Goal: Task Accomplishment & Management: Use online tool/utility

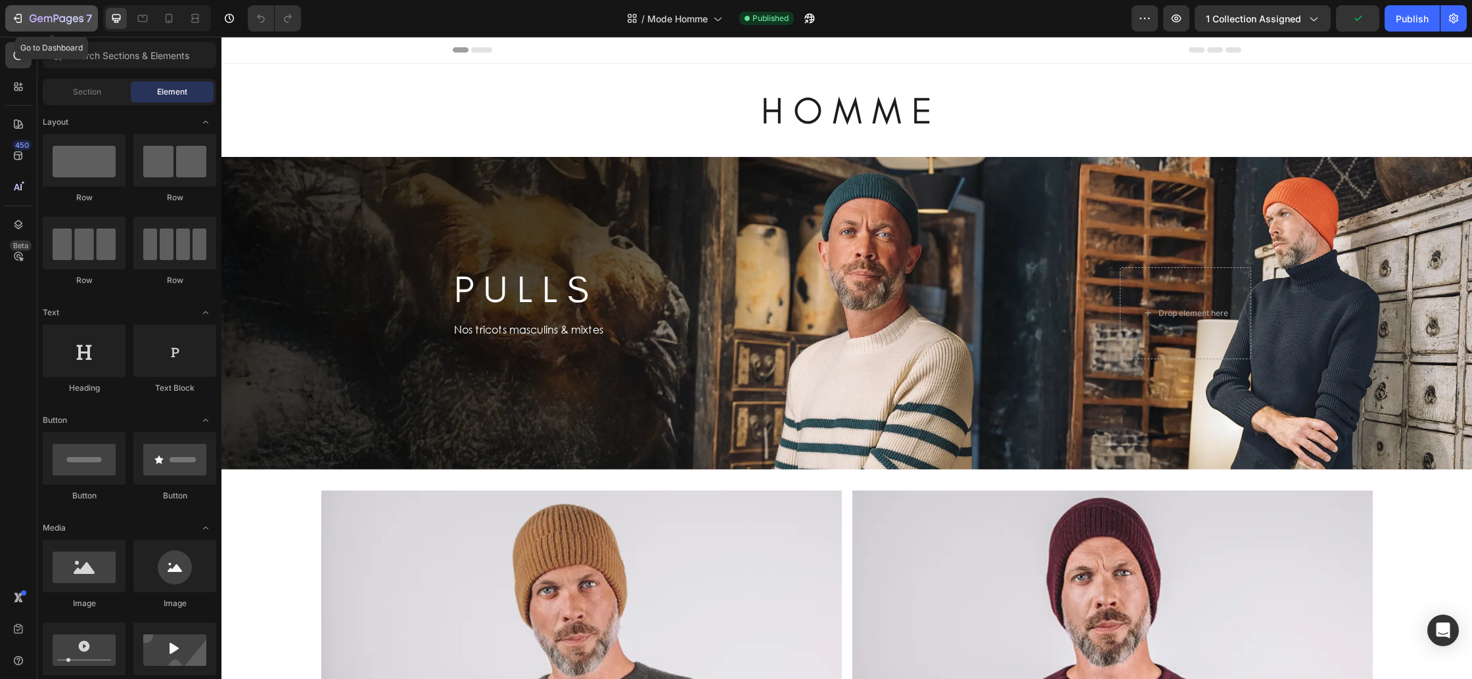
click at [32, 19] on icon "button" at bounding box center [57, 19] width 54 height 11
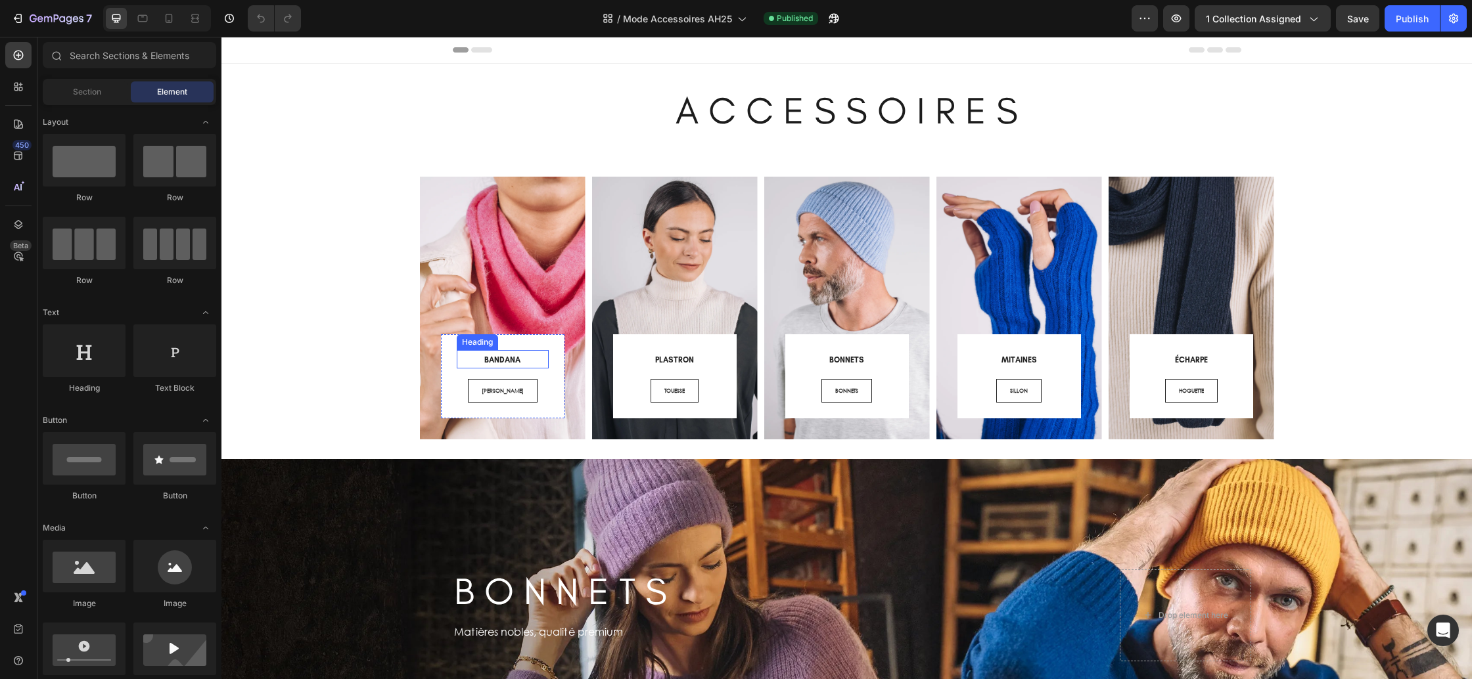
click at [520, 361] on h3 "BANDANA" at bounding box center [503, 359] width 92 height 18
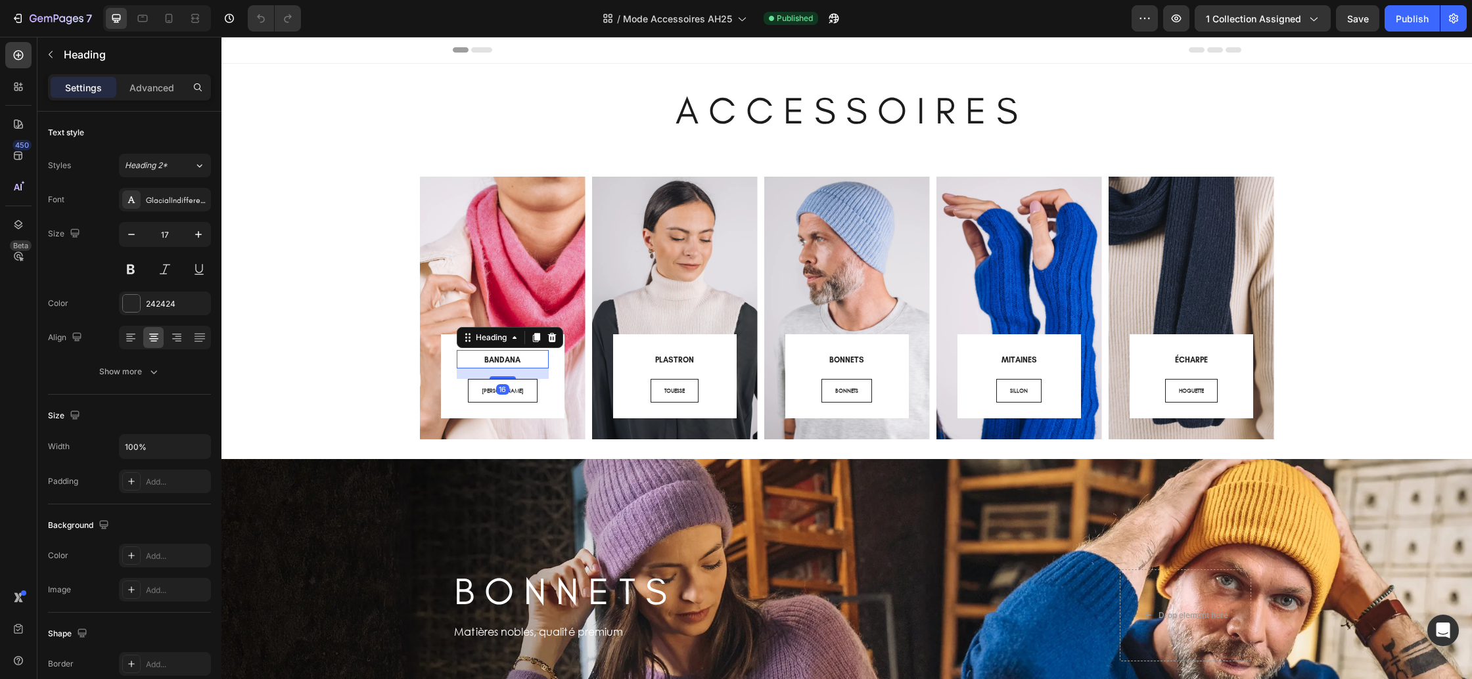
click at [521, 361] on h3 "BANDANA" at bounding box center [503, 359] width 92 height 18
click at [521, 361] on p "BANDANA" at bounding box center [502, 360] width 89 height 16
click at [699, 361] on h3 "PLASTRON" at bounding box center [675, 359] width 92 height 18
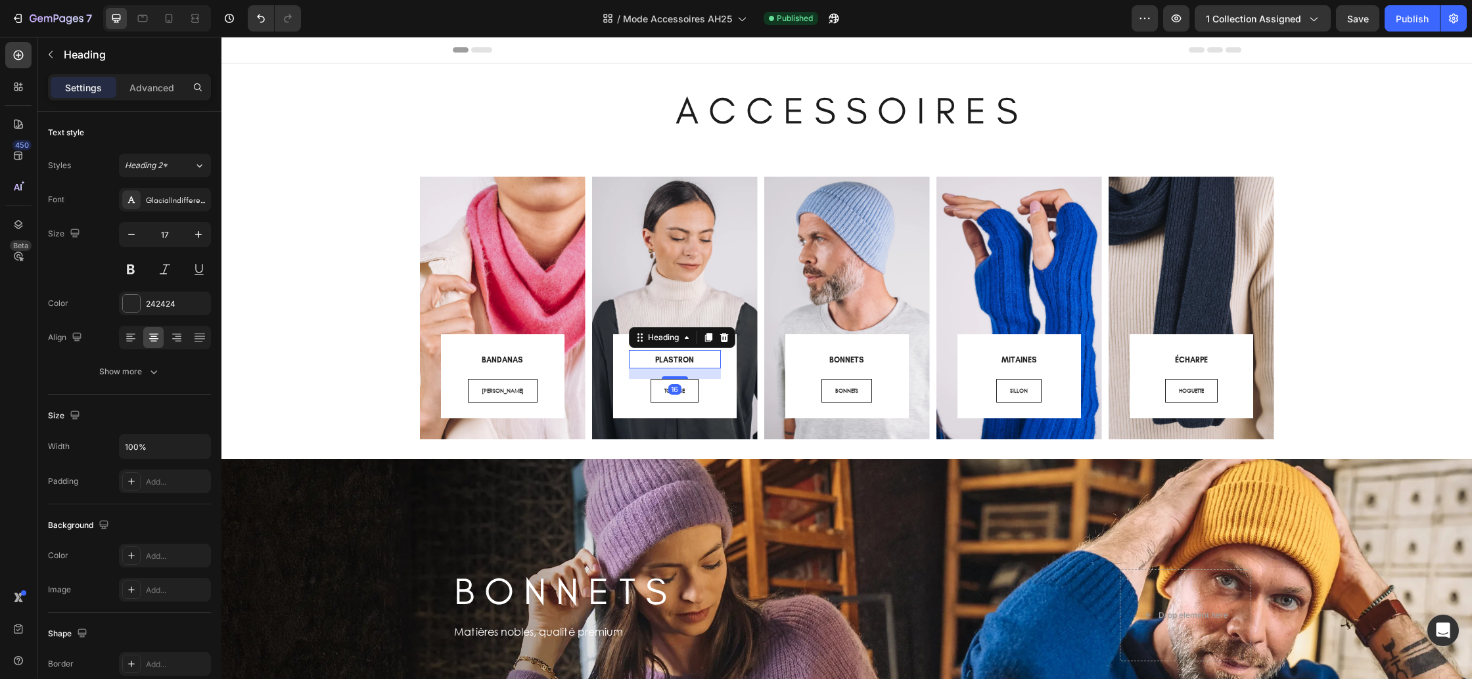
click at [698, 361] on h3 "PLASTRON" at bounding box center [675, 359] width 92 height 18
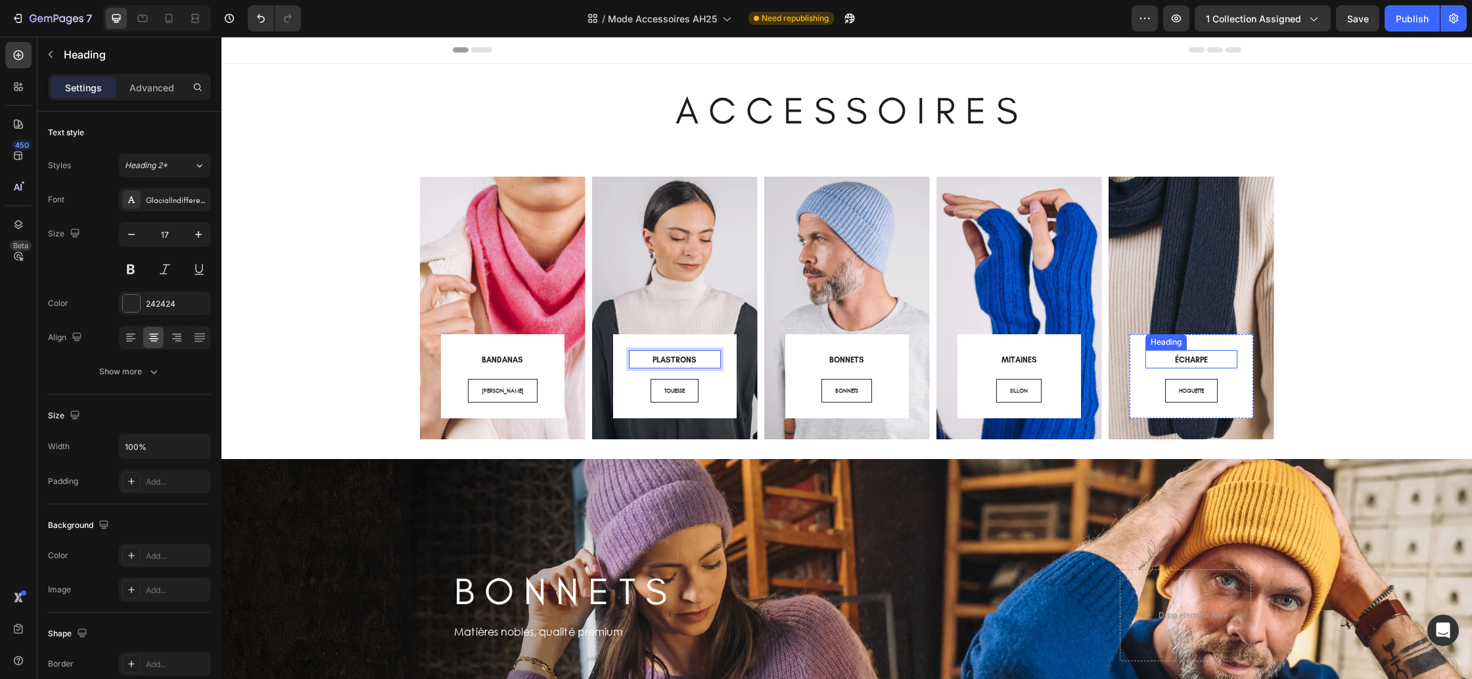
click at [1202, 356] on span "ÉCHARPE" at bounding box center [1191, 360] width 33 height 9
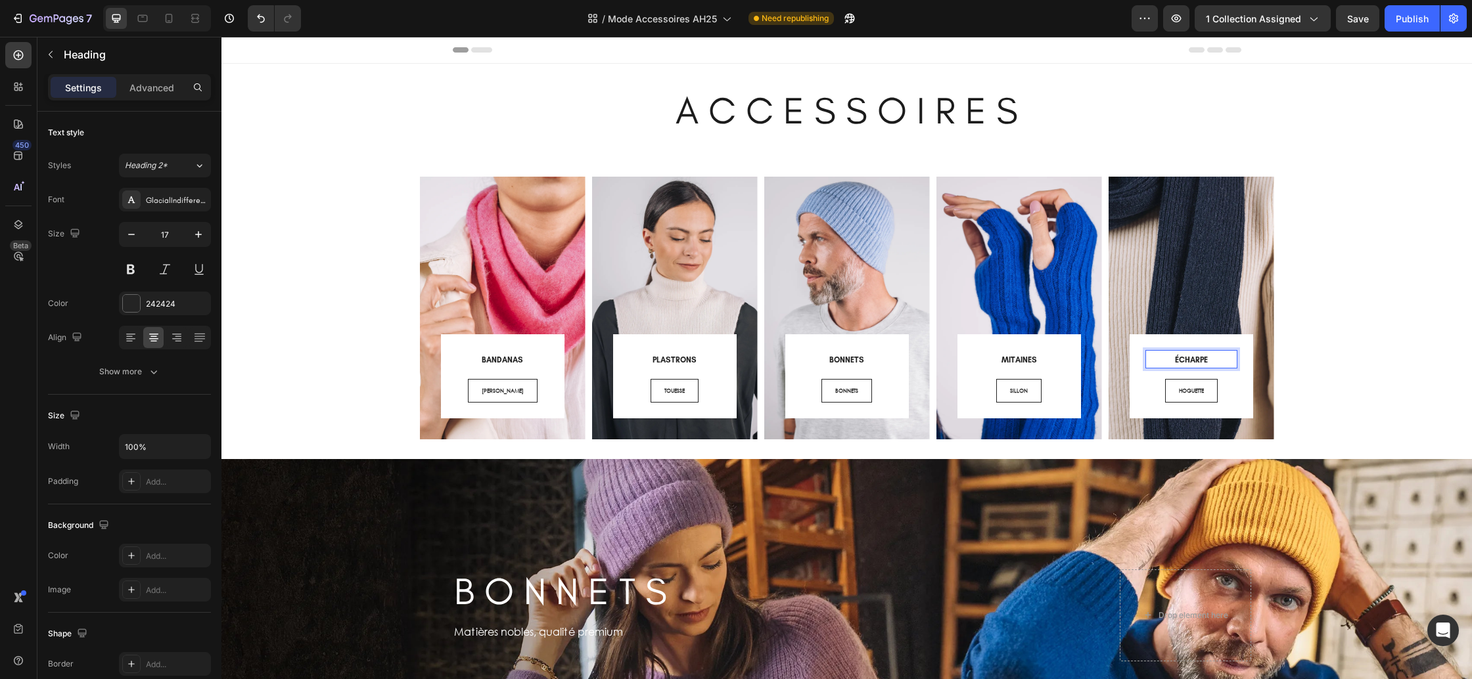
click at [1211, 359] on p "ÉCHARPE" at bounding box center [1191, 360] width 89 height 16
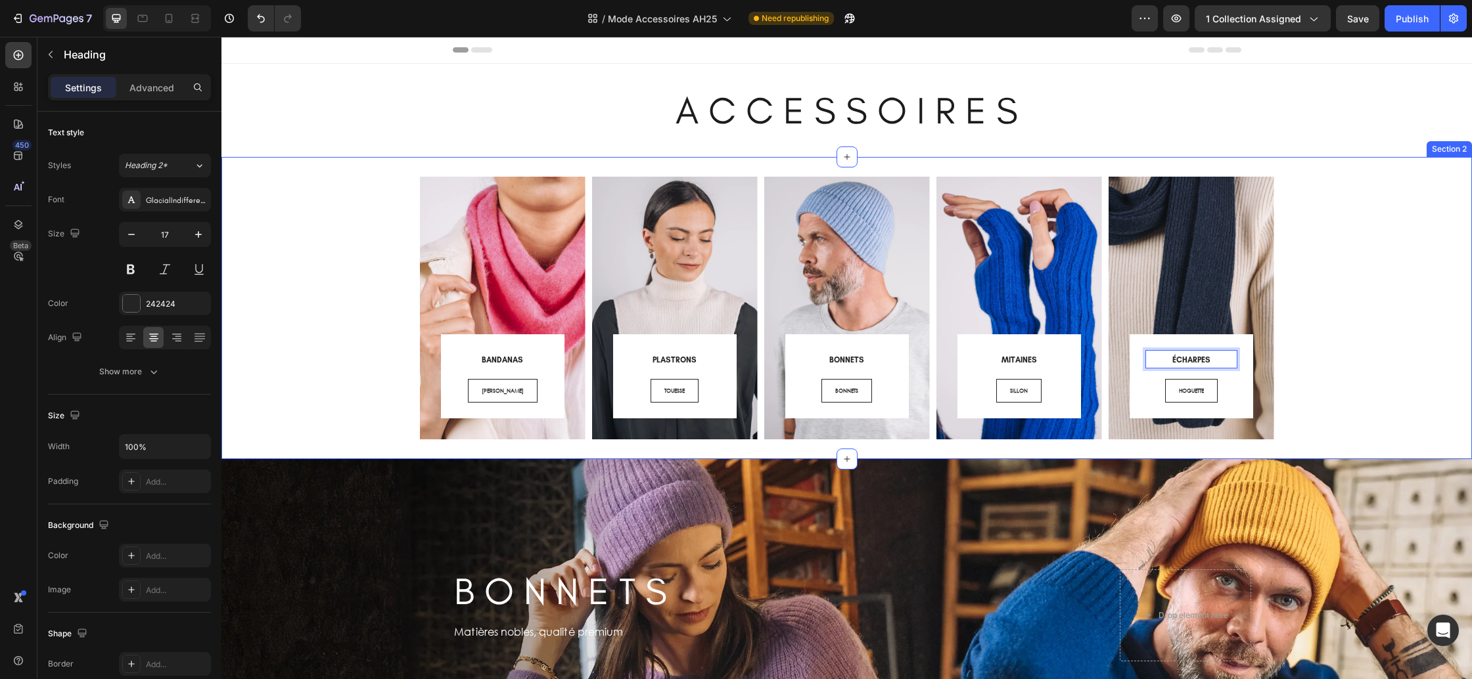
click at [1308, 350] on div "⁠⁠⁠⁠⁠⁠⁠ BANDANAS Heading COLETTE Button Row Row Hero Banner ⁠⁠⁠⁠⁠⁠⁠ PLASTRONS H…" at bounding box center [846, 308] width 1231 height 263
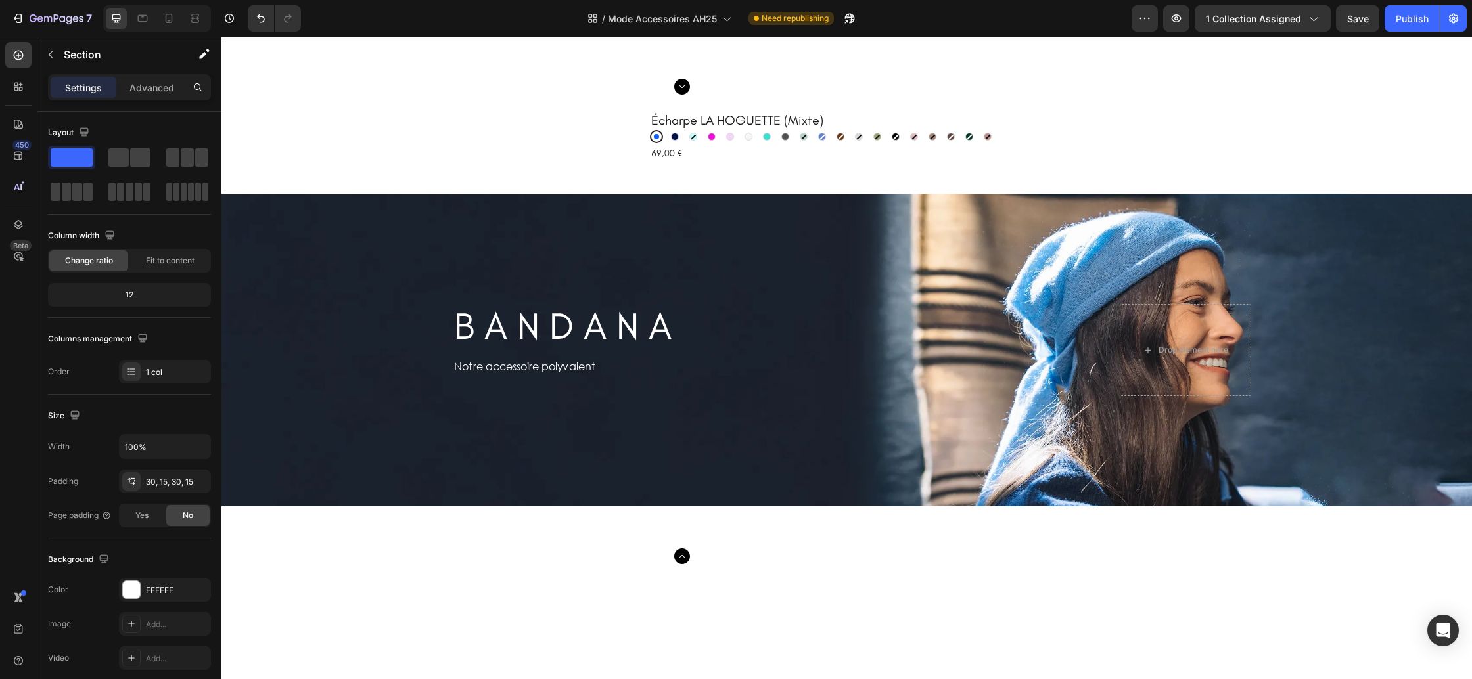
scroll to position [2322, 0]
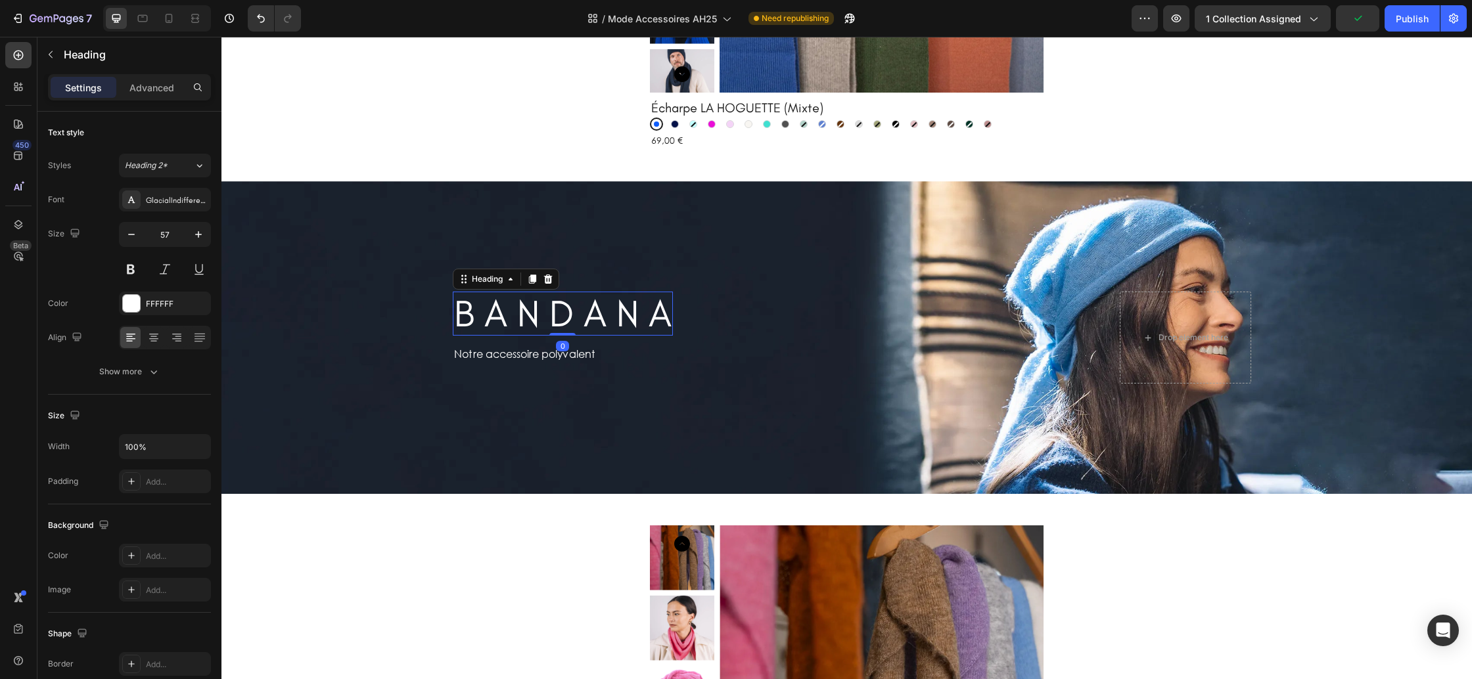
click at [673, 317] on h2 "B A N D A N A" at bounding box center [563, 314] width 220 height 44
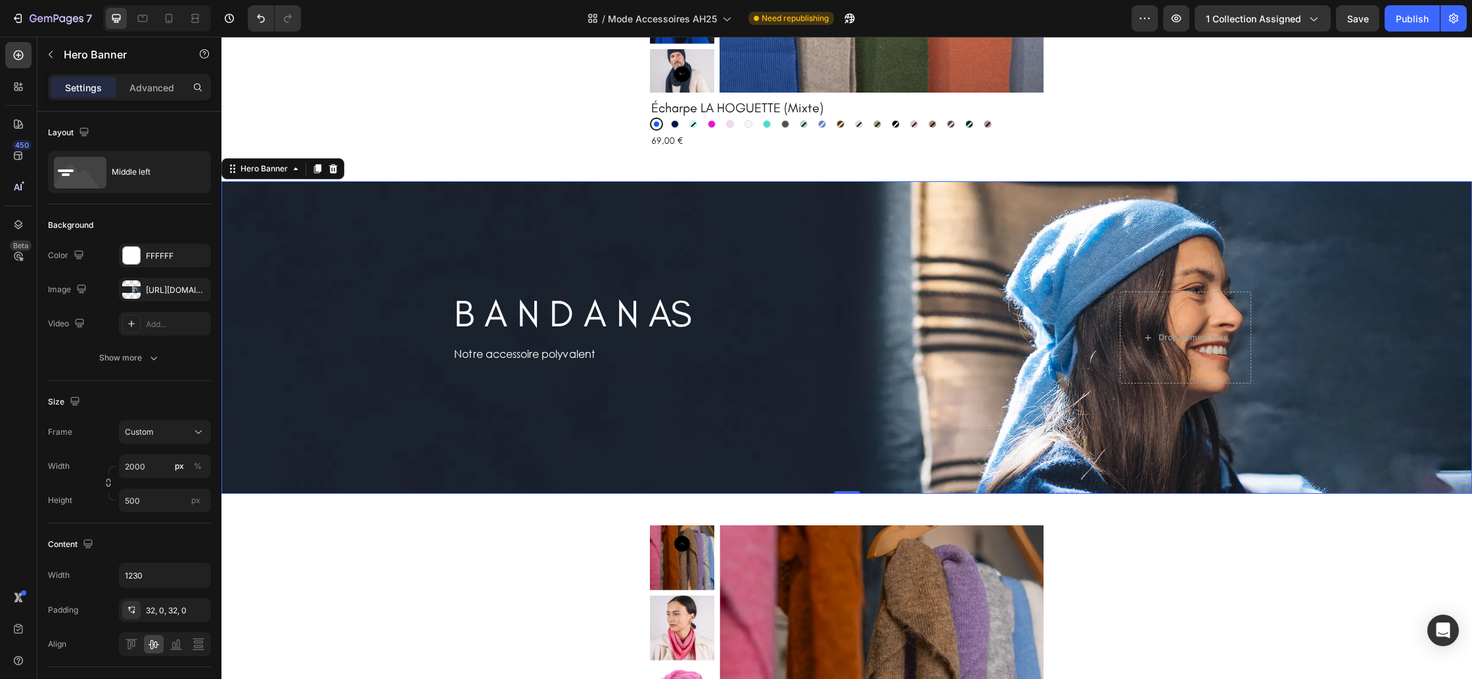
click at [658, 390] on div "B A N D A N AS Heading Row Notre accessoire polyvalent Text Block Row Drop elem…" at bounding box center [847, 338] width 808 height 134
click at [675, 321] on p "B A N D A N AS" at bounding box center [573, 313] width 238 height 41
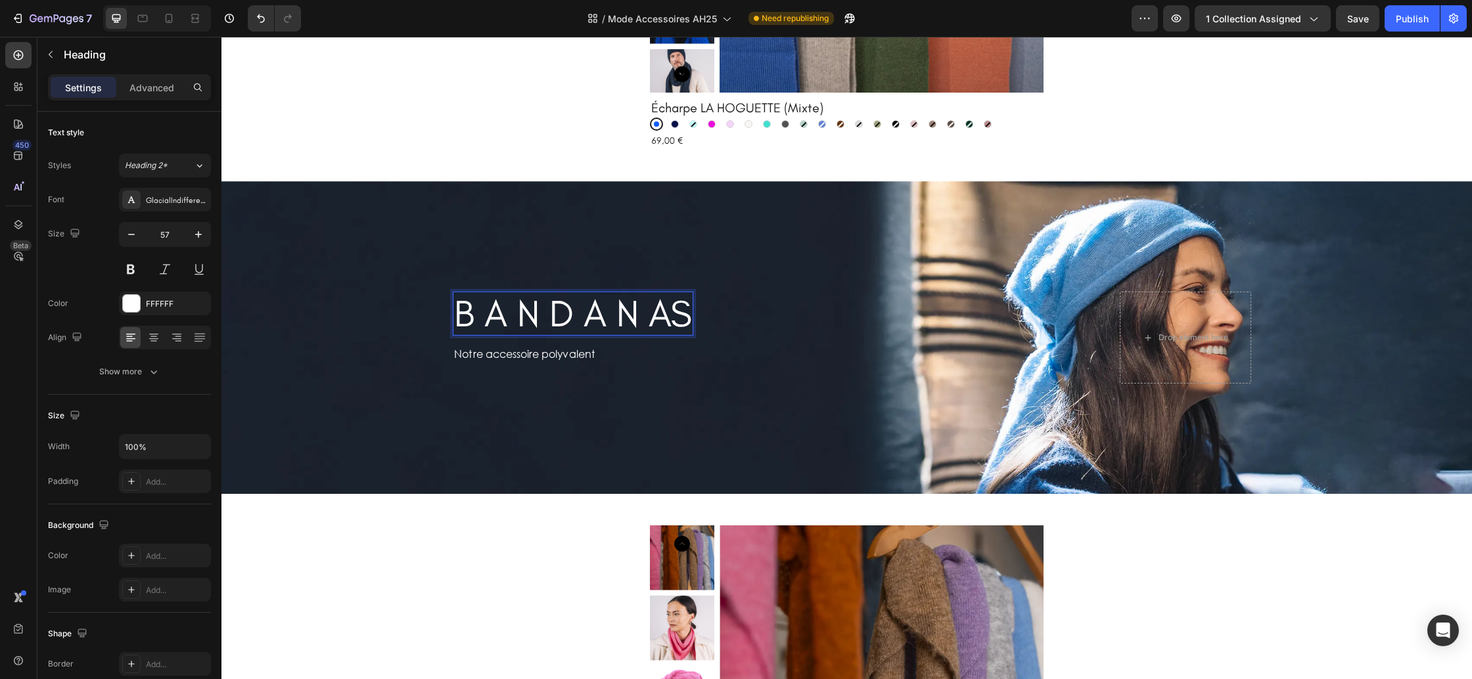
click at [675, 314] on p "B A N D A N AS" at bounding box center [573, 313] width 238 height 41
click at [625, 400] on div "B A N D A N A S Heading 0 Row Notre accessoire polyvalent Text Block Row Drop e…" at bounding box center [847, 338] width 808 height 134
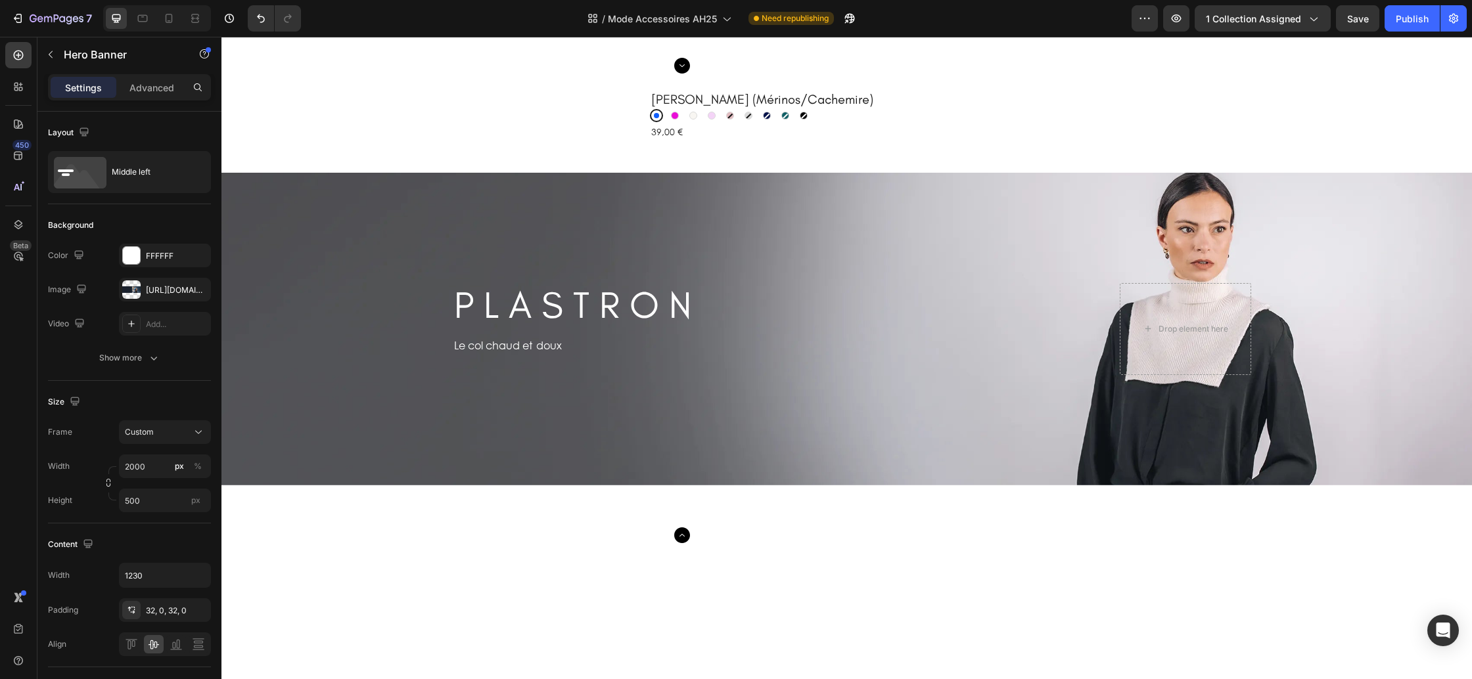
scroll to position [3857, 0]
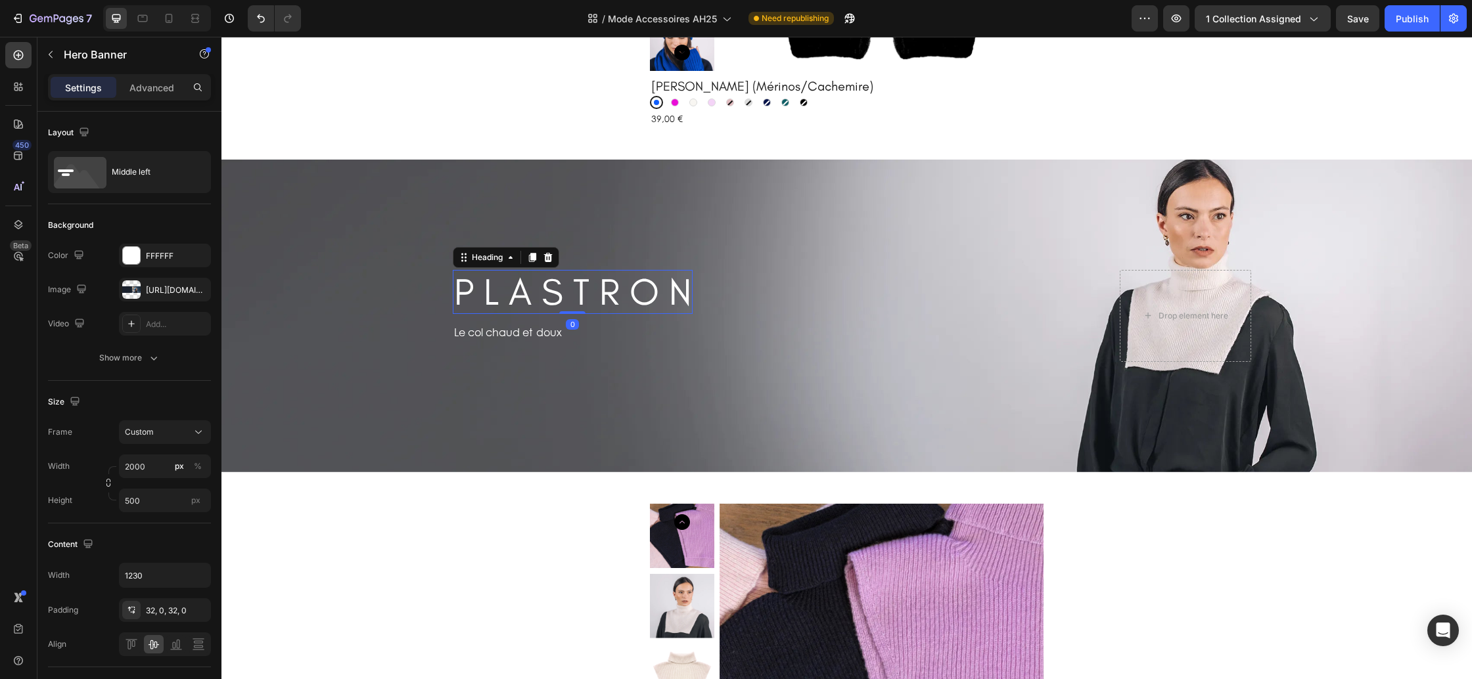
click at [667, 295] on h2 "P L A S T R O N" at bounding box center [573, 292] width 240 height 44
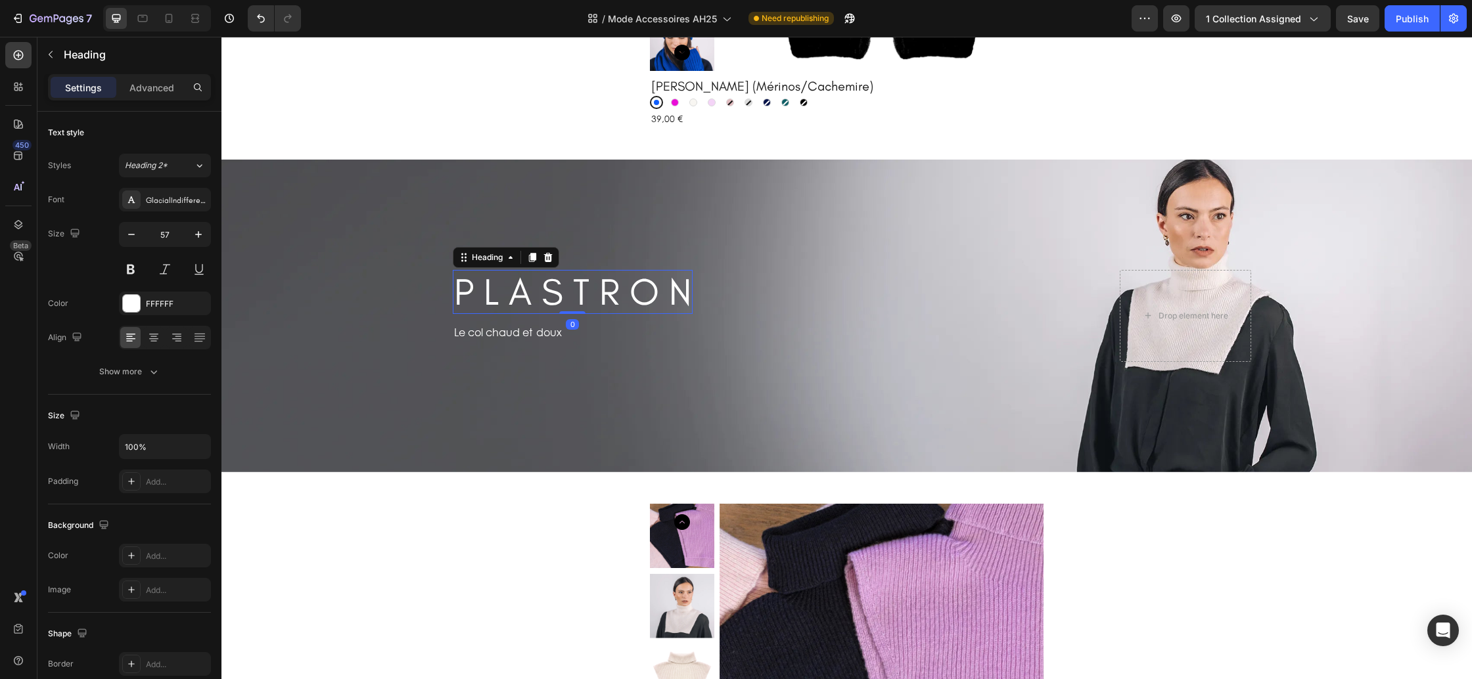
click at [667, 295] on h2 "P L A S T R O N" at bounding box center [573, 292] width 240 height 44
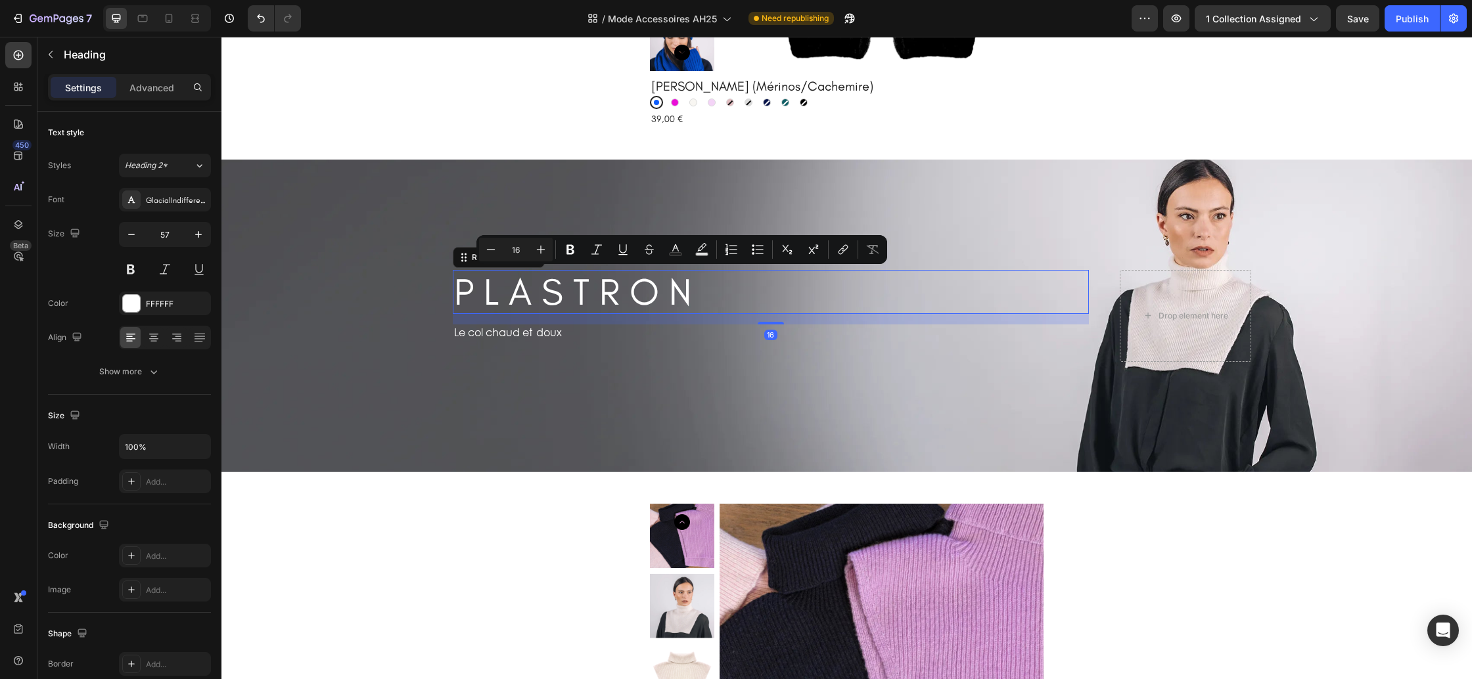
click at [695, 293] on div "P L A S T R O N Heading Row 16" at bounding box center [771, 292] width 636 height 44
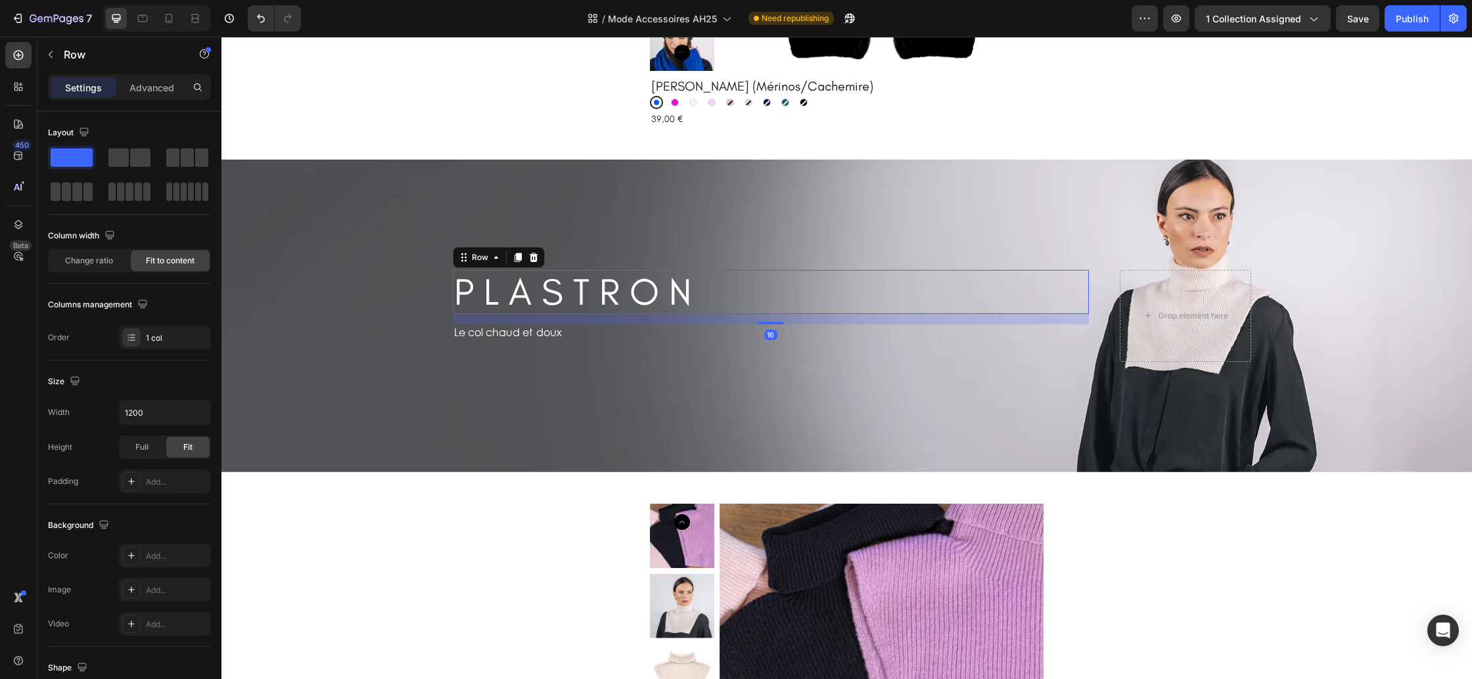
click at [691, 291] on p "P L A S T R O N" at bounding box center [572, 291] width 237 height 41
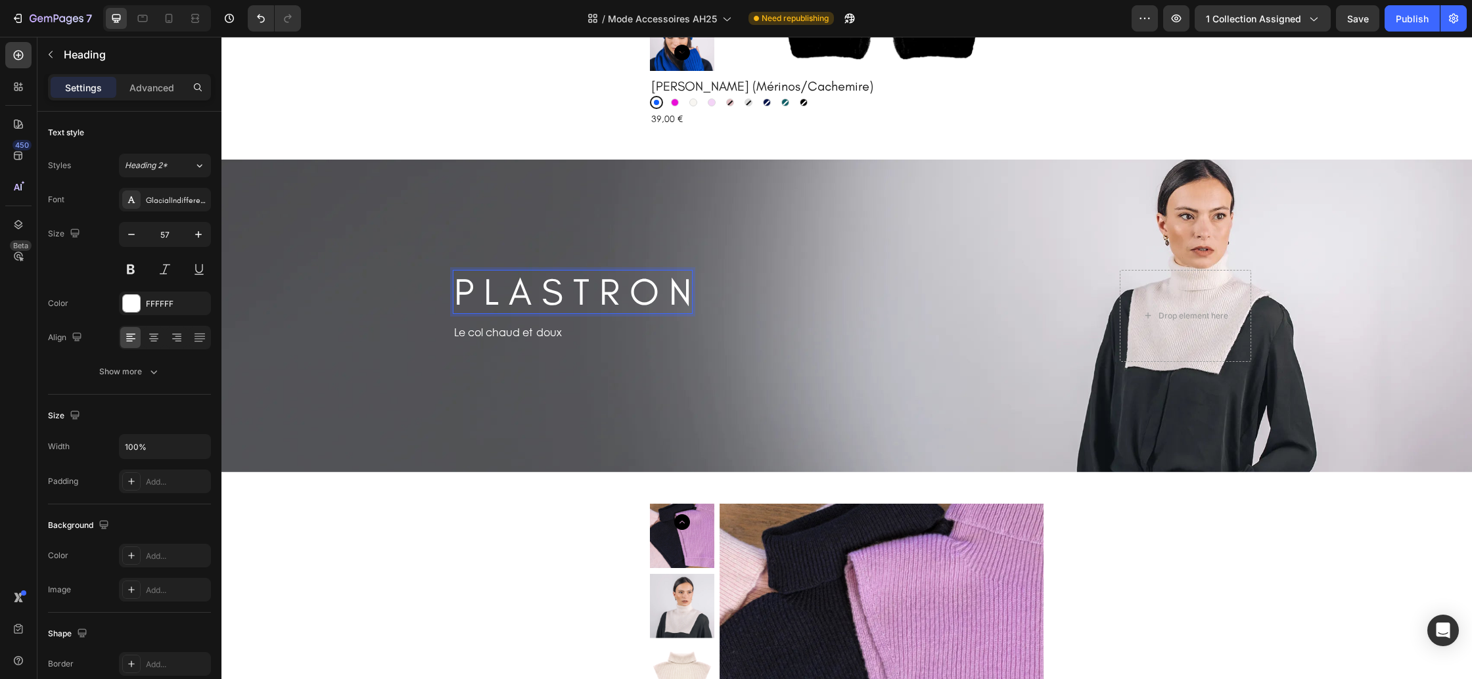
click at [689, 290] on p "P L A S T R O N" at bounding box center [572, 291] width 237 height 41
click at [712, 374] on div "P L A S T R O N S Heading 0 Row Le col chaud et doux Text Block Row Drop elemen…" at bounding box center [847, 316] width 808 height 134
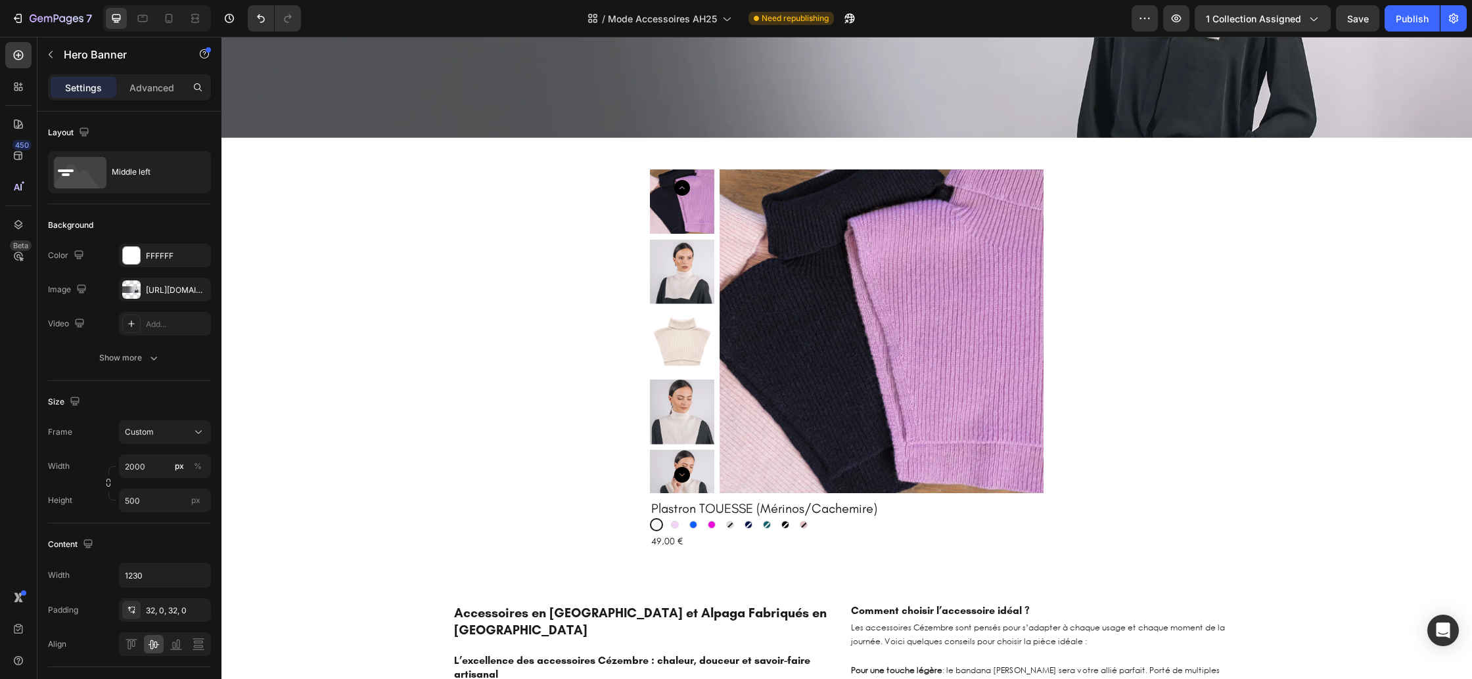
scroll to position [4171, 0]
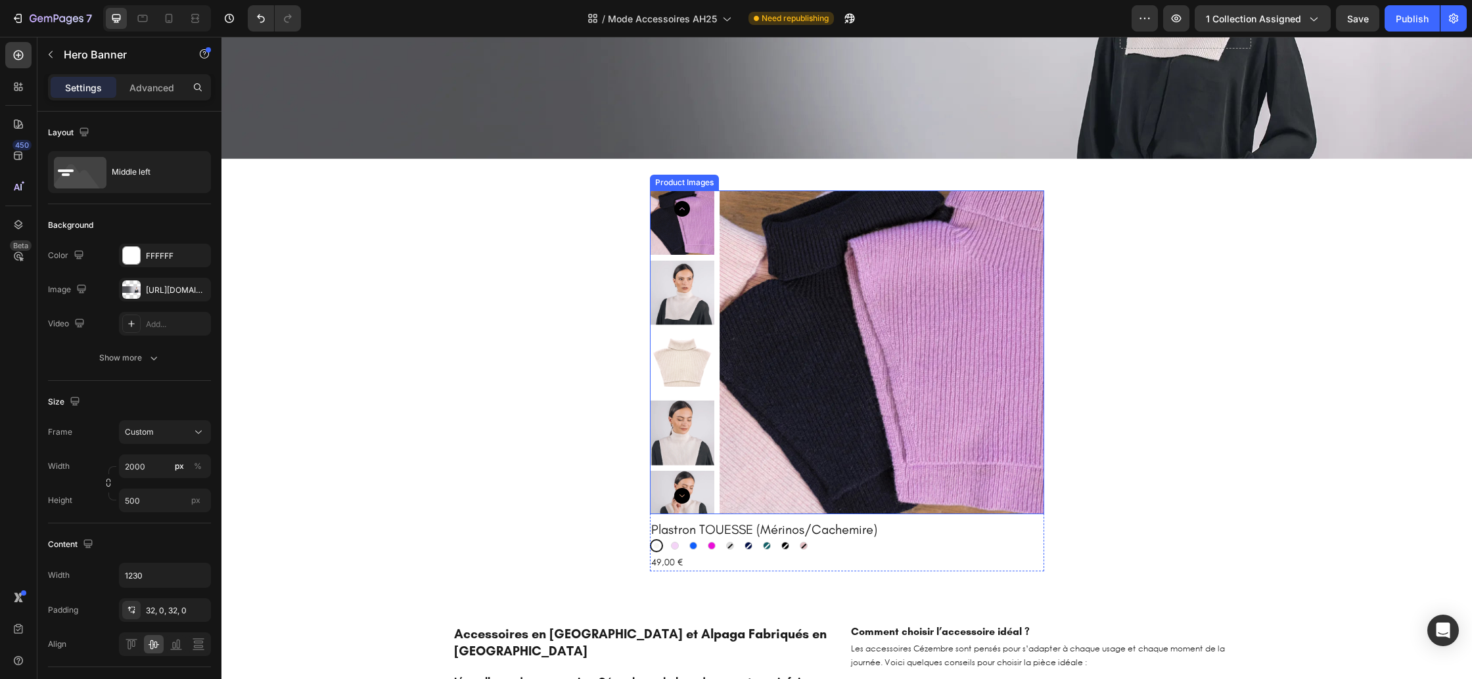
click at [911, 349] on img at bounding box center [882, 353] width 324 height 324
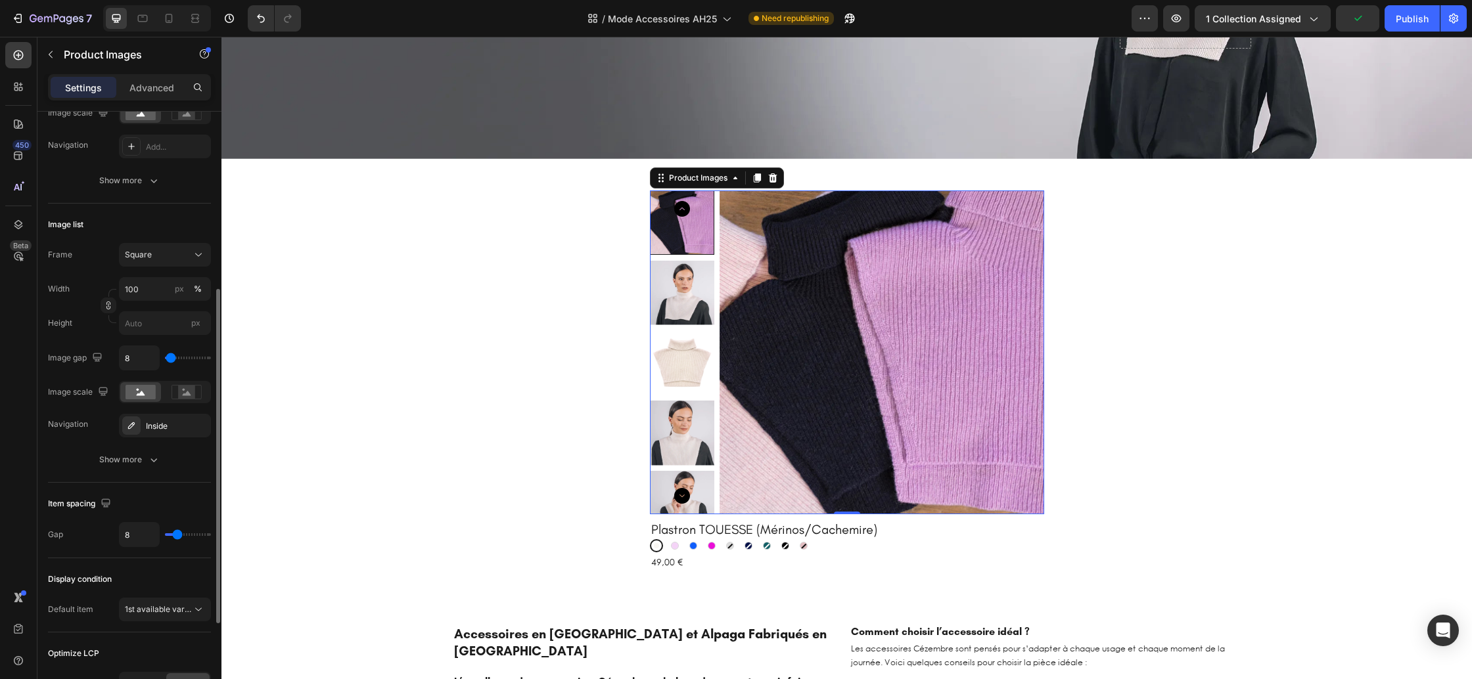
scroll to position [358, 0]
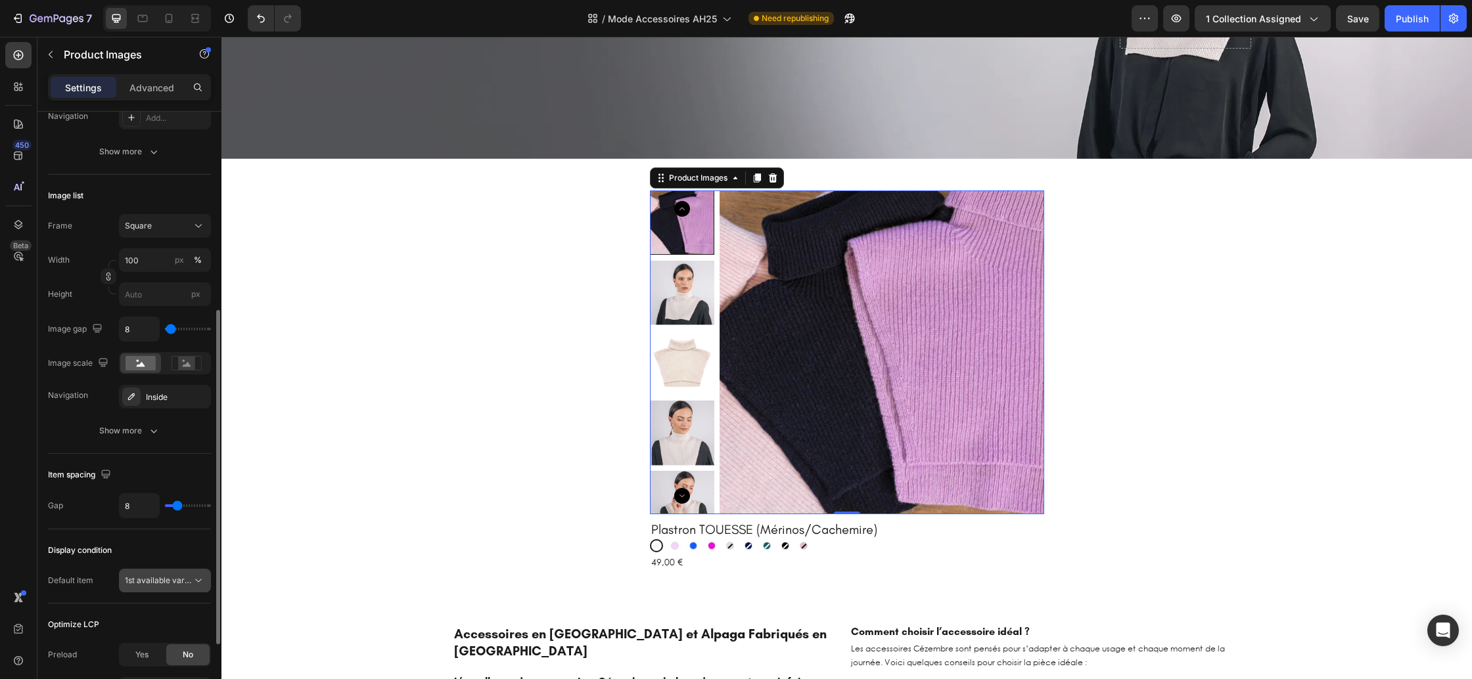
click at [168, 584] on span "1st available variant" at bounding box center [162, 581] width 74 height 10
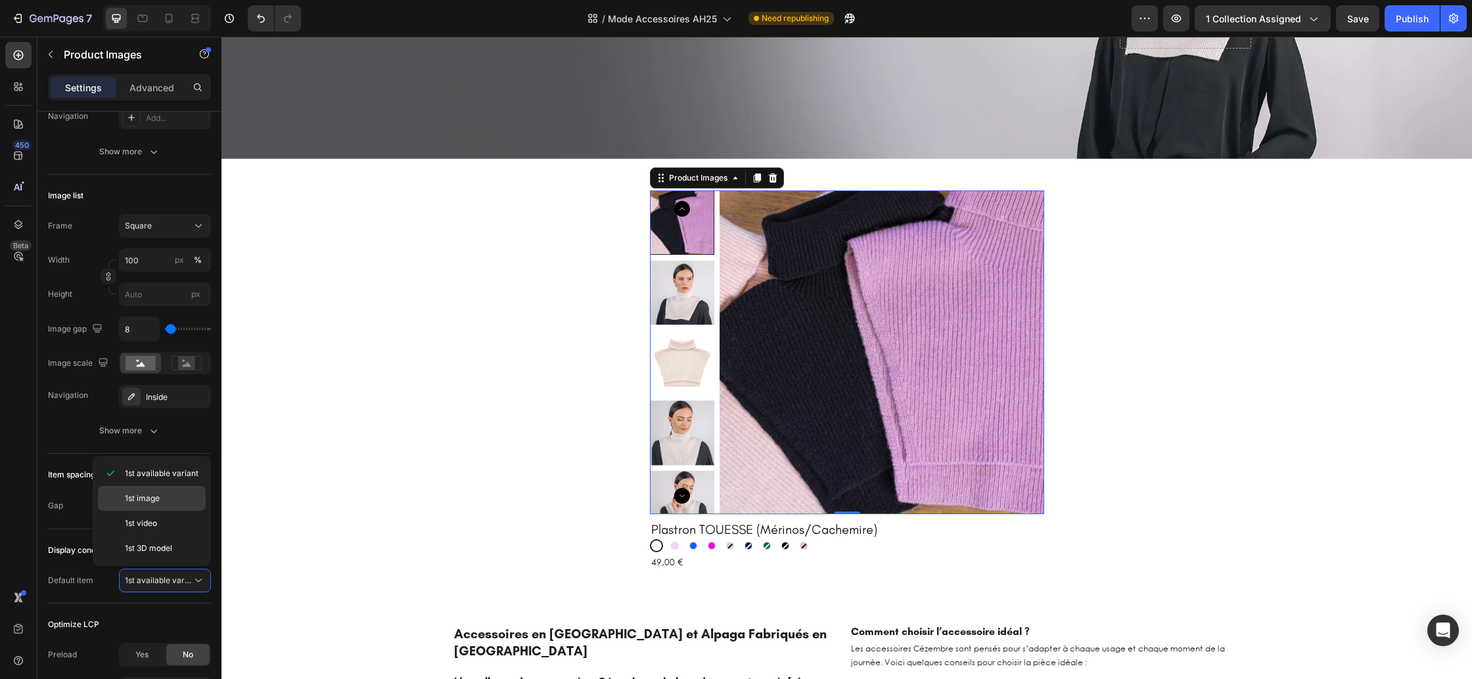
click at [157, 511] on div "1st image" at bounding box center [152, 523] width 108 height 25
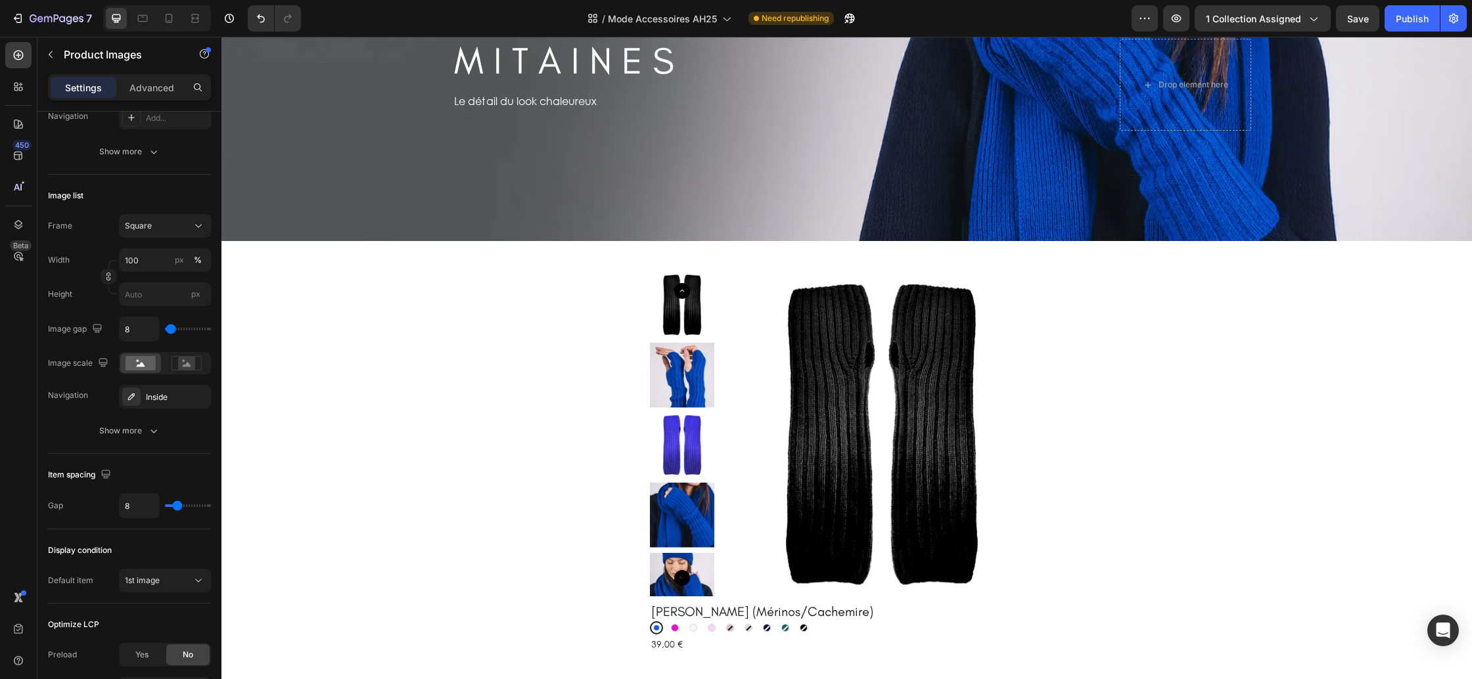
scroll to position [3090, 0]
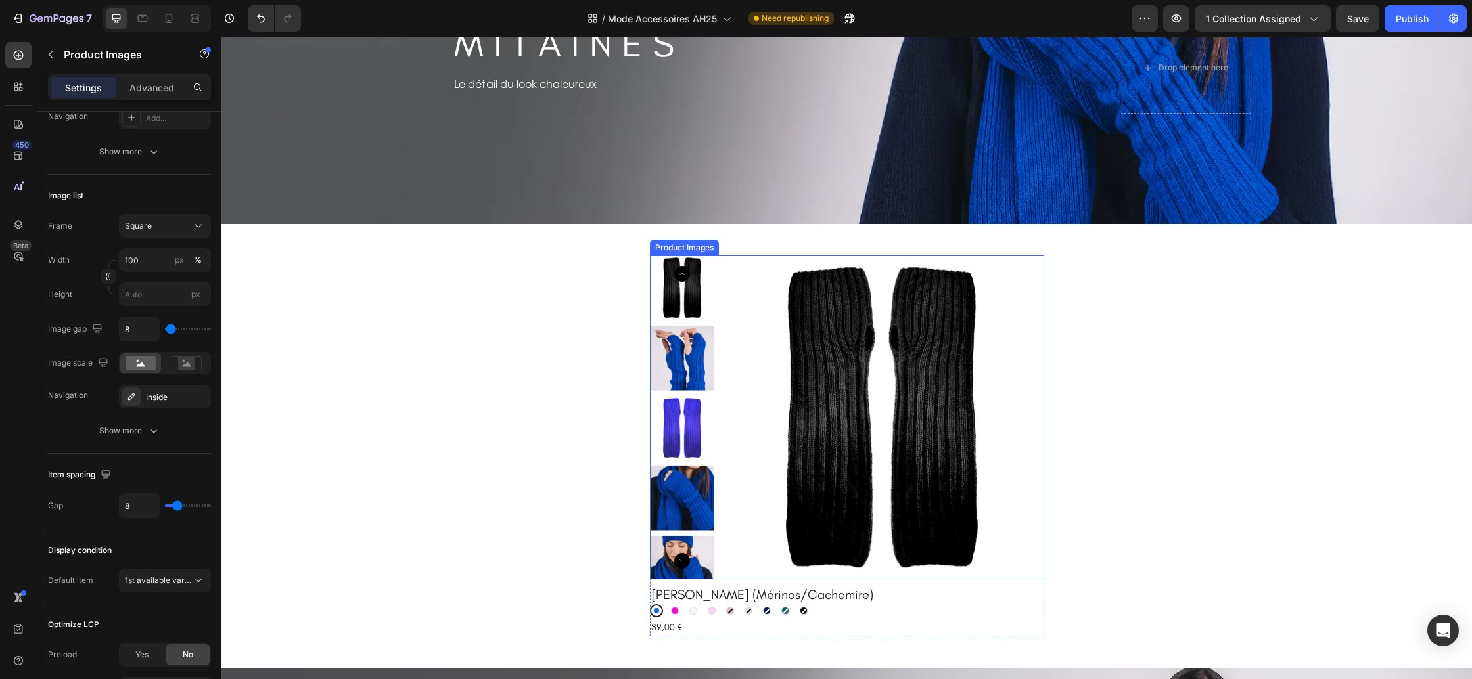
click at [962, 417] on img at bounding box center [882, 418] width 324 height 324
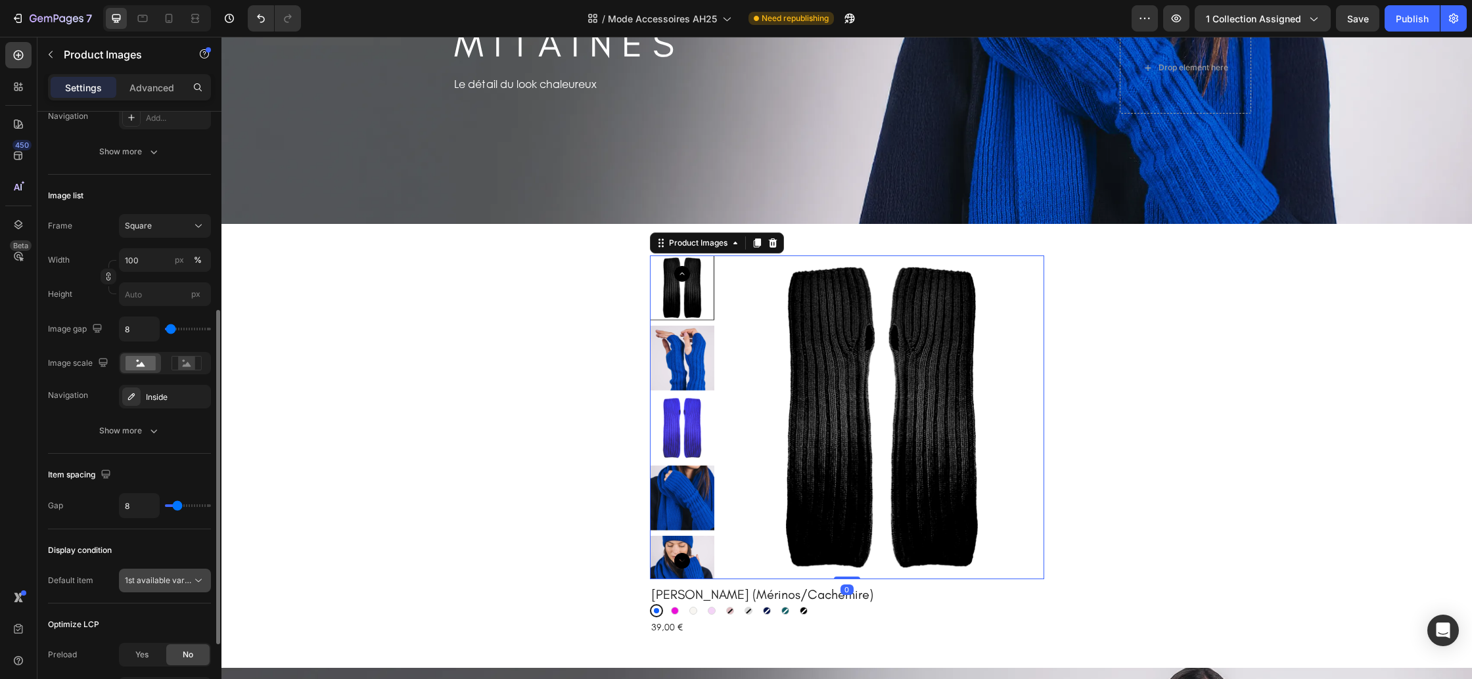
click at [177, 574] on div "1st available variant" at bounding box center [165, 580] width 80 height 13
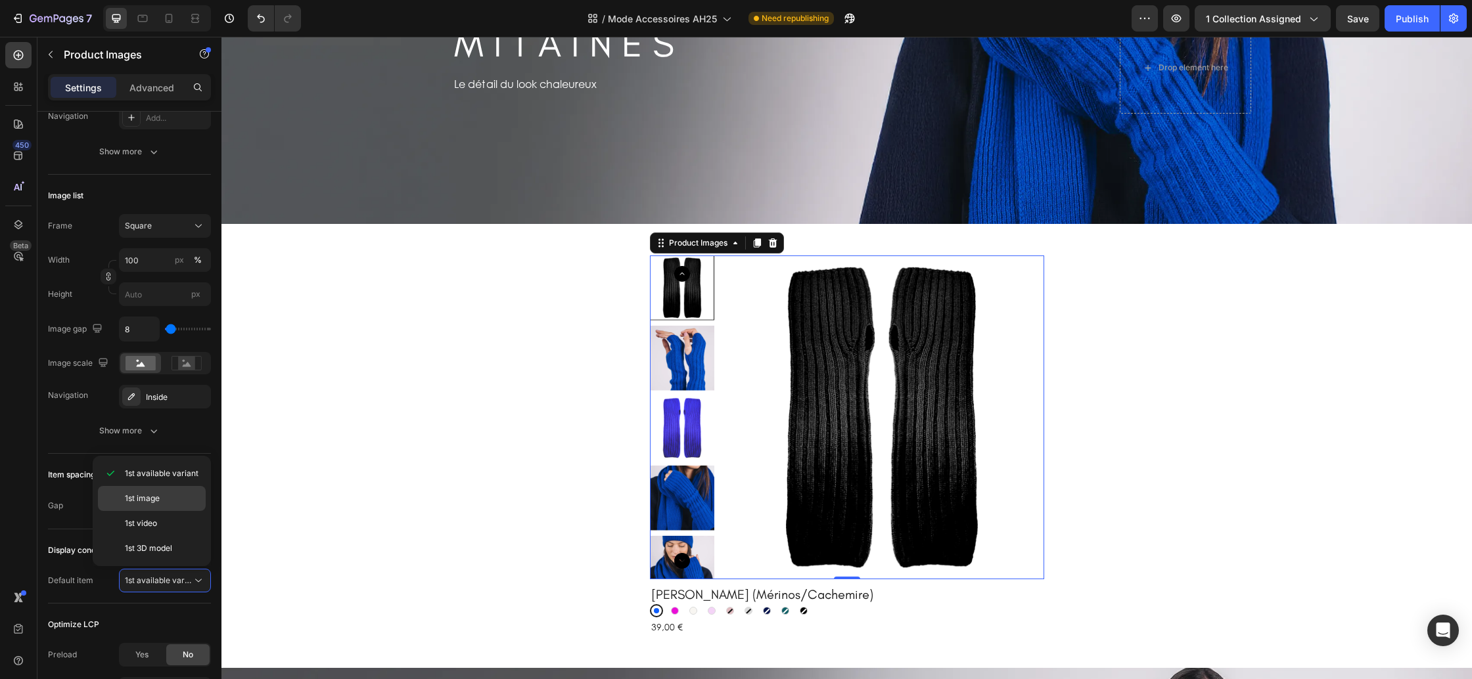
click at [168, 500] on p "1st image" at bounding box center [162, 499] width 75 height 12
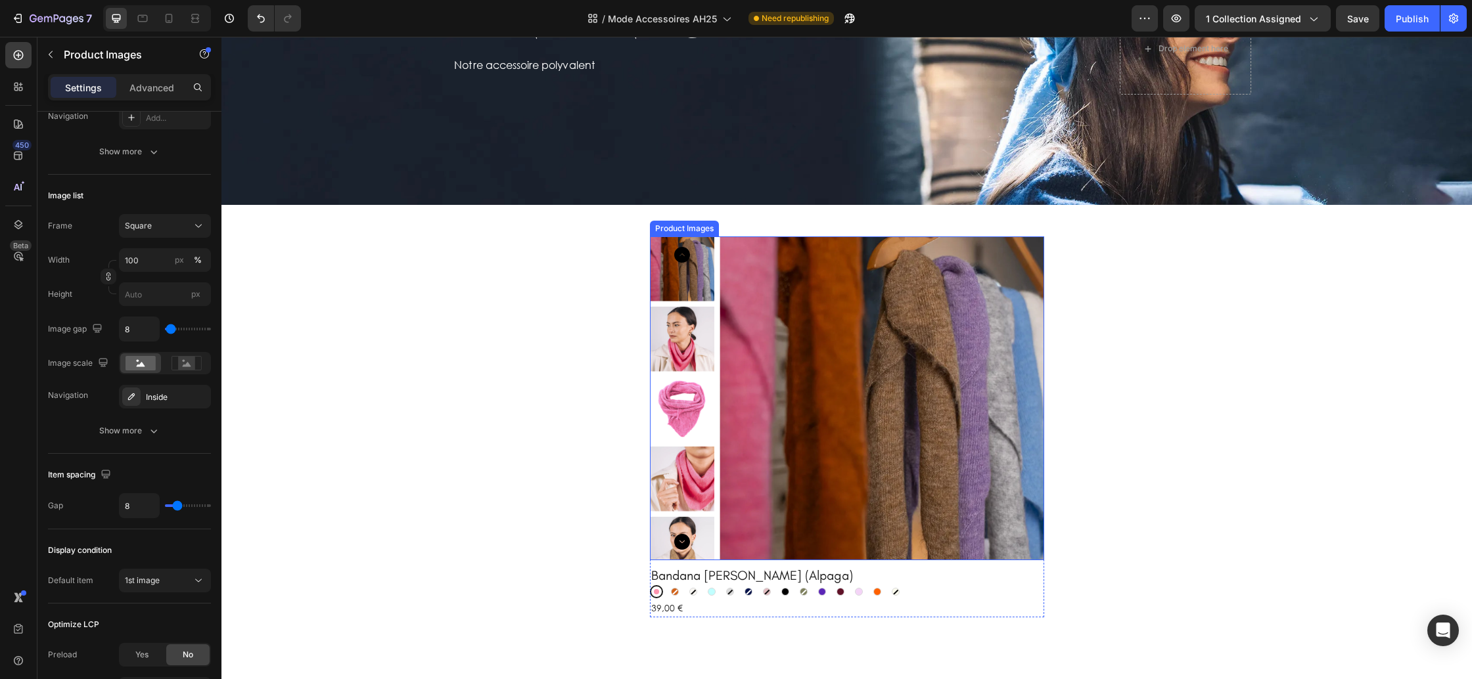
scroll to position [2421, 0]
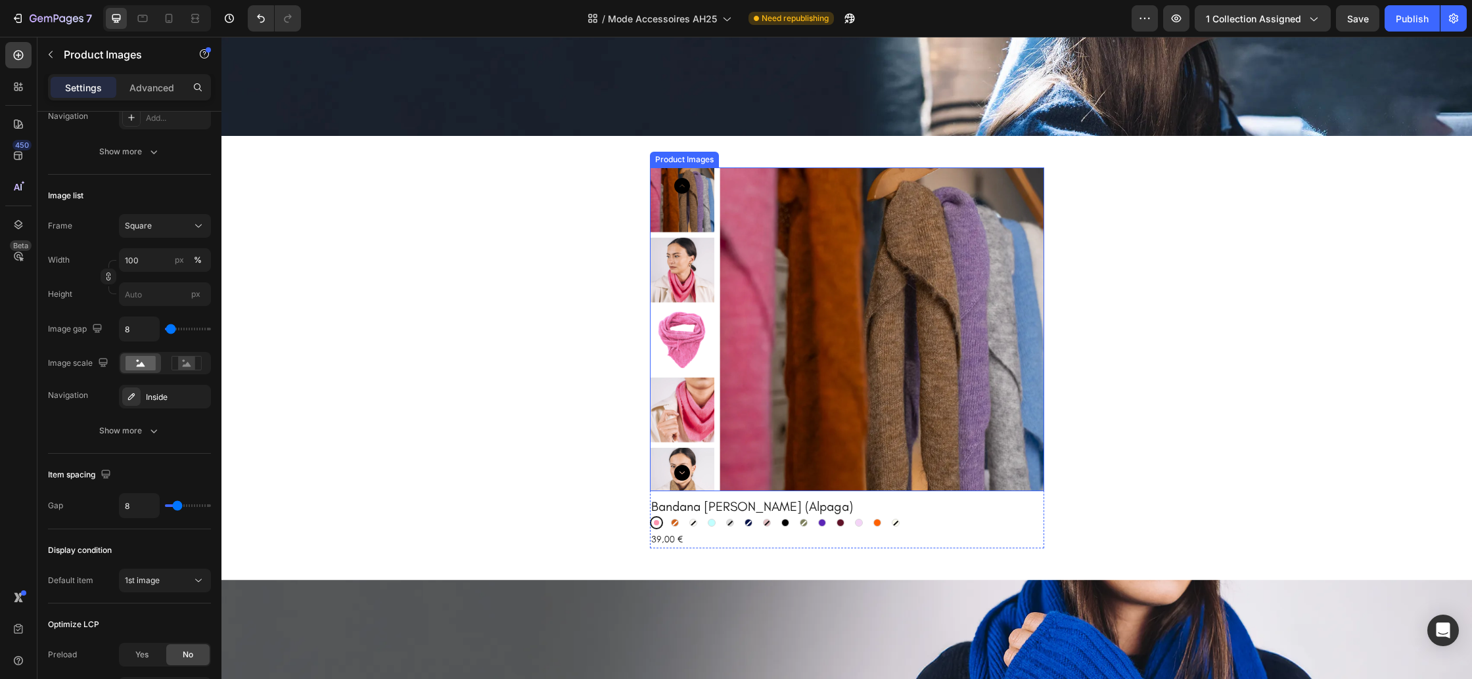
click at [792, 364] on img at bounding box center [882, 330] width 324 height 324
click at [179, 577] on span "1st available variant" at bounding box center [162, 581] width 74 height 10
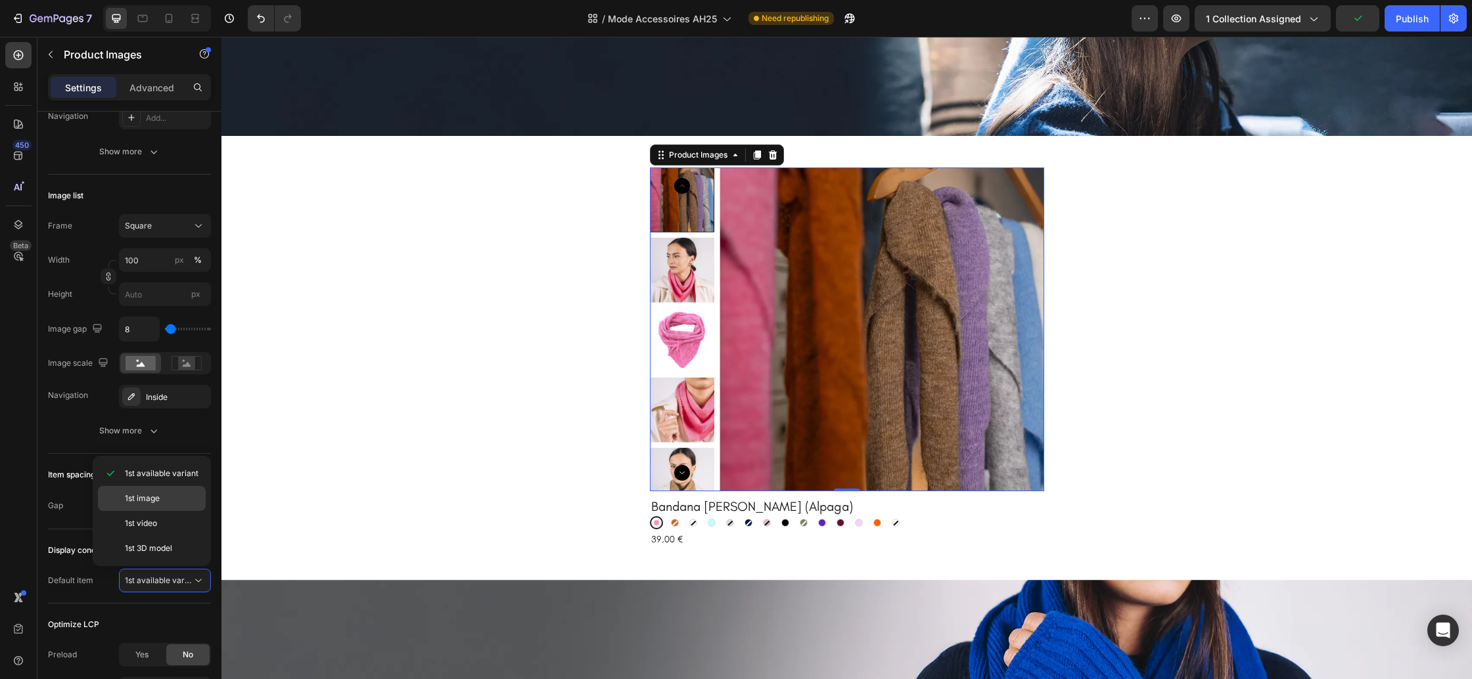
click at [161, 504] on p "1st image" at bounding box center [162, 499] width 75 height 12
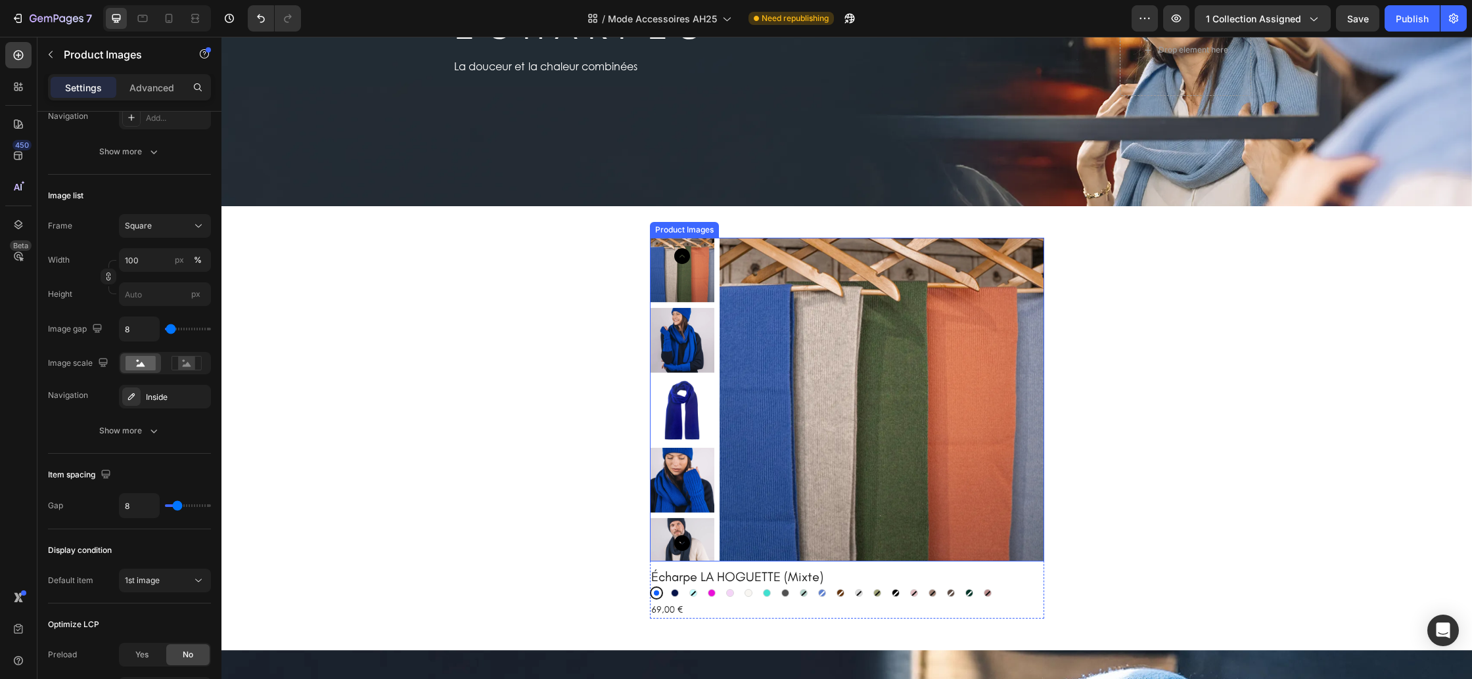
scroll to position [1871, 0]
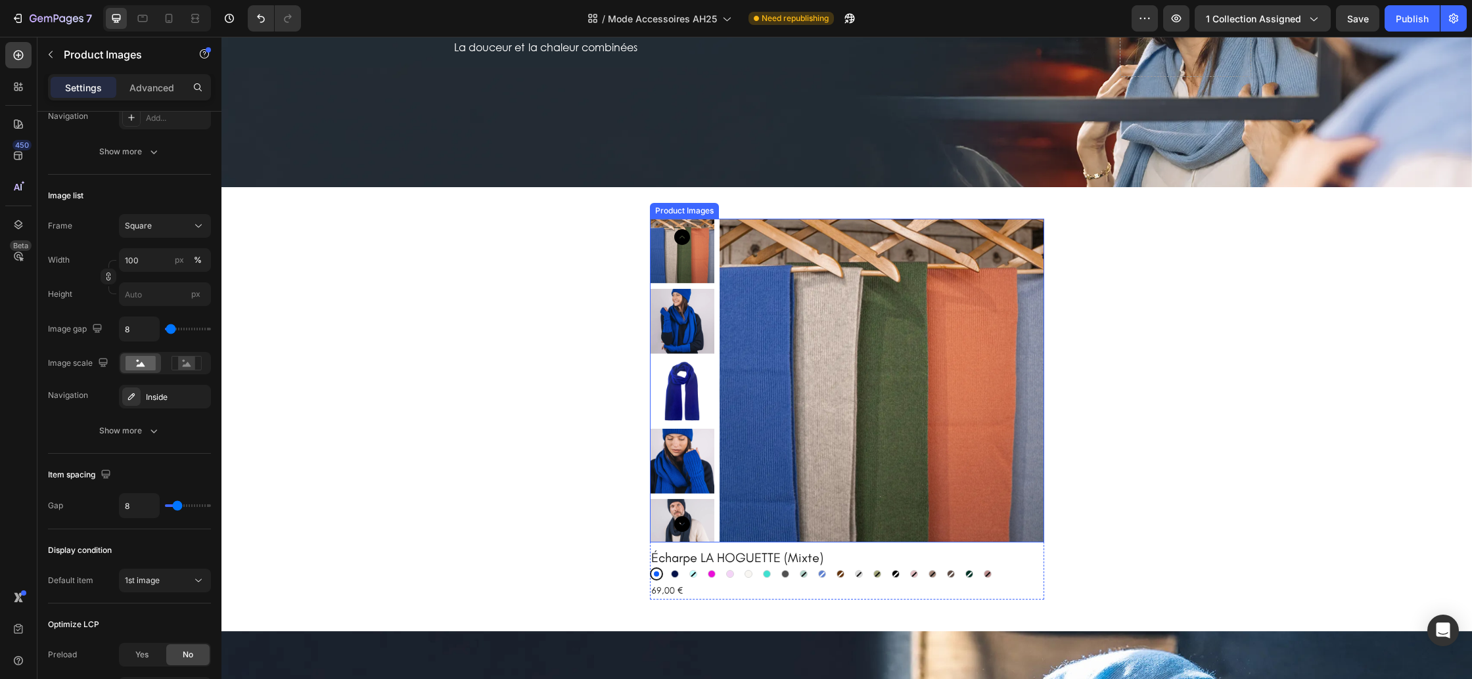
click at [804, 364] on img at bounding box center [882, 381] width 324 height 324
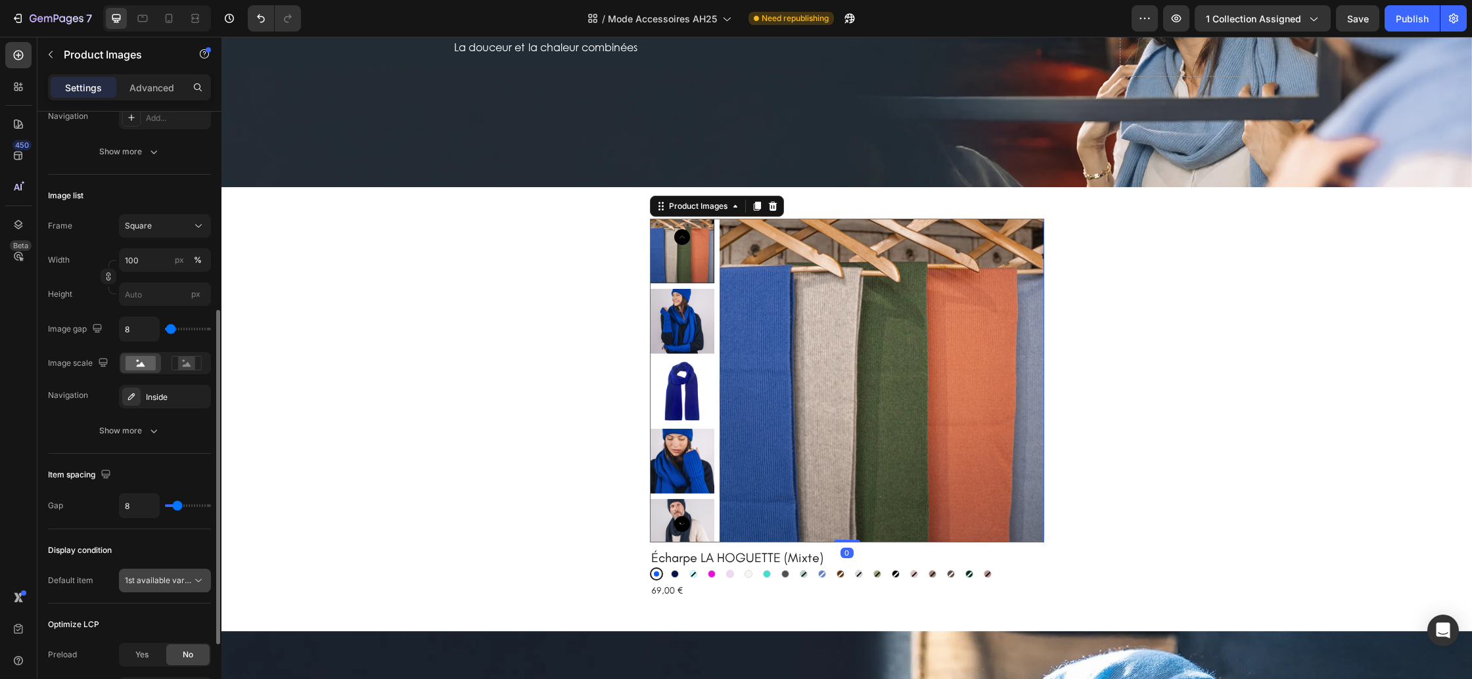
click at [167, 583] on span "1st available variant" at bounding box center [162, 581] width 74 height 10
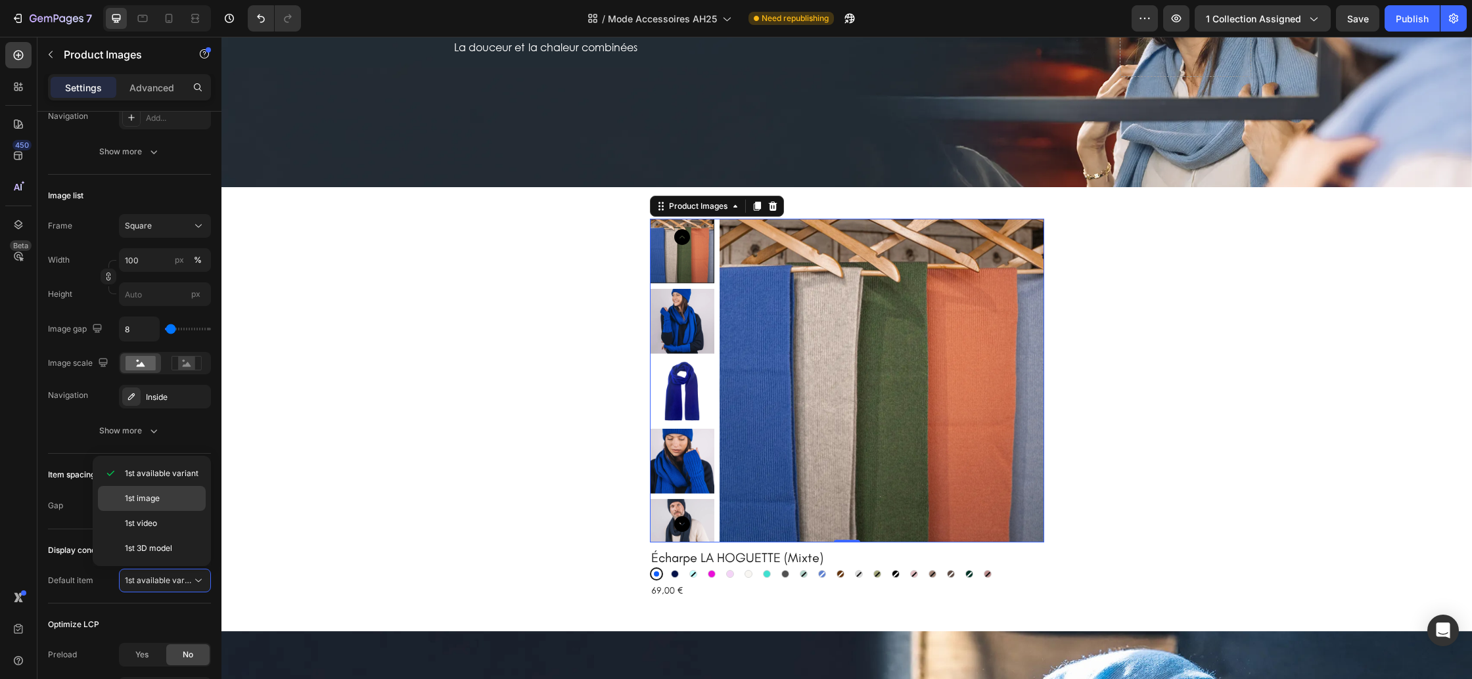
click at [159, 497] on span "1st image" at bounding box center [142, 499] width 35 height 12
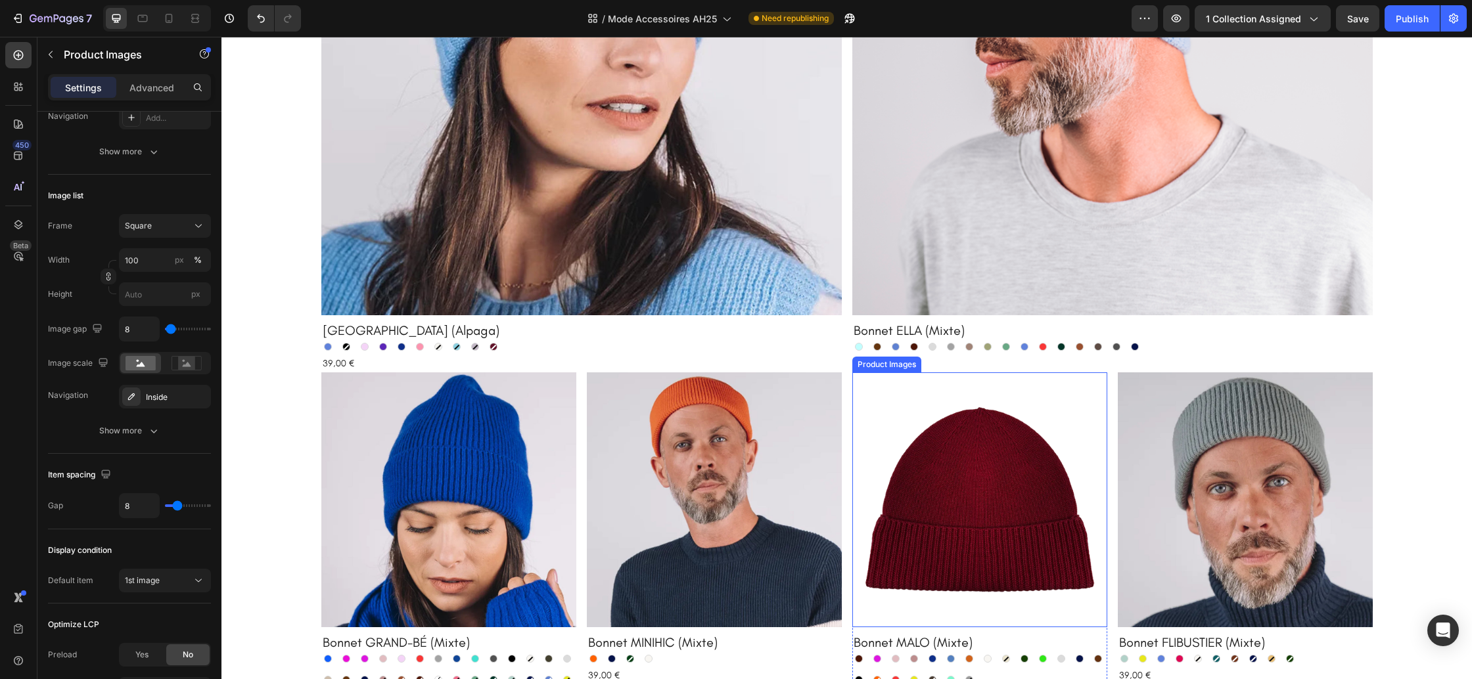
scroll to position [1064, 0]
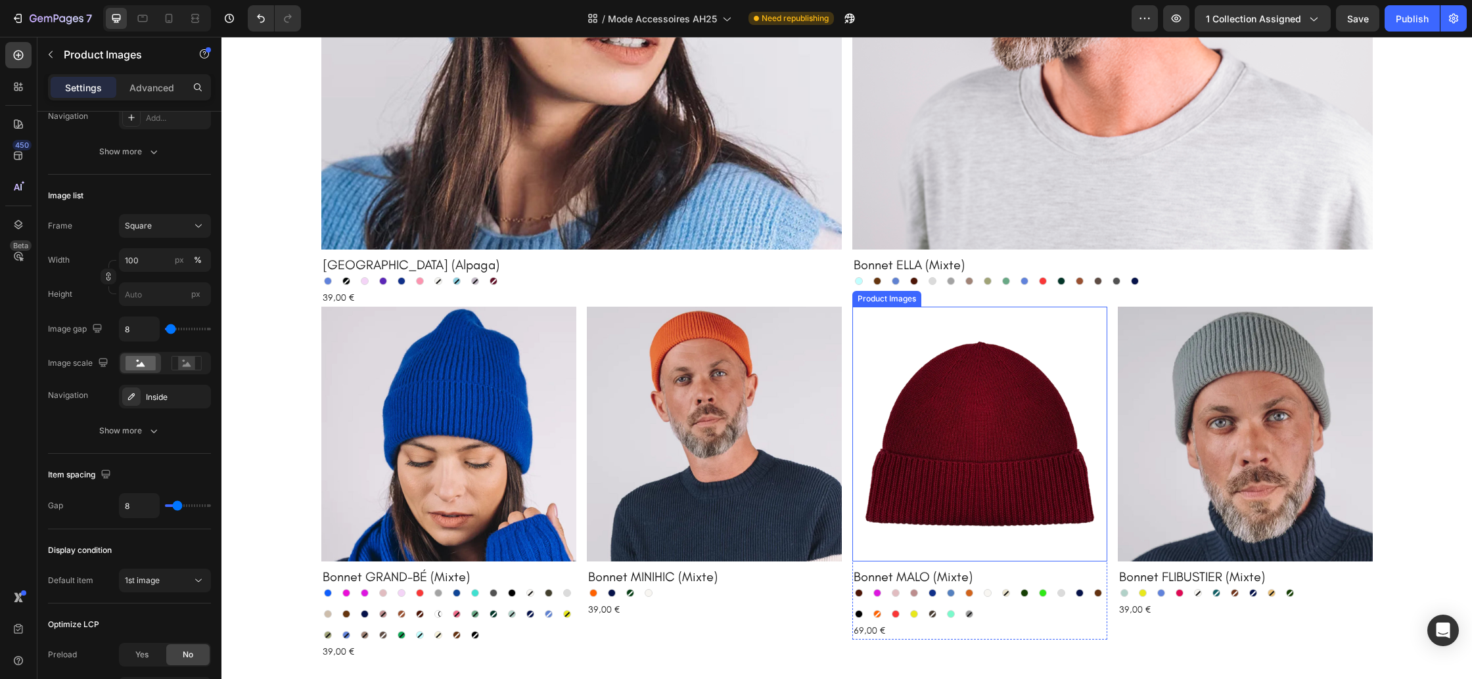
click at [1038, 439] on img at bounding box center [979, 434] width 255 height 255
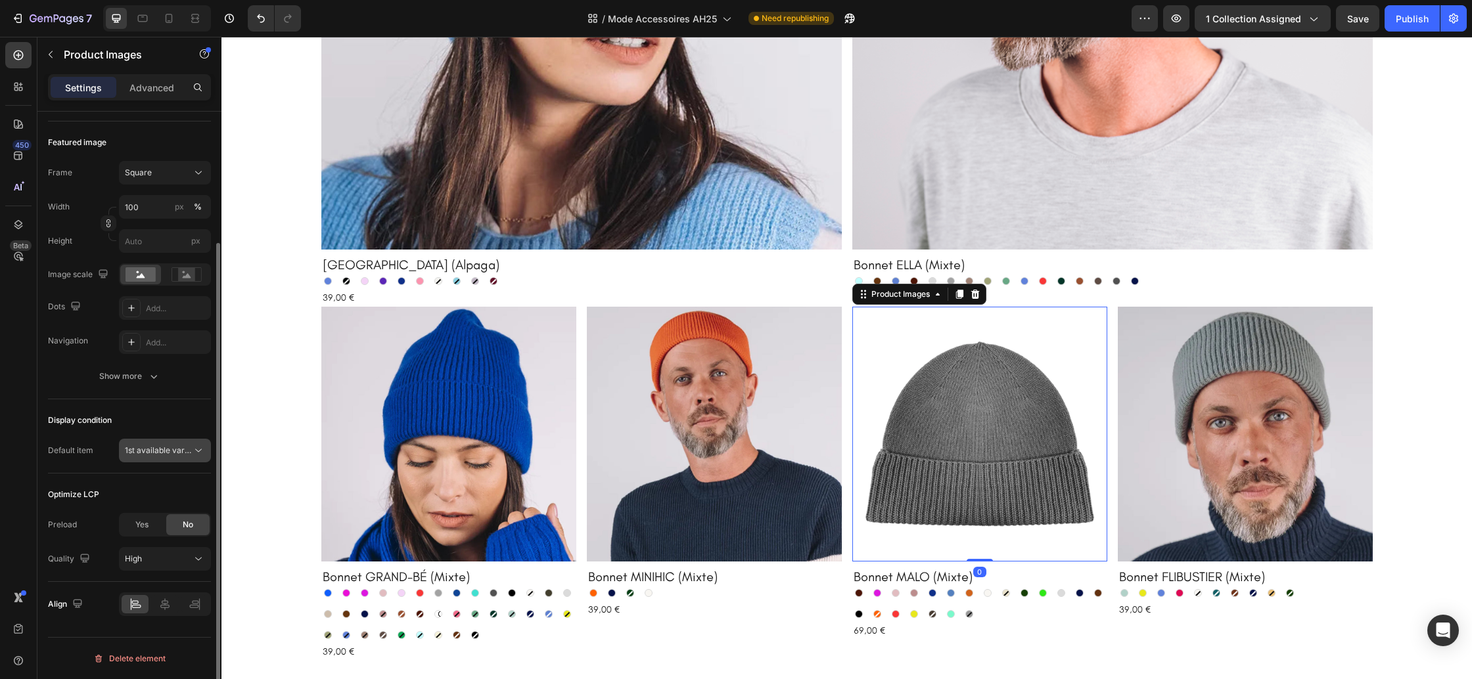
click at [170, 456] on span "1st available variant" at bounding box center [158, 451] width 67 height 12
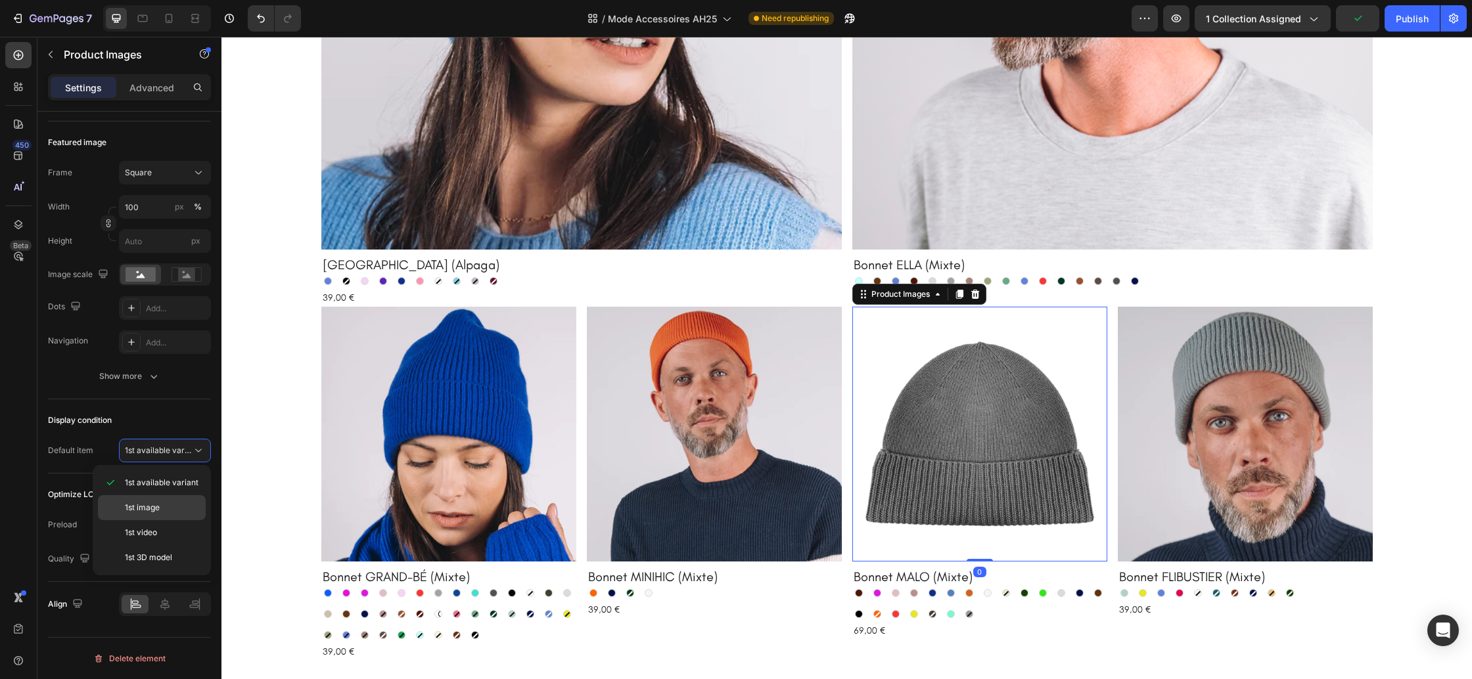
click at [158, 502] on span "1st image" at bounding box center [142, 508] width 35 height 12
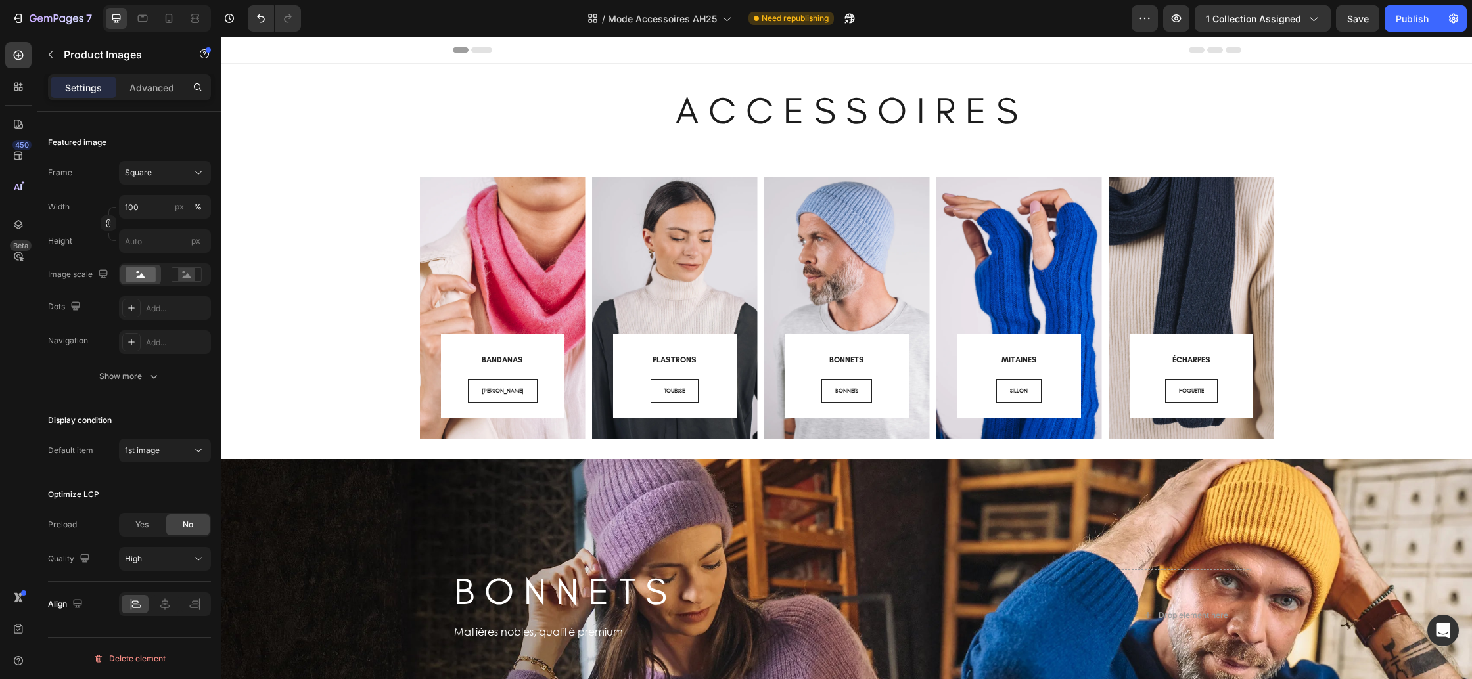
scroll to position [0, 0]
click at [1350, 20] on span "Save" at bounding box center [1358, 18] width 22 height 11
click at [1411, 29] on button "Publish" at bounding box center [1412, 18] width 55 height 26
click at [62, 27] on button "7" at bounding box center [51, 18] width 93 height 26
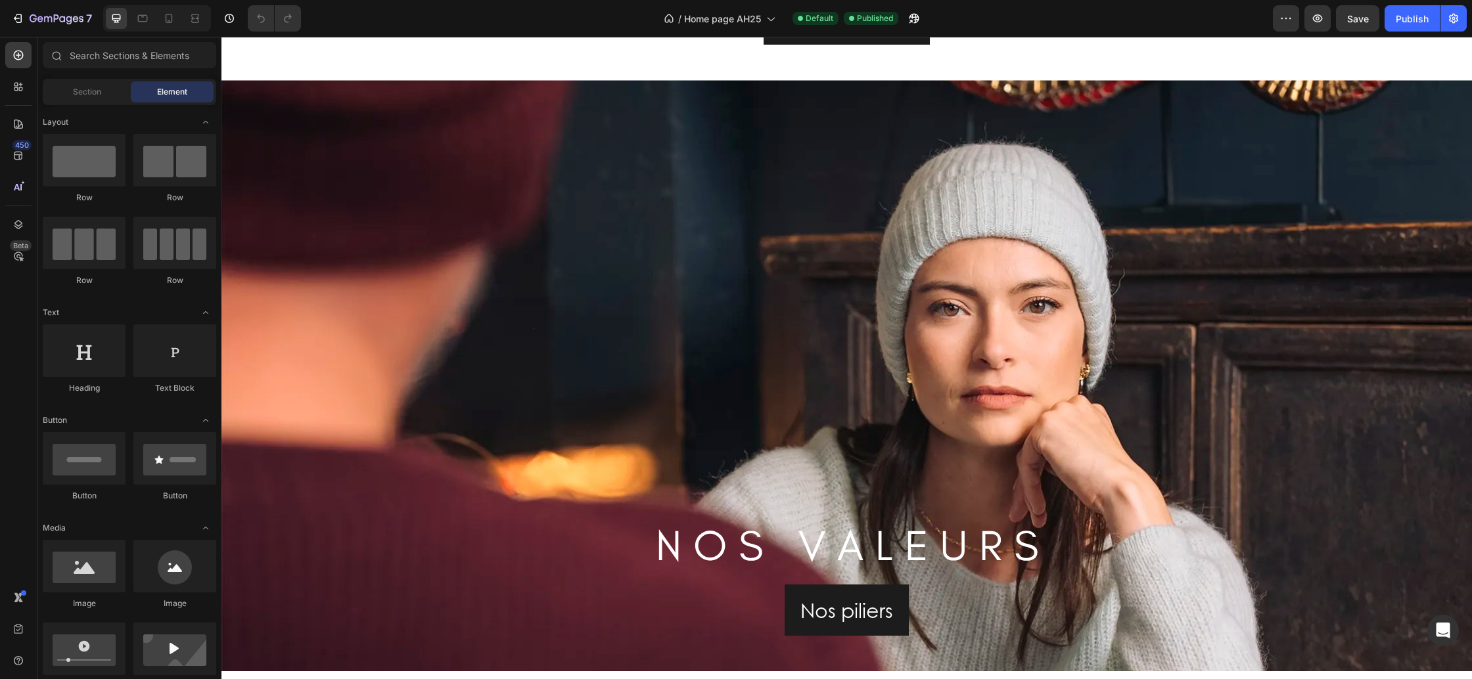
scroll to position [1183, 0]
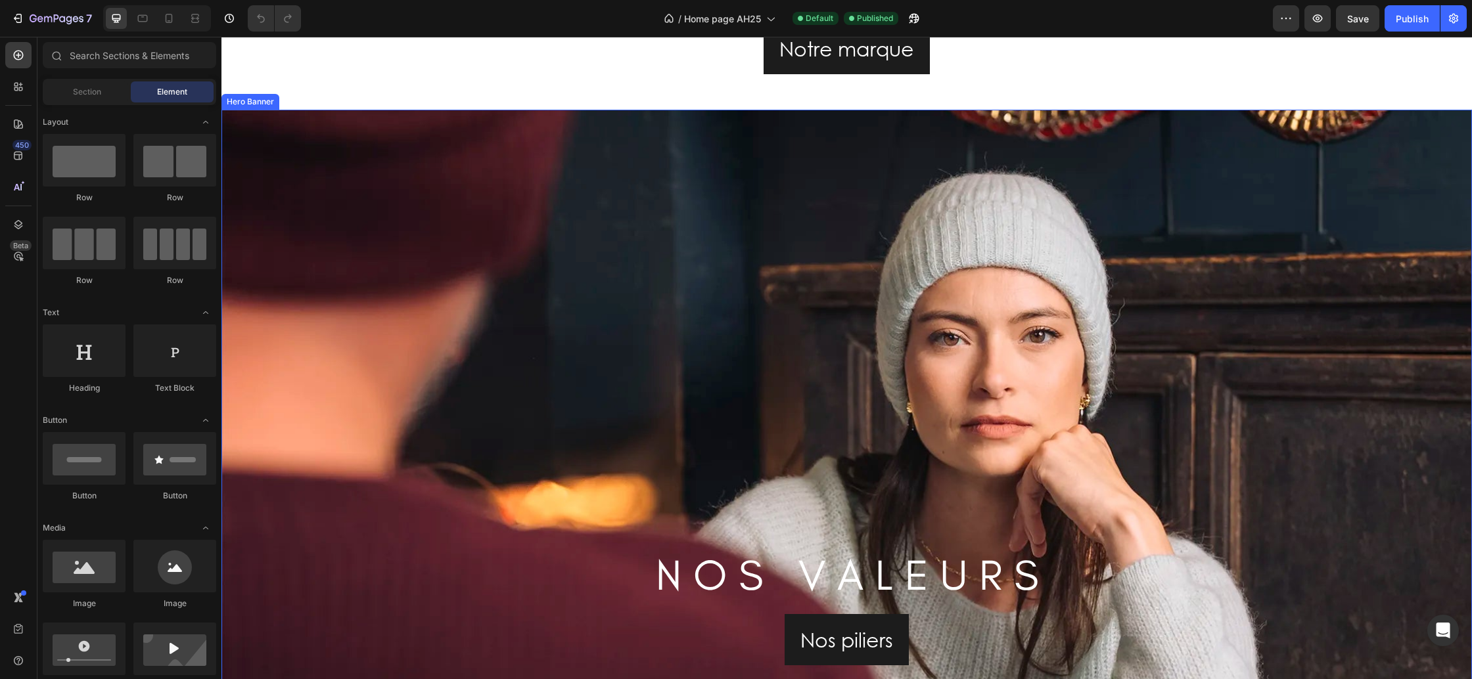
click at [316, 145] on div "Background Image" at bounding box center [846, 405] width 1251 height 591
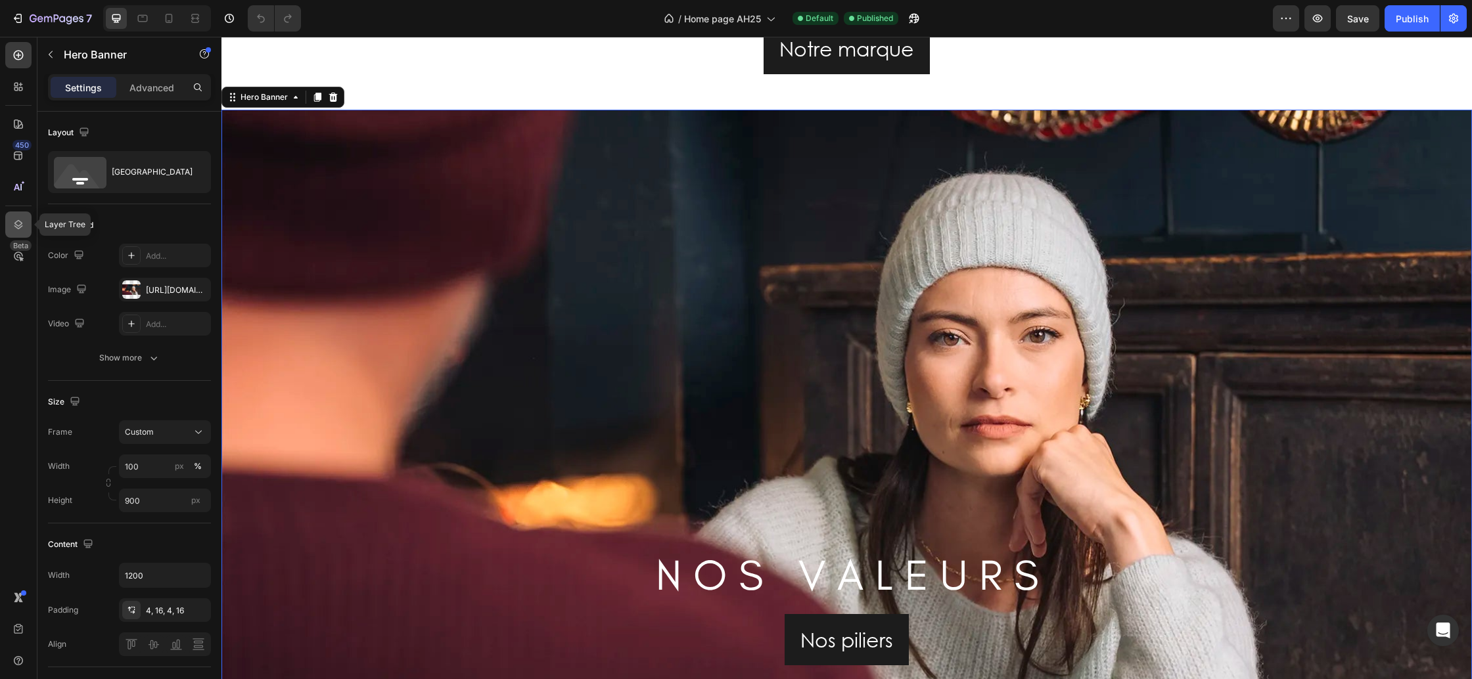
click at [12, 221] on icon at bounding box center [18, 224] width 13 height 13
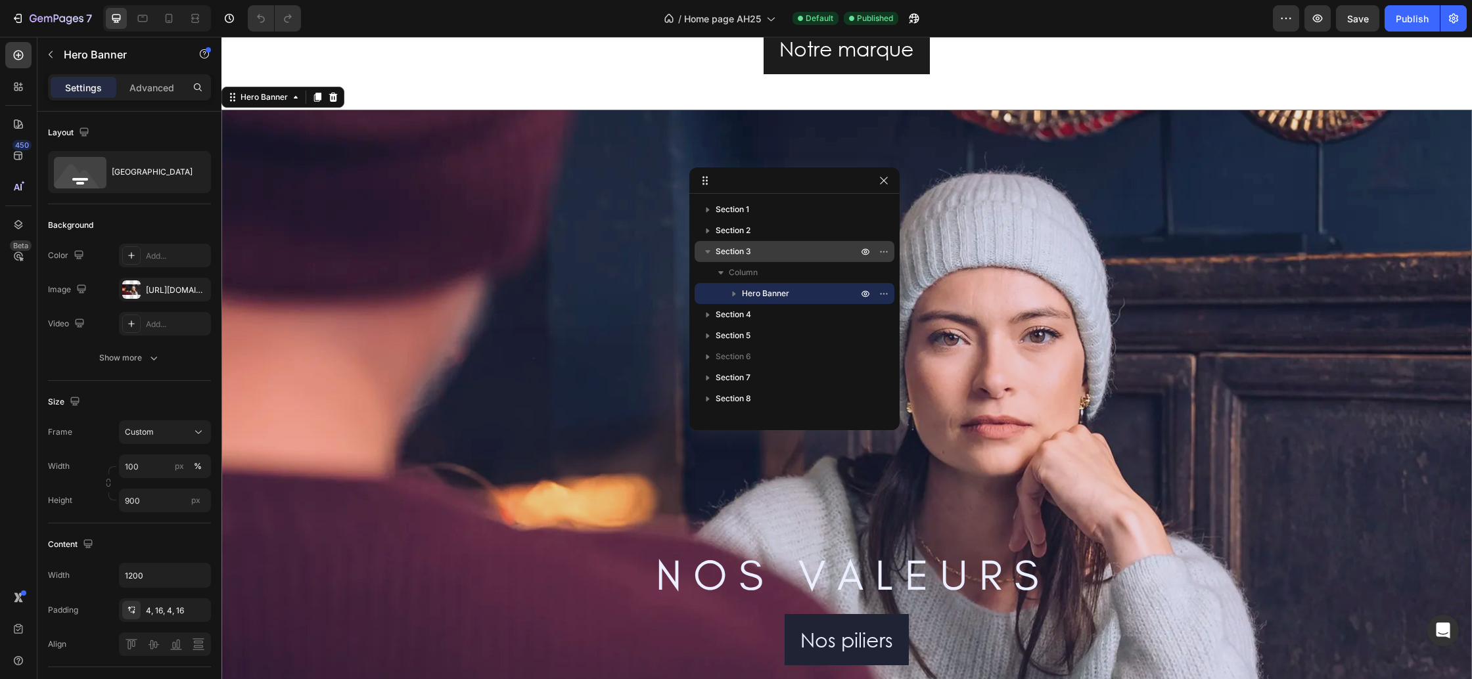
click at [757, 258] on div "Section 3" at bounding box center [794, 251] width 189 height 21
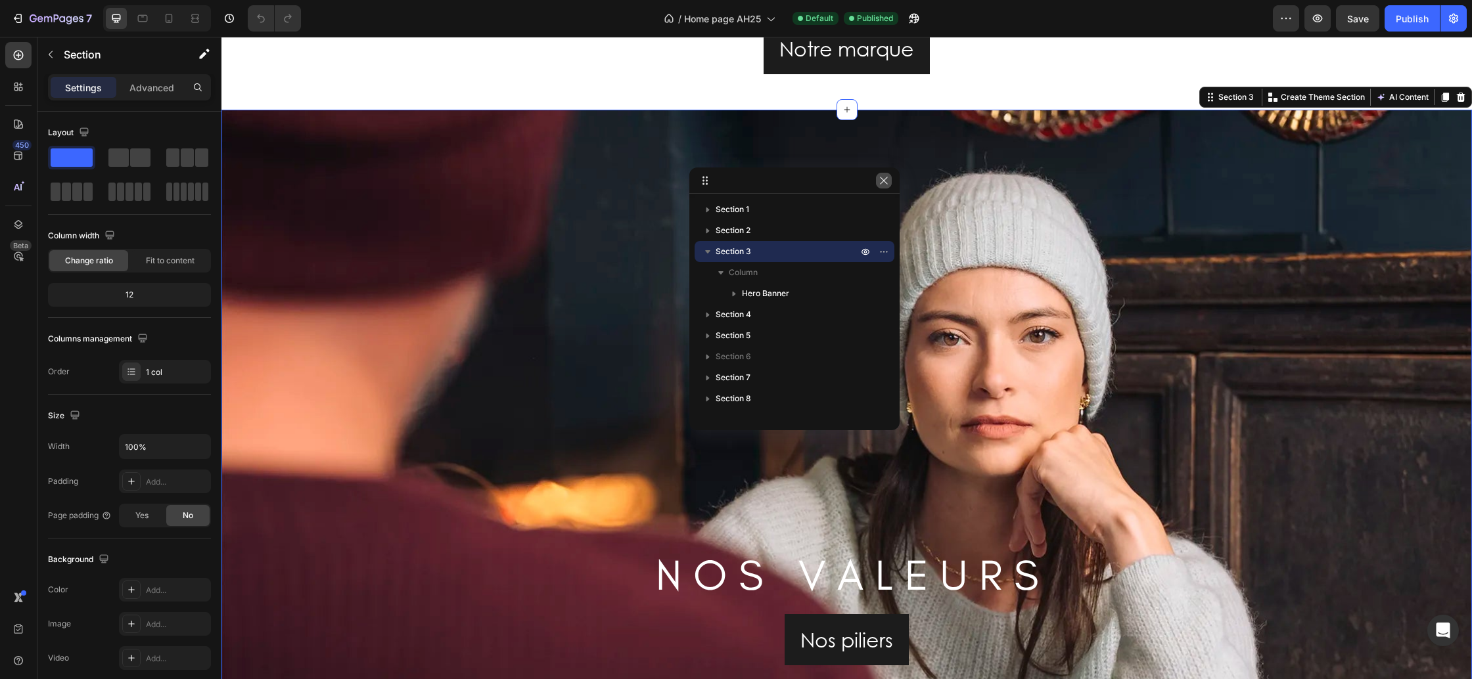
click at [888, 183] on icon "button" at bounding box center [884, 180] width 11 height 11
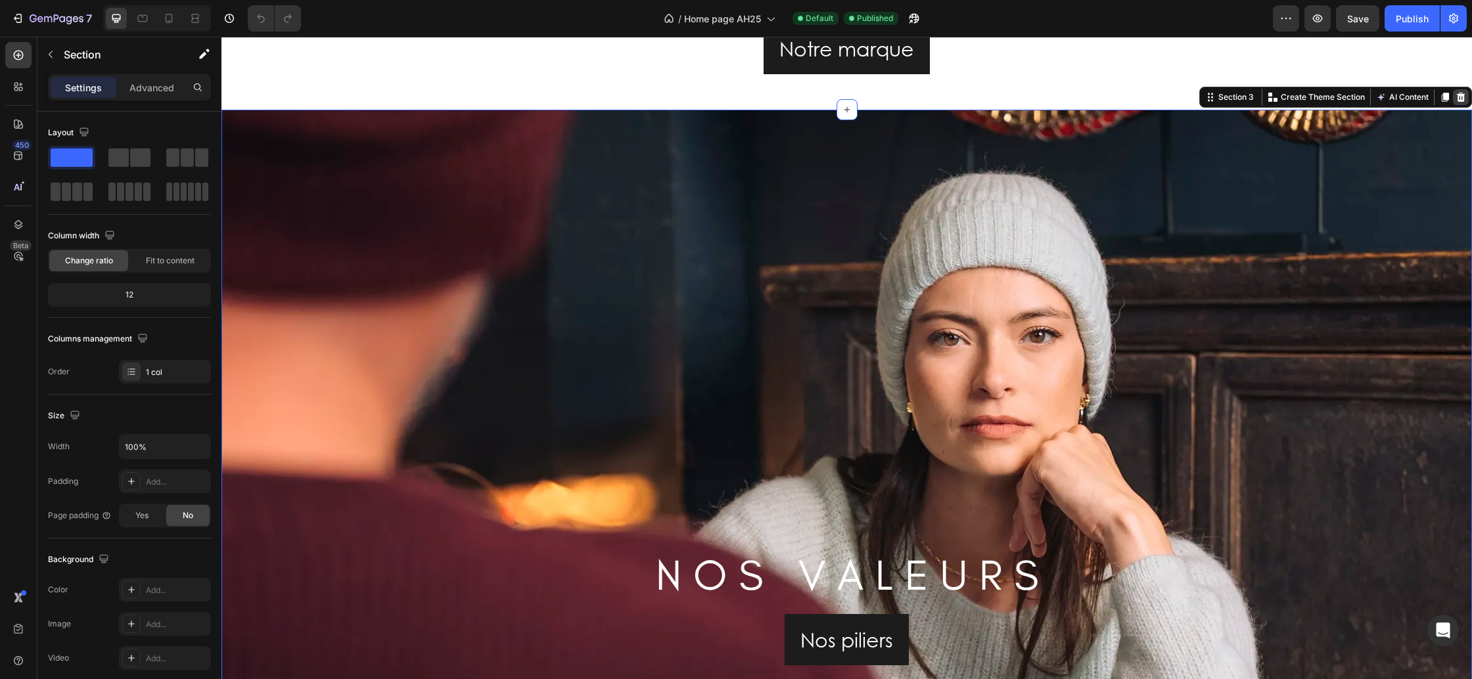
click at [1463, 95] on icon at bounding box center [1461, 97] width 9 height 9
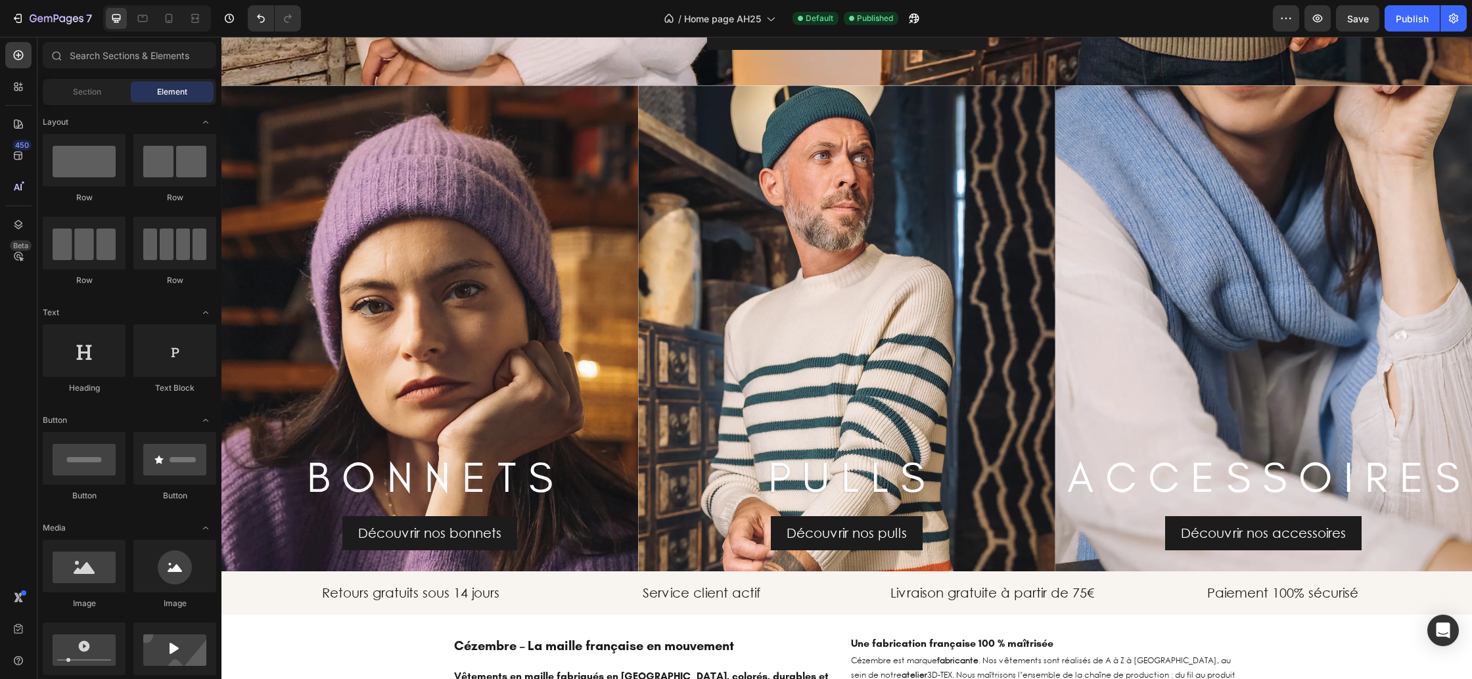
scroll to position [1847, 0]
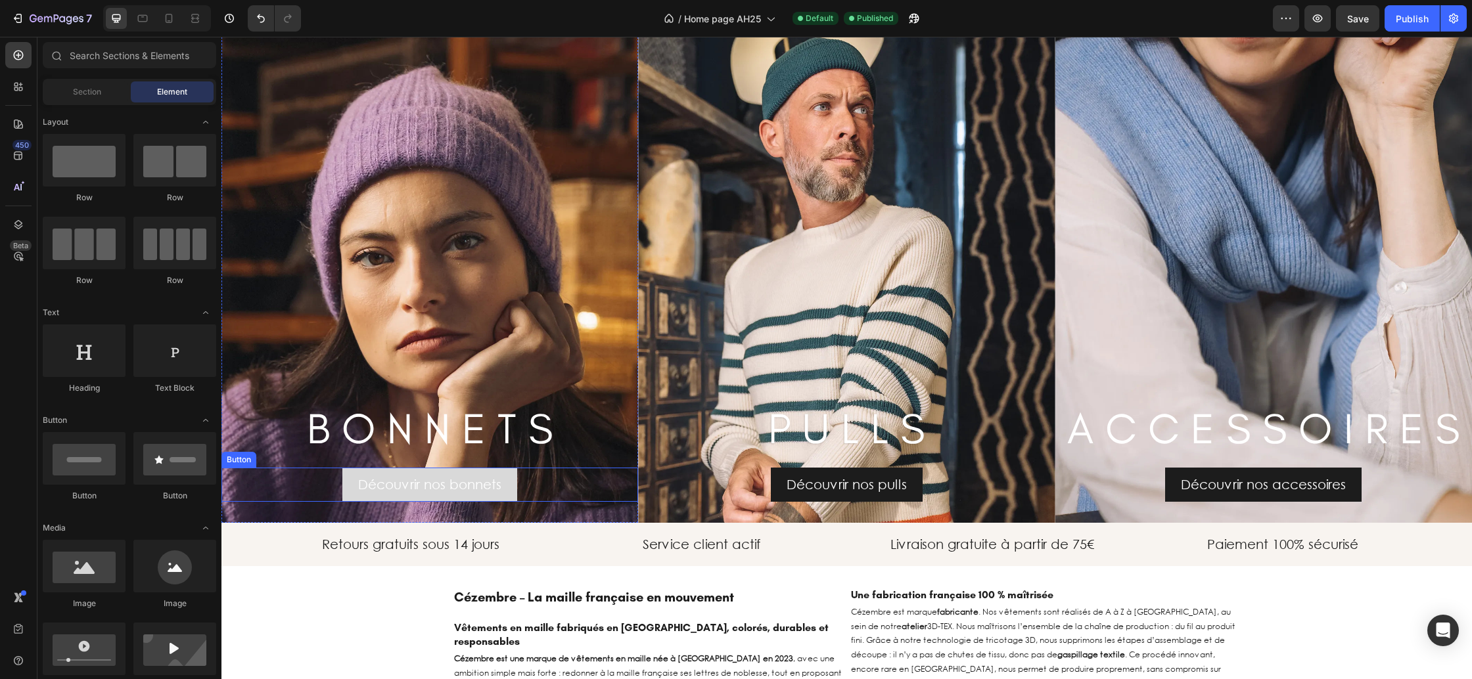
click at [511, 484] on link "Découvrir nos bonnets" at bounding box center [429, 485] width 175 height 34
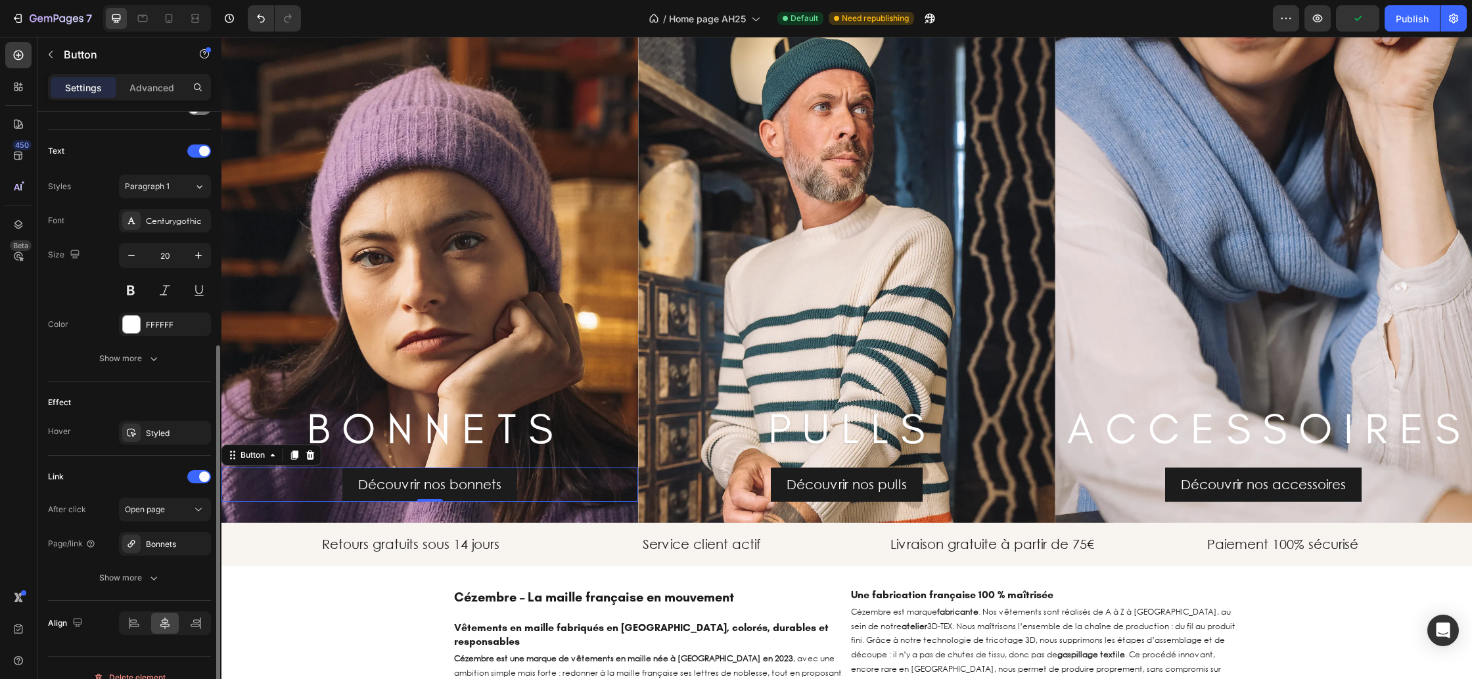
scroll to position [422, 0]
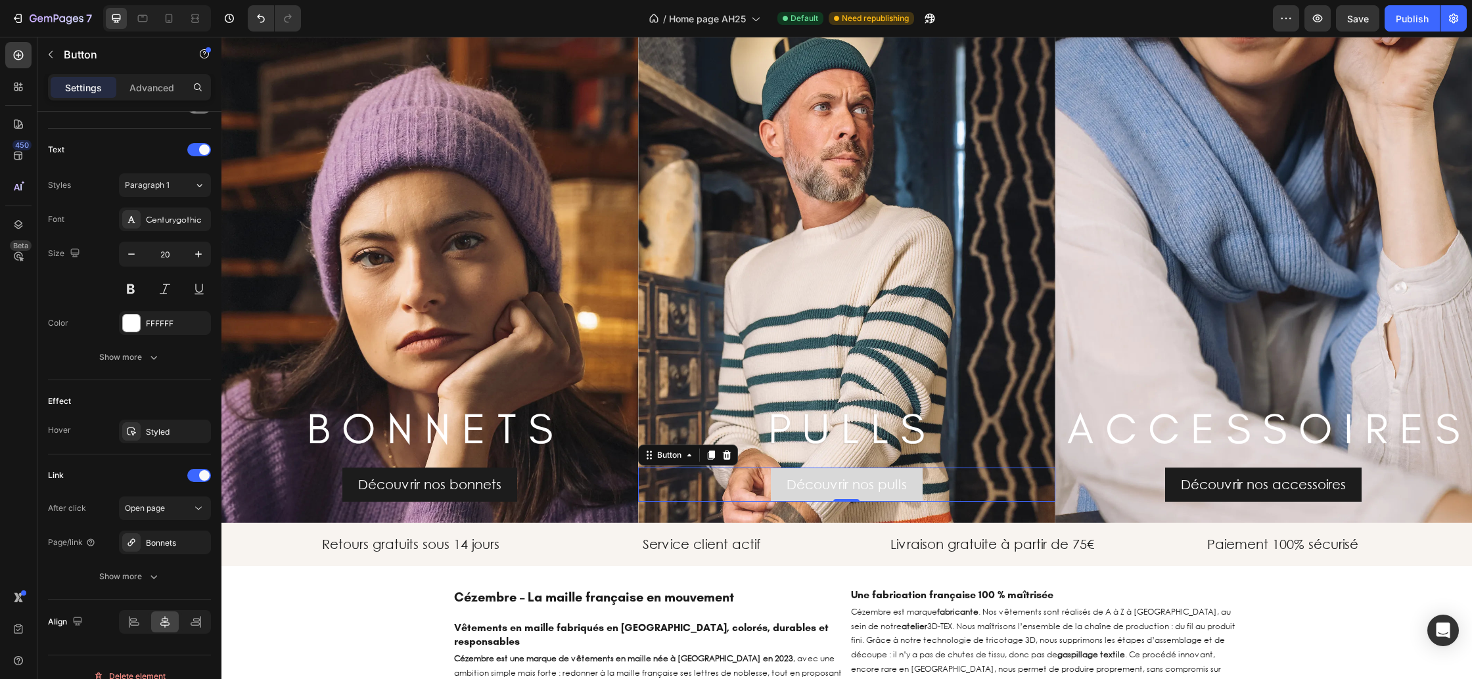
click at [780, 481] on link "Découvrir nos pulls" at bounding box center [847, 485] width 152 height 34
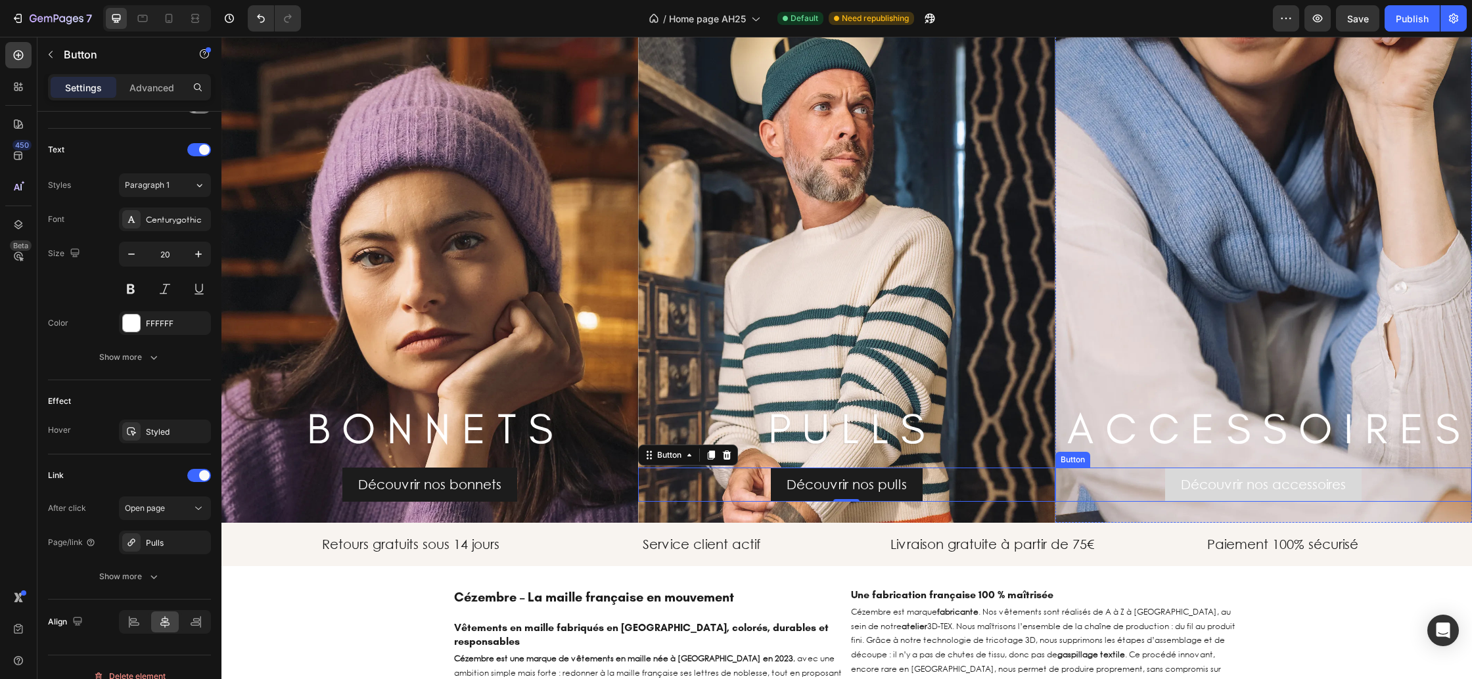
click at [1170, 475] on link "Découvrir nos accessoires" at bounding box center [1263, 485] width 196 height 34
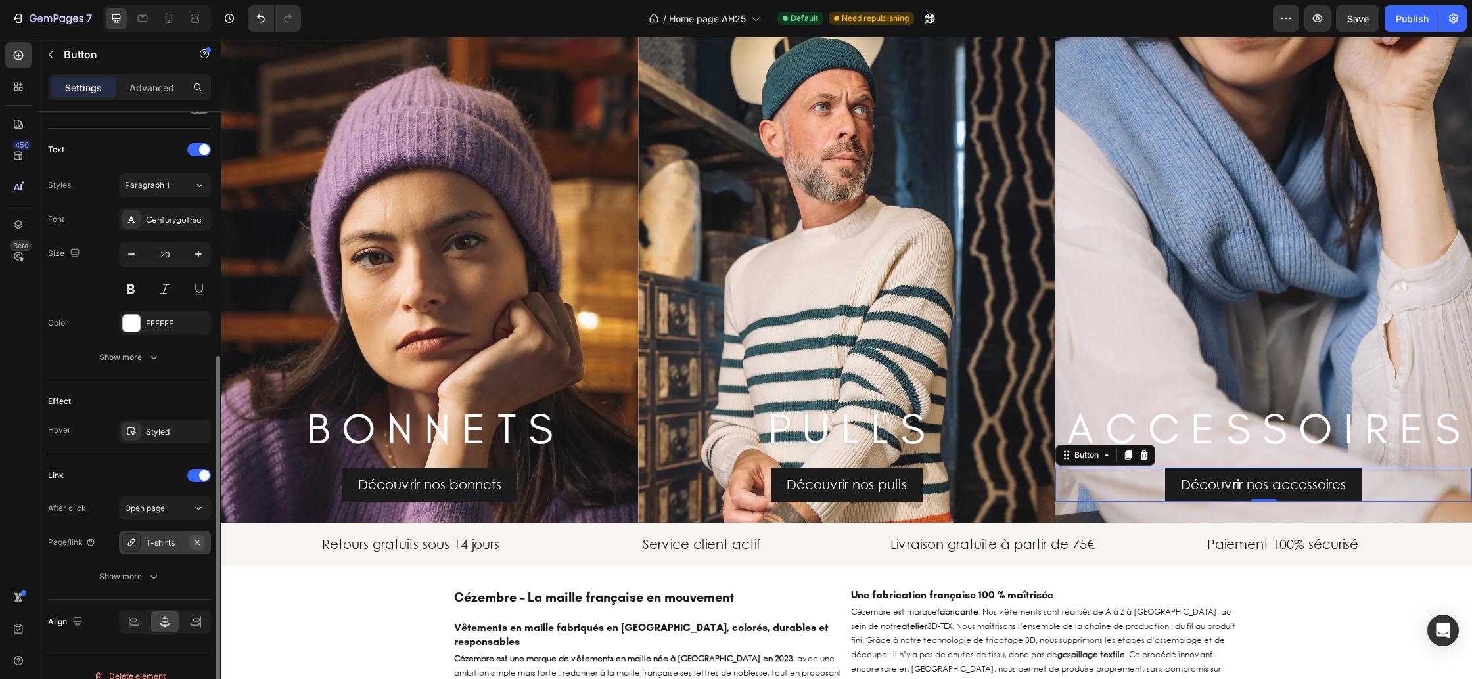
click at [194, 539] on icon "button" at bounding box center [197, 543] width 11 height 11
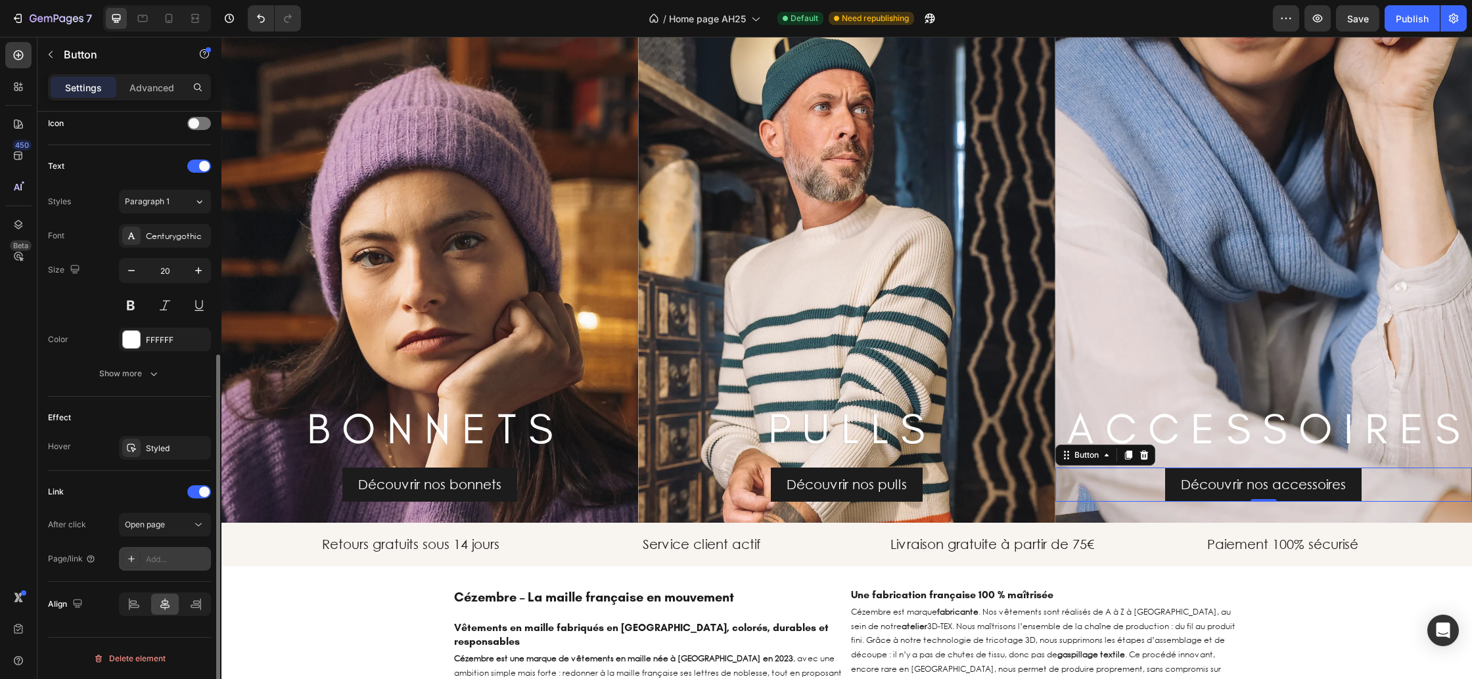
click at [162, 557] on div "Add..." at bounding box center [177, 560] width 62 height 12
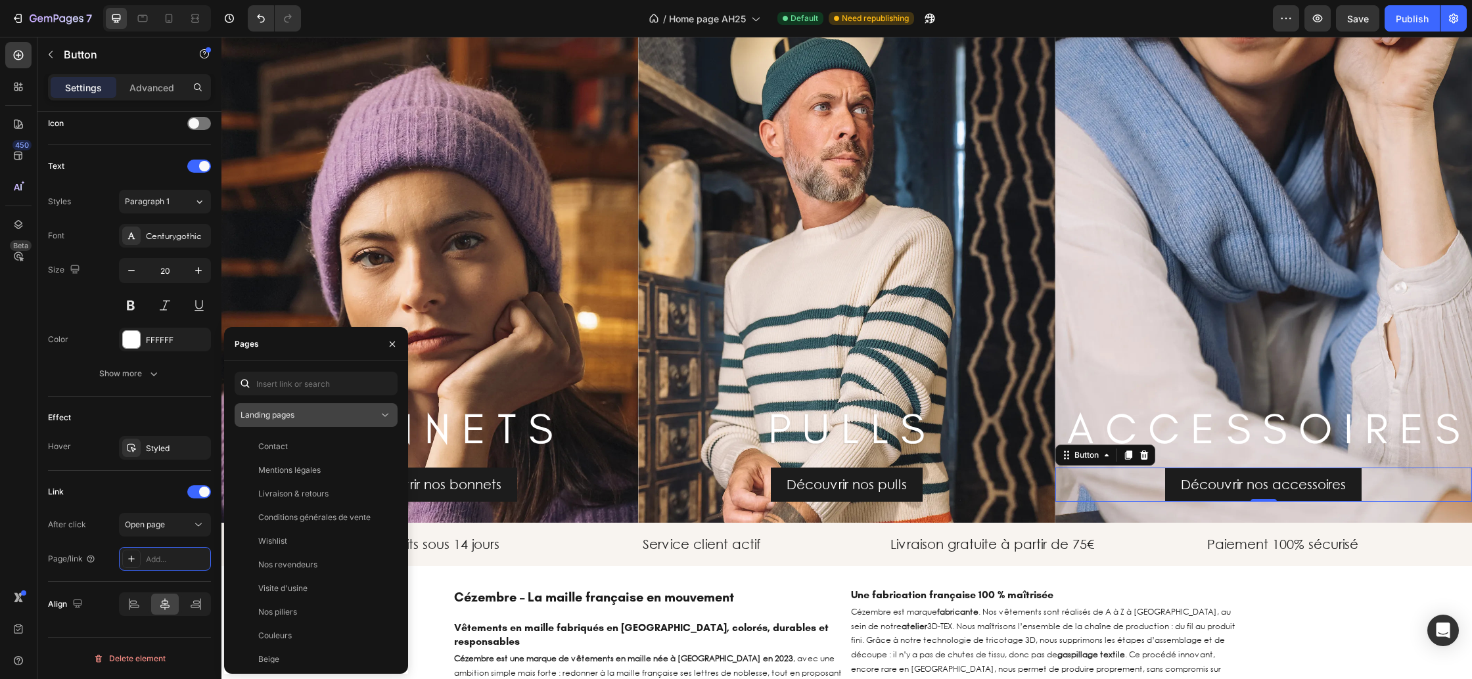
click at [329, 415] on div "Landing pages" at bounding box center [310, 415] width 138 height 12
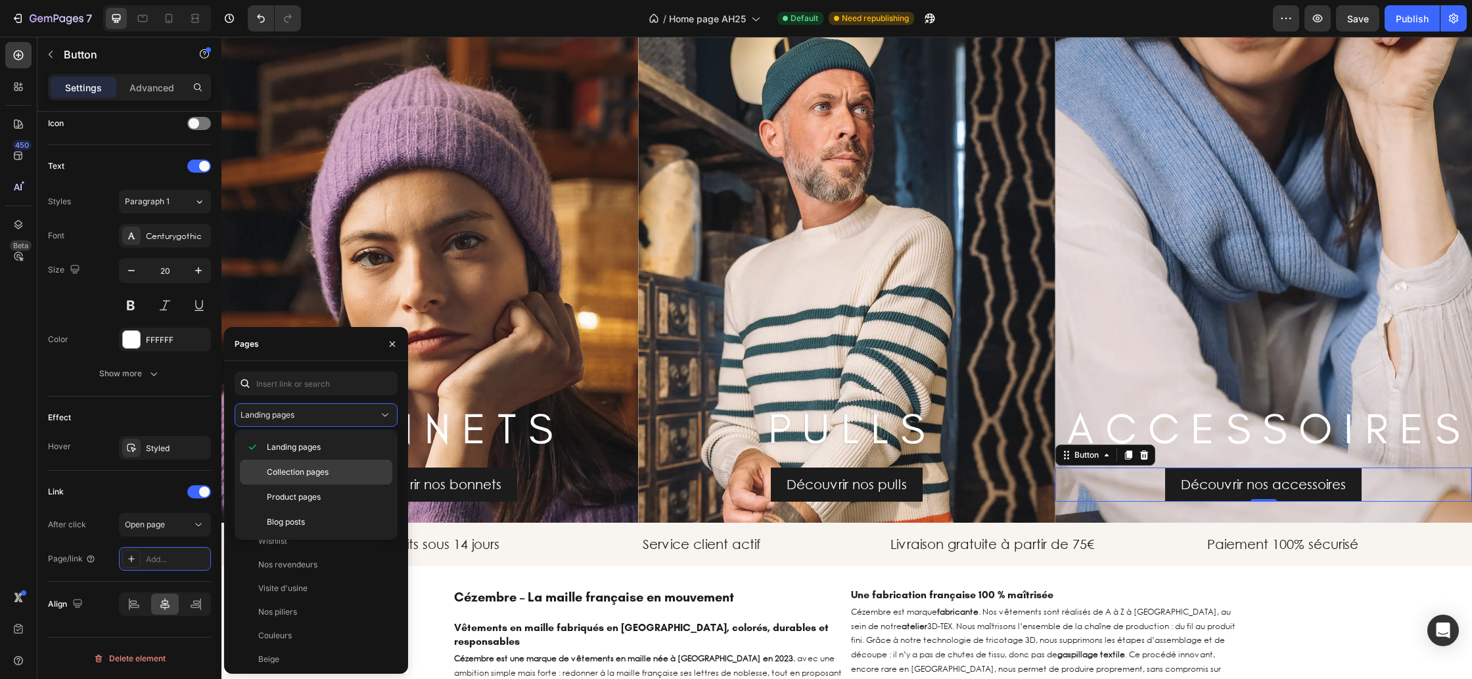
click at [305, 485] on div "Collection pages" at bounding box center [316, 497] width 152 height 25
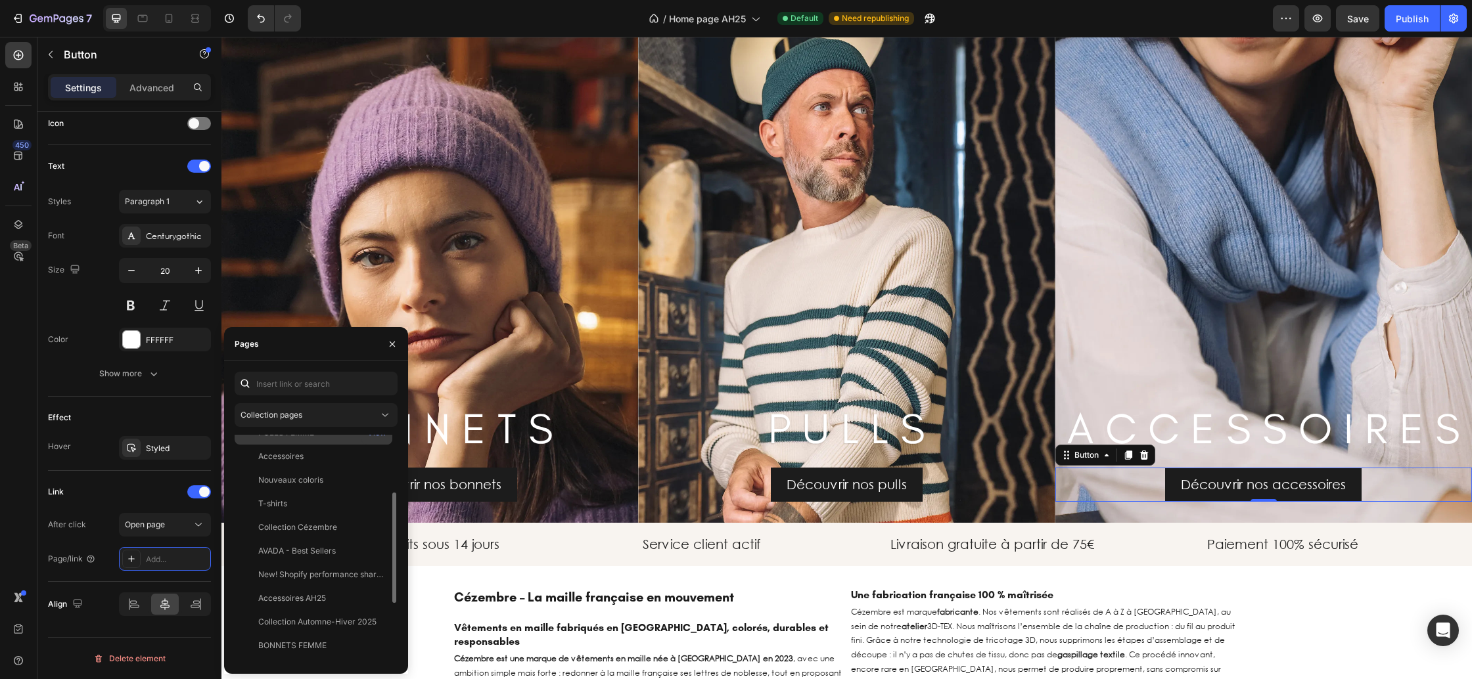
scroll to position [244, 0]
click at [316, 585] on div "Accessoires AH25" at bounding box center [292, 581] width 68 height 12
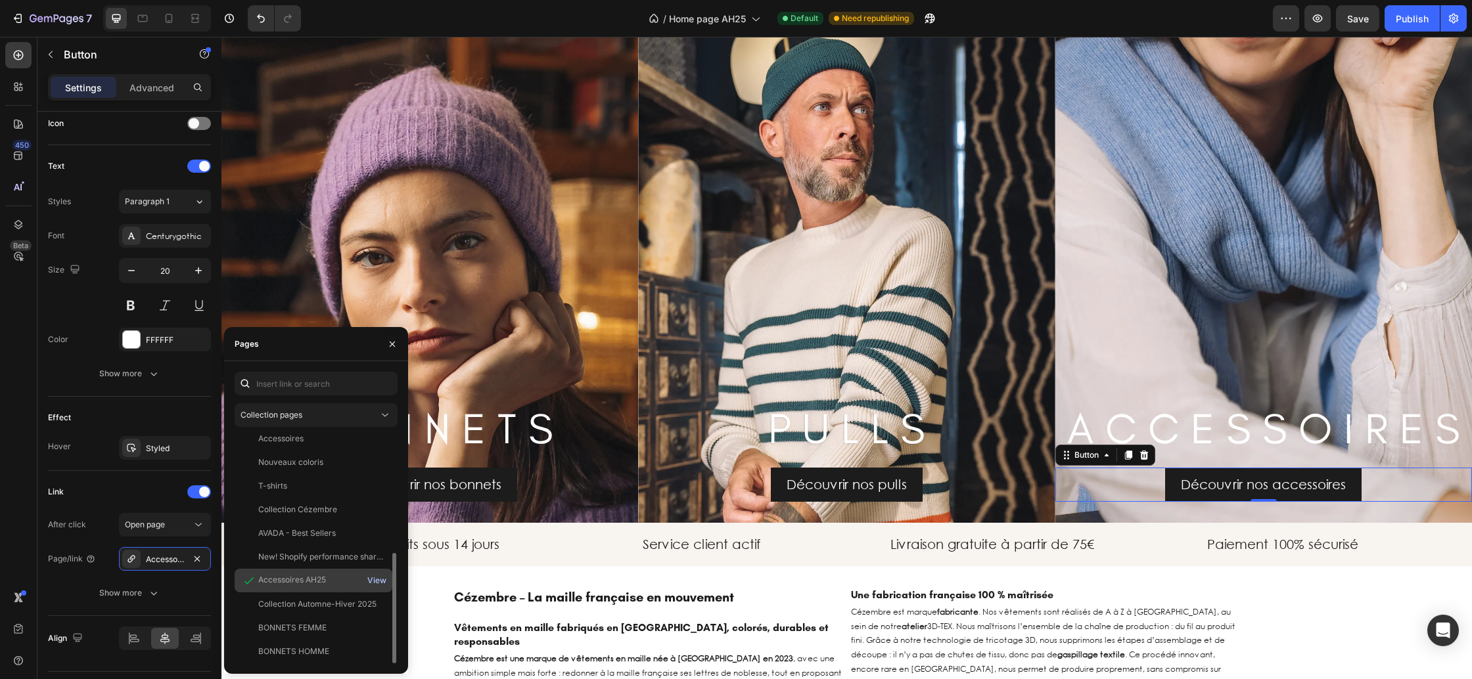
click at [380, 582] on div "View" at bounding box center [376, 581] width 19 height 12
click at [391, 345] on icon "button" at bounding box center [392, 344] width 11 height 11
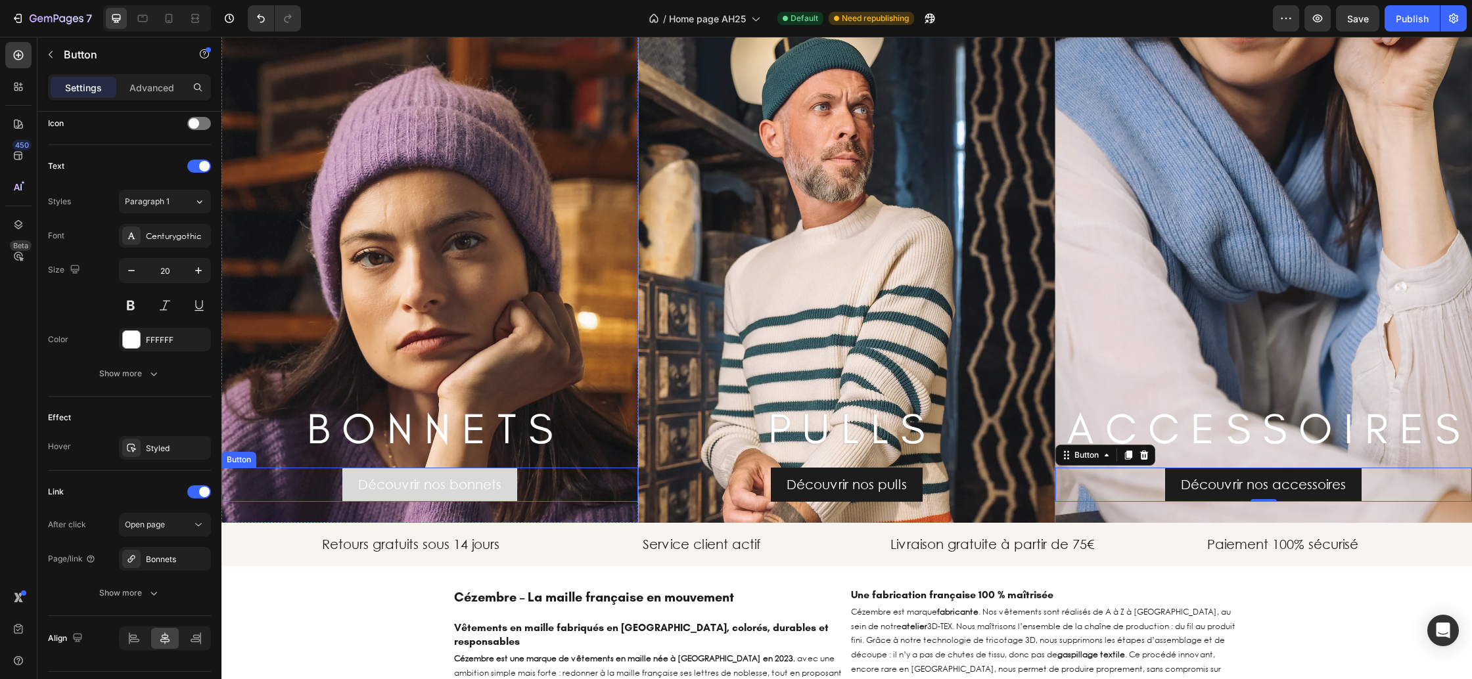
click at [509, 491] on link "Découvrir nos bonnets" at bounding box center [429, 485] width 175 height 34
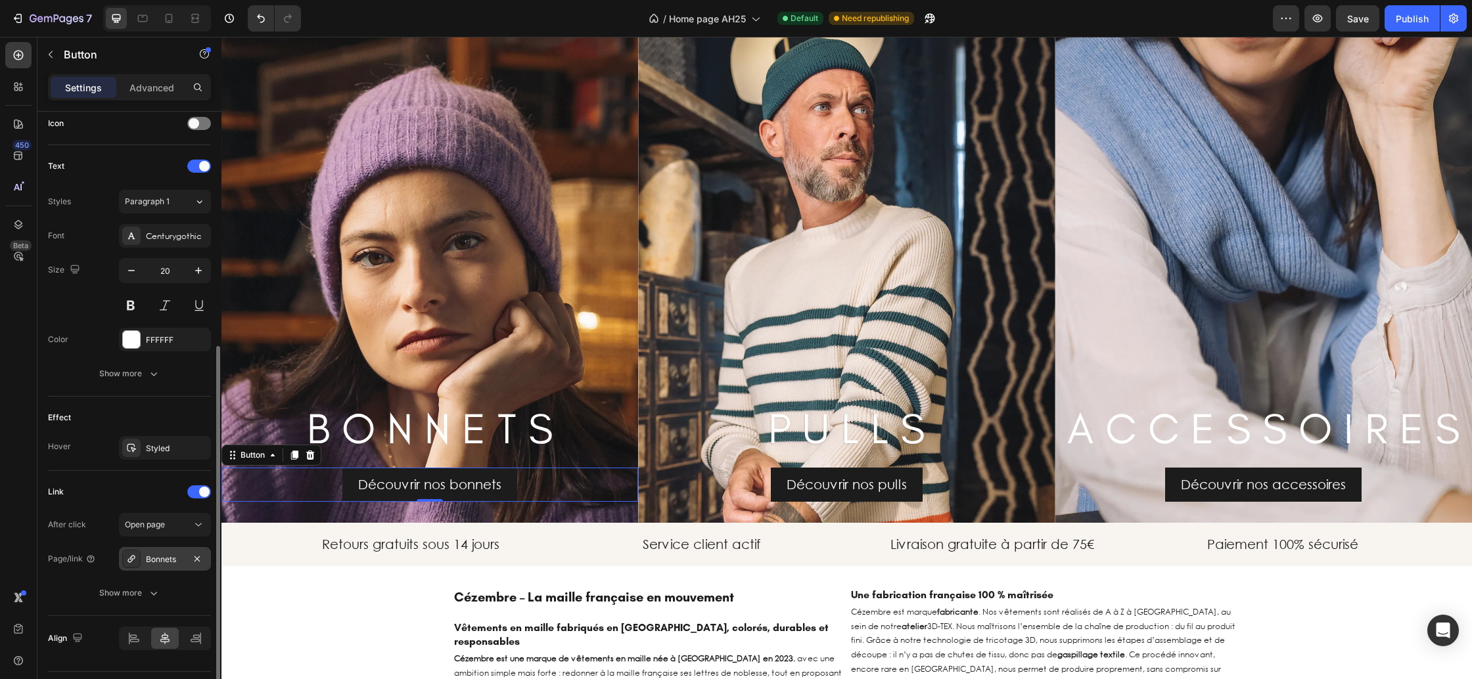
click at [170, 561] on div "Bonnets" at bounding box center [165, 560] width 38 height 12
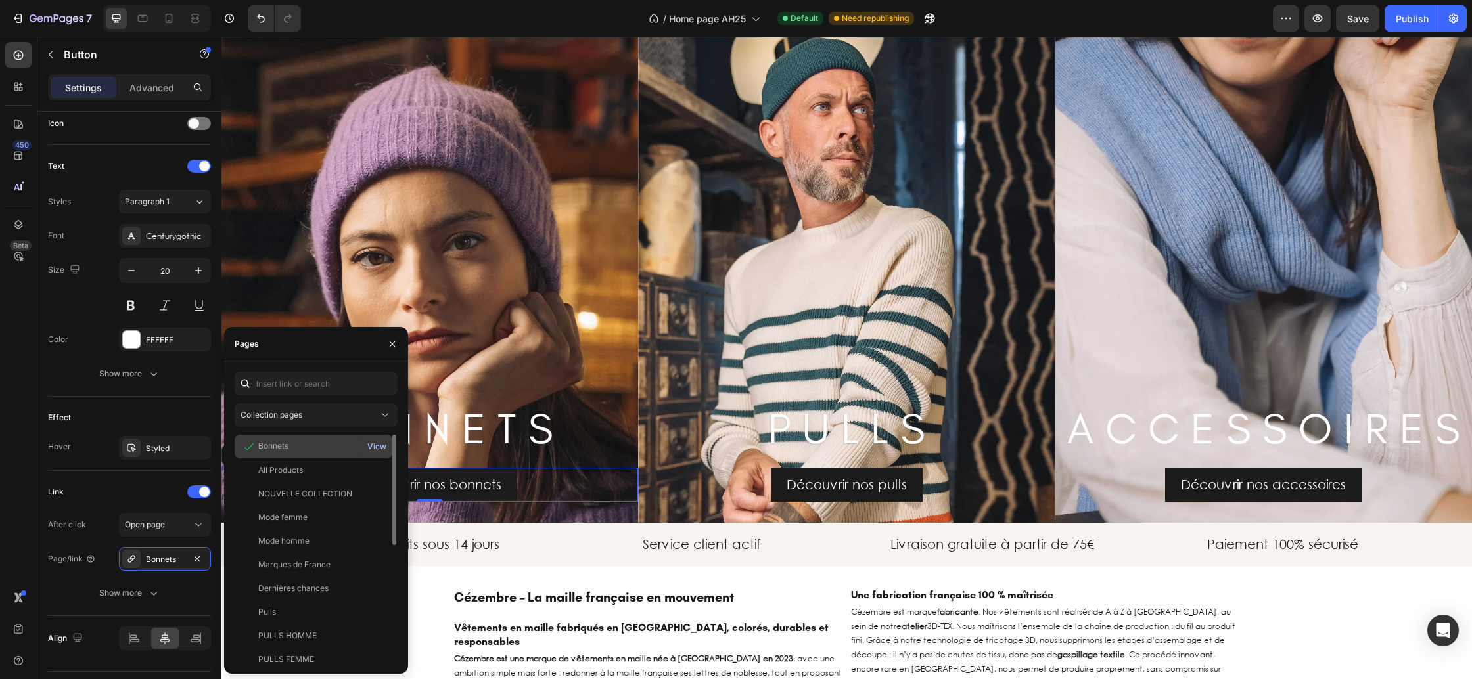
click at [374, 446] on div "View" at bounding box center [376, 447] width 19 height 12
click at [396, 340] on icon "button" at bounding box center [392, 344] width 11 height 11
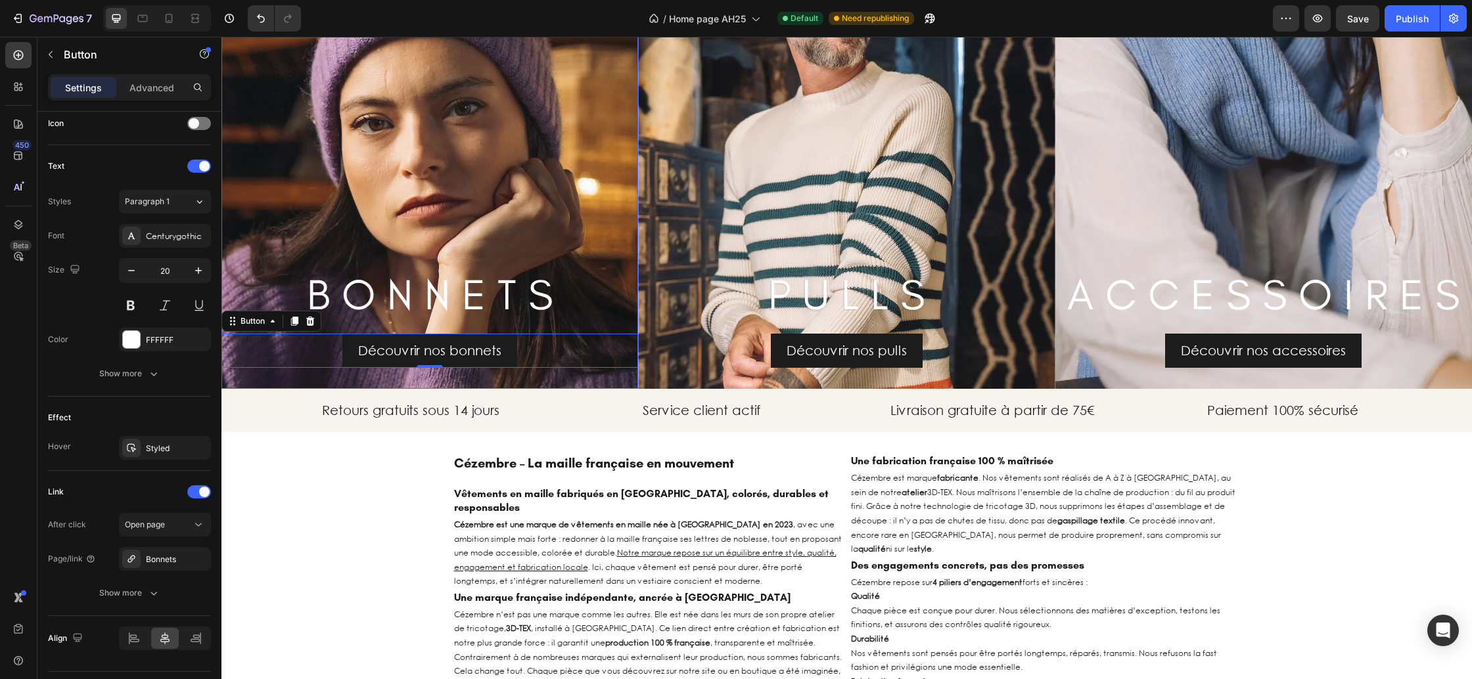
scroll to position [2011, 0]
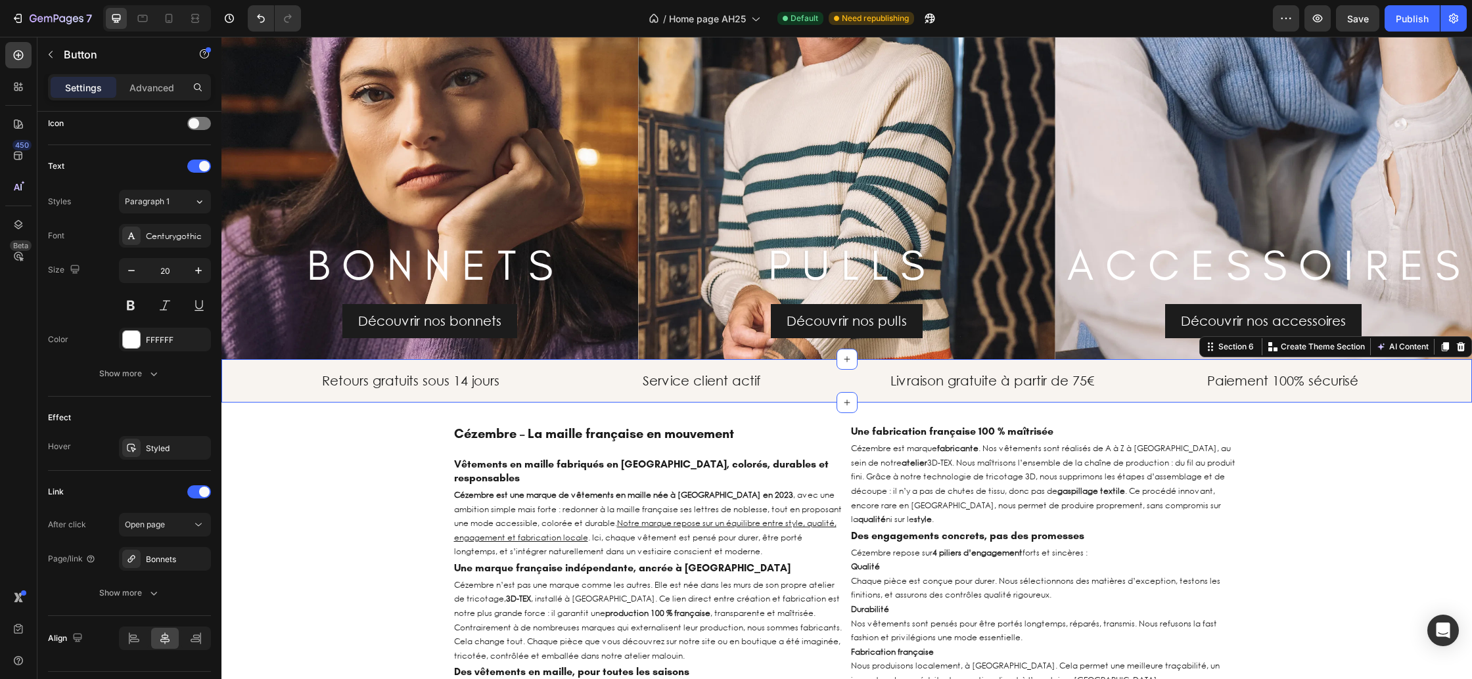
click at [252, 399] on div "Retours gratuits sous 14 jours Text block Service client actif Text block Livra…" at bounding box center [846, 380] width 1251 height 43
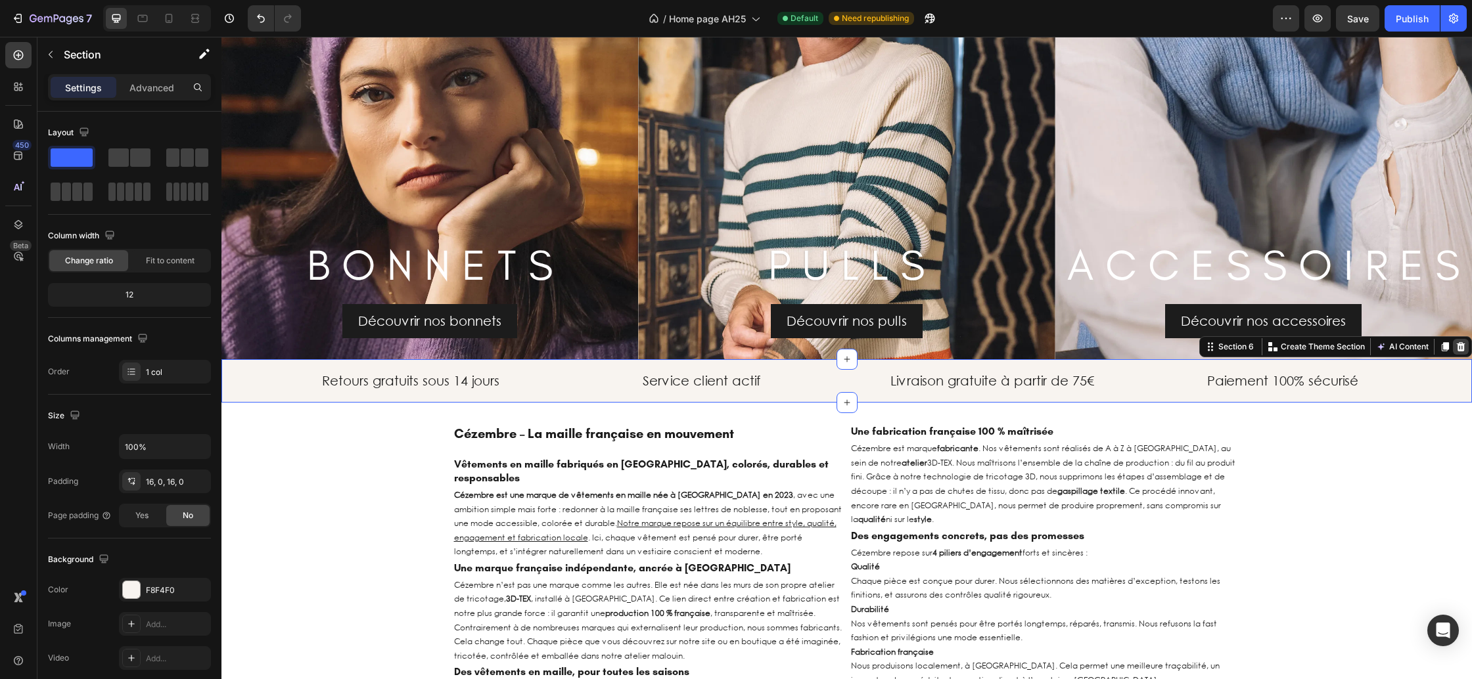
click at [1462, 345] on icon at bounding box center [1461, 346] width 9 height 9
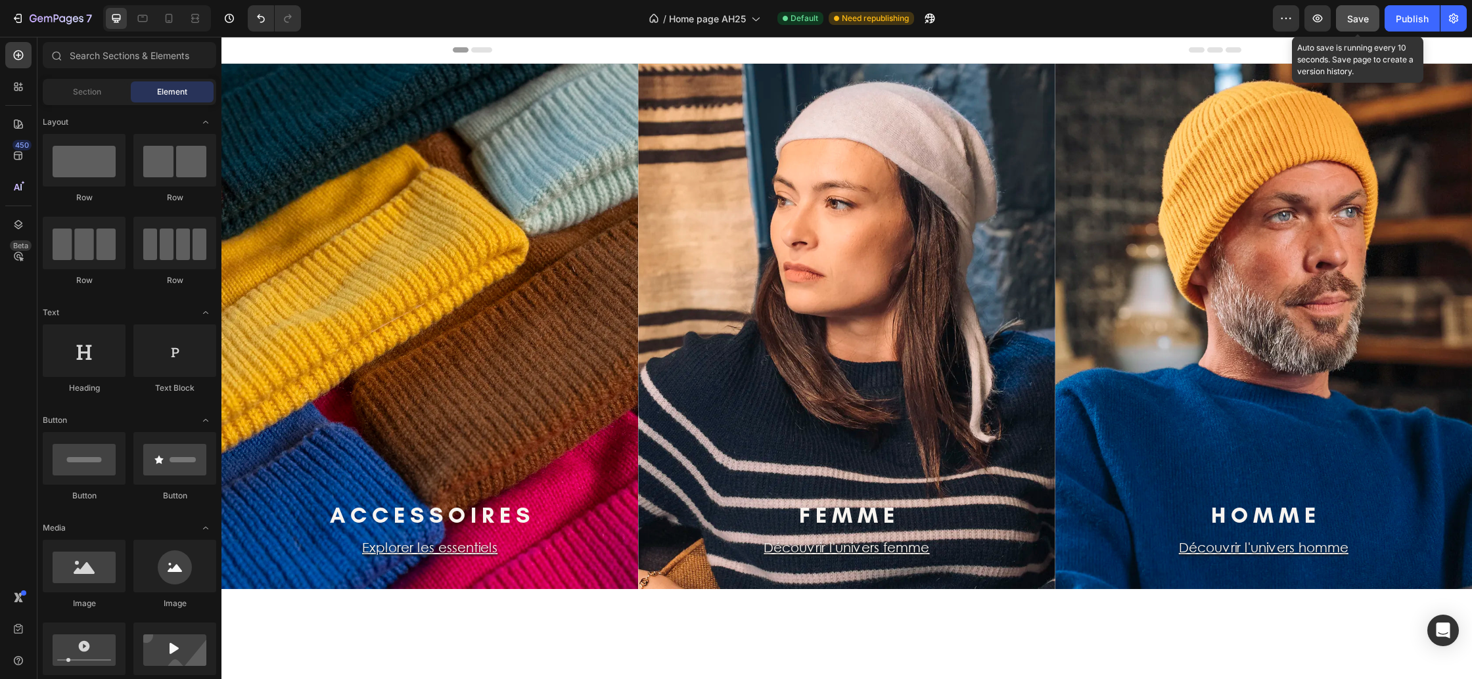
click at [1352, 27] on button "Save" at bounding box center [1357, 18] width 43 height 26
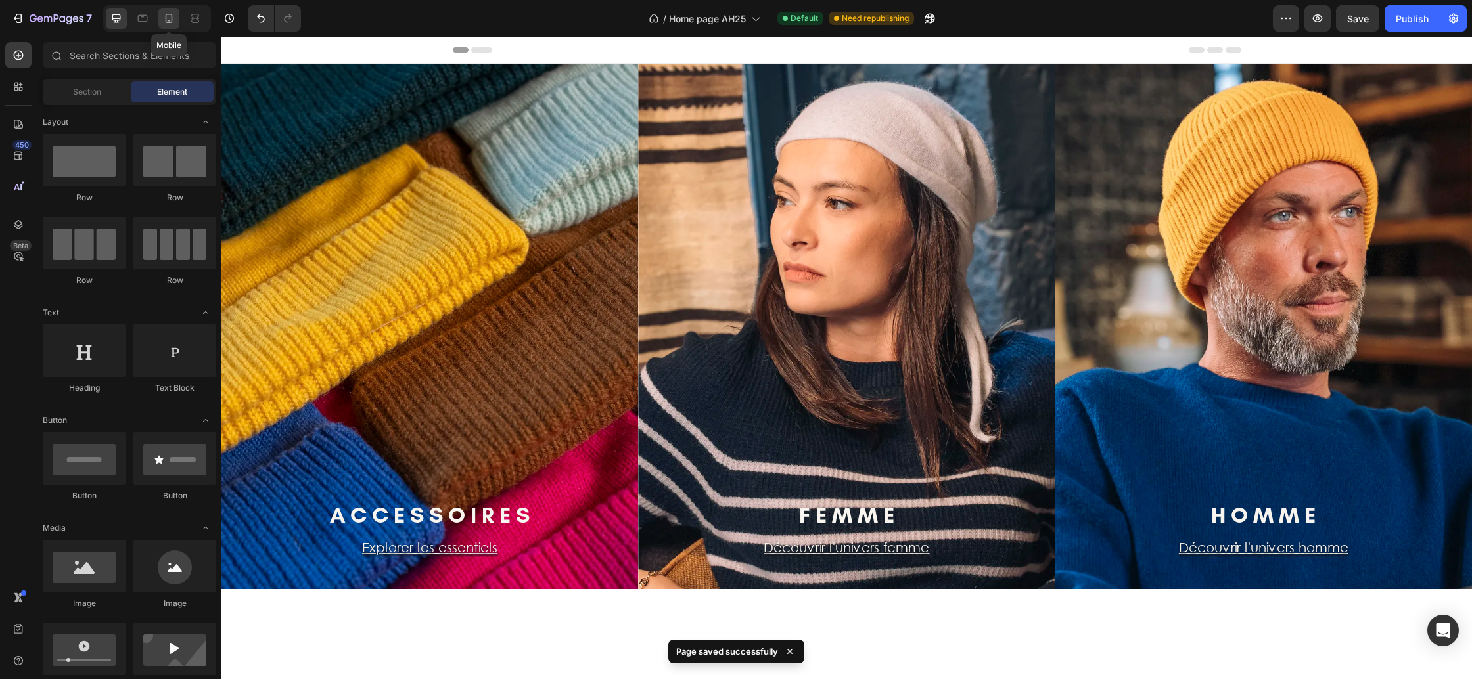
click at [176, 20] on div at bounding box center [168, 18] width 21 height 21
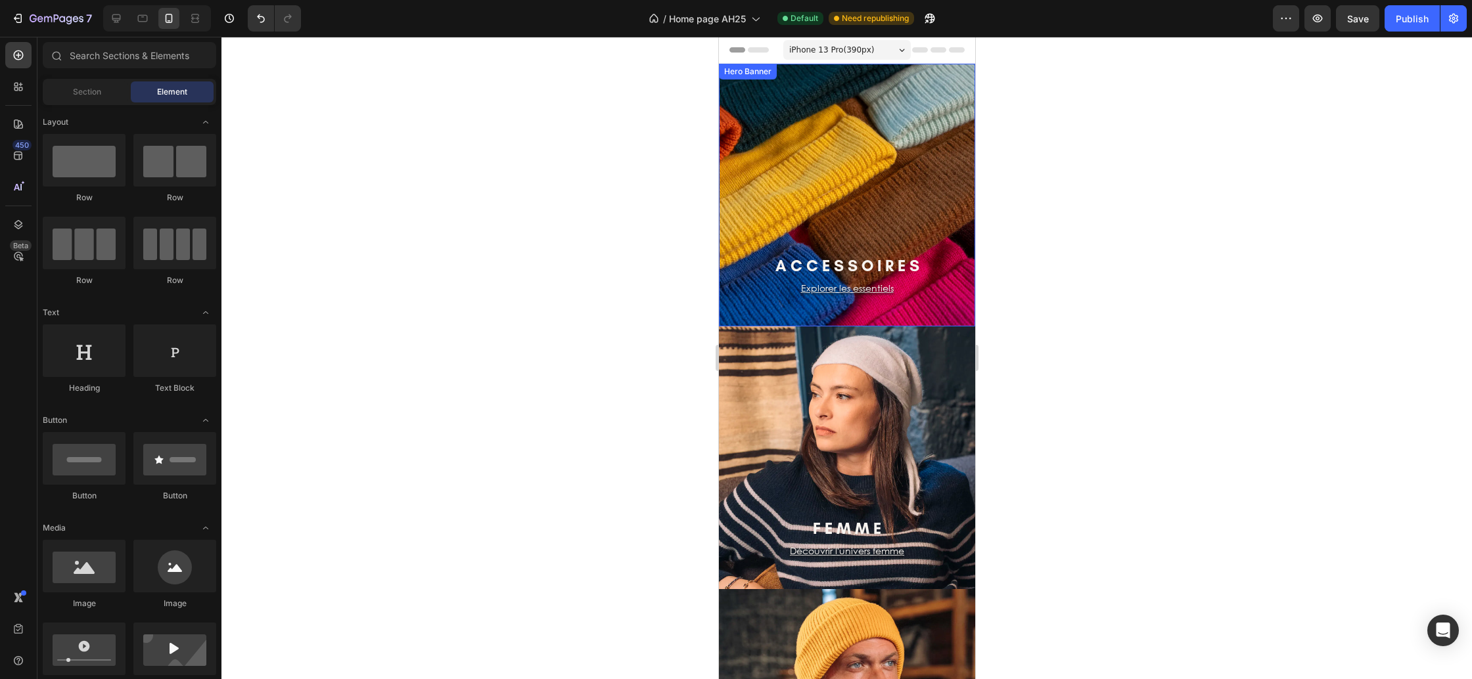
click at [775, 158] on div "A C C E S S O I R E S Heading Explorer les essentiels Text block Row Row" at bounding box center [846, 166] width 256 height 321
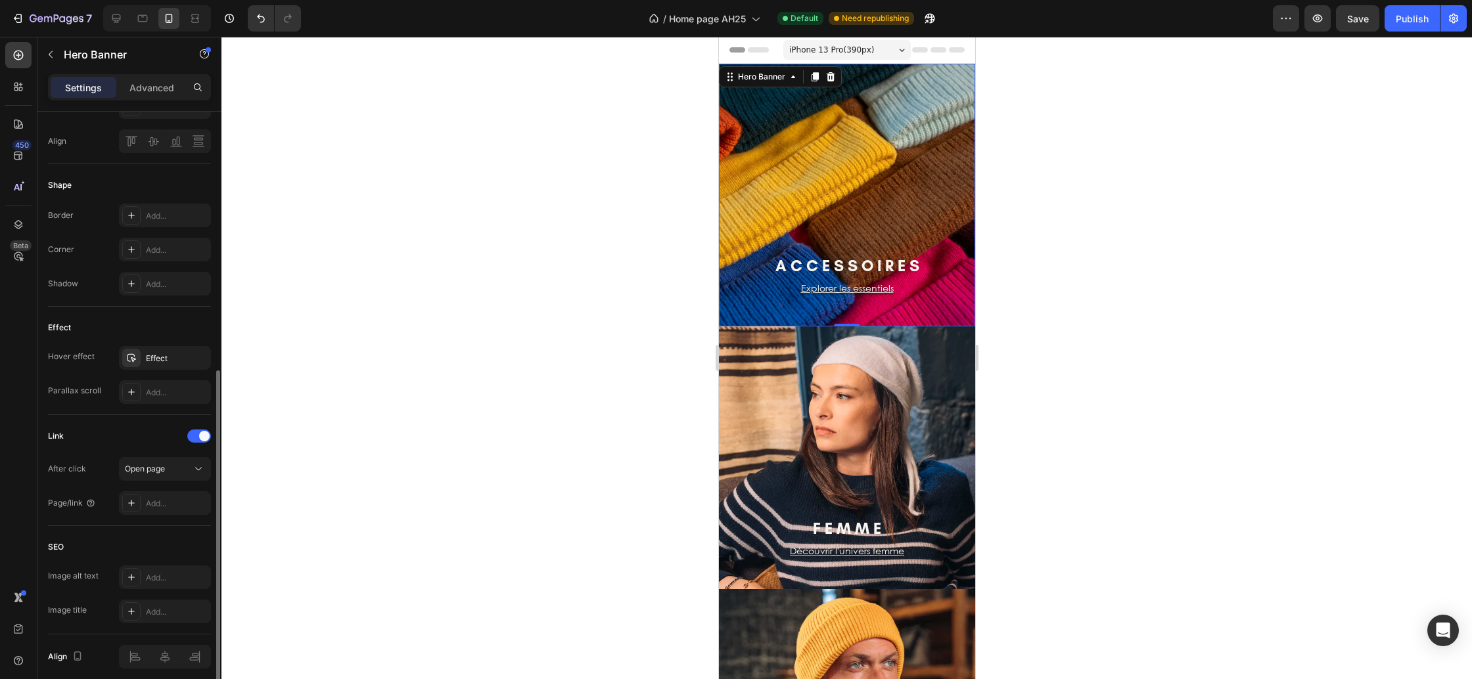
scroll to position [507, 0]
click at [158, 500] on div "Add..." at bounding box center [177, 501] width 62 height 12
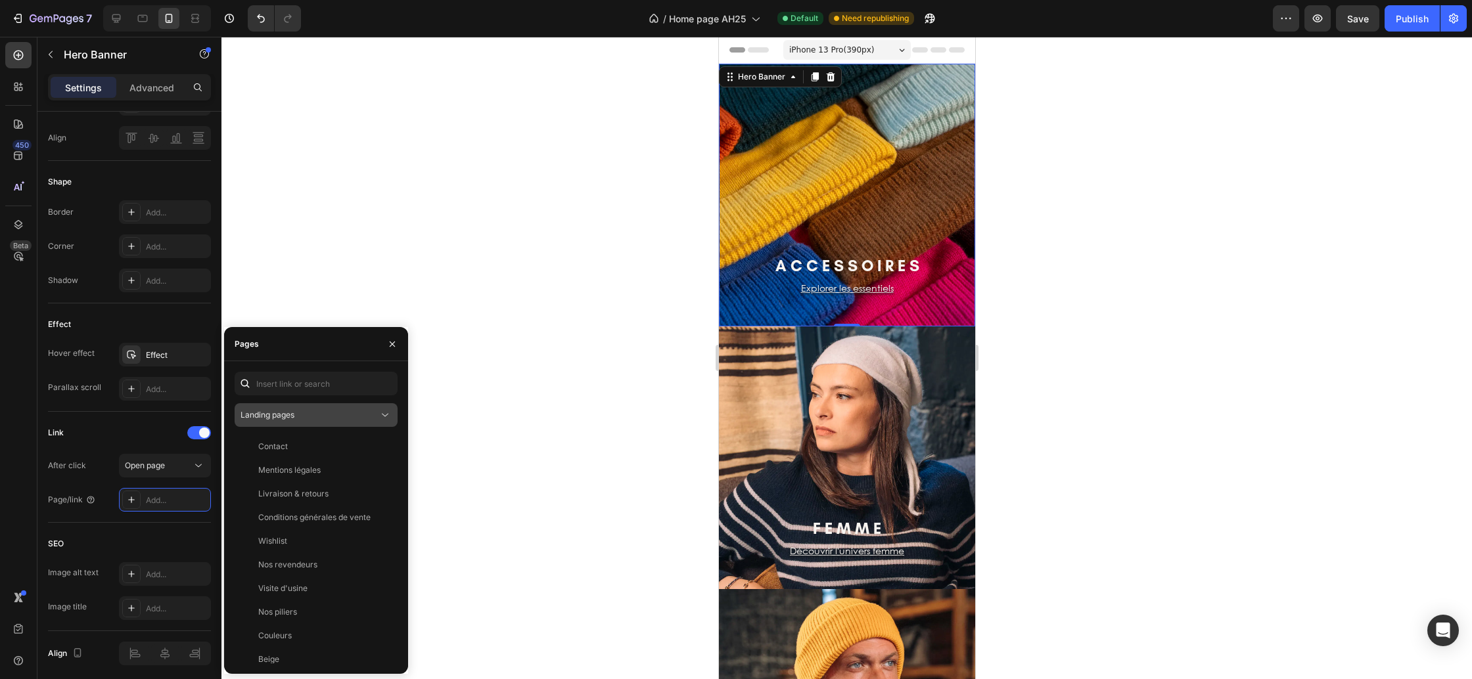
click at [321, 421] on div "Landing pages" at bounding box center [310, 415] width 138 height 12
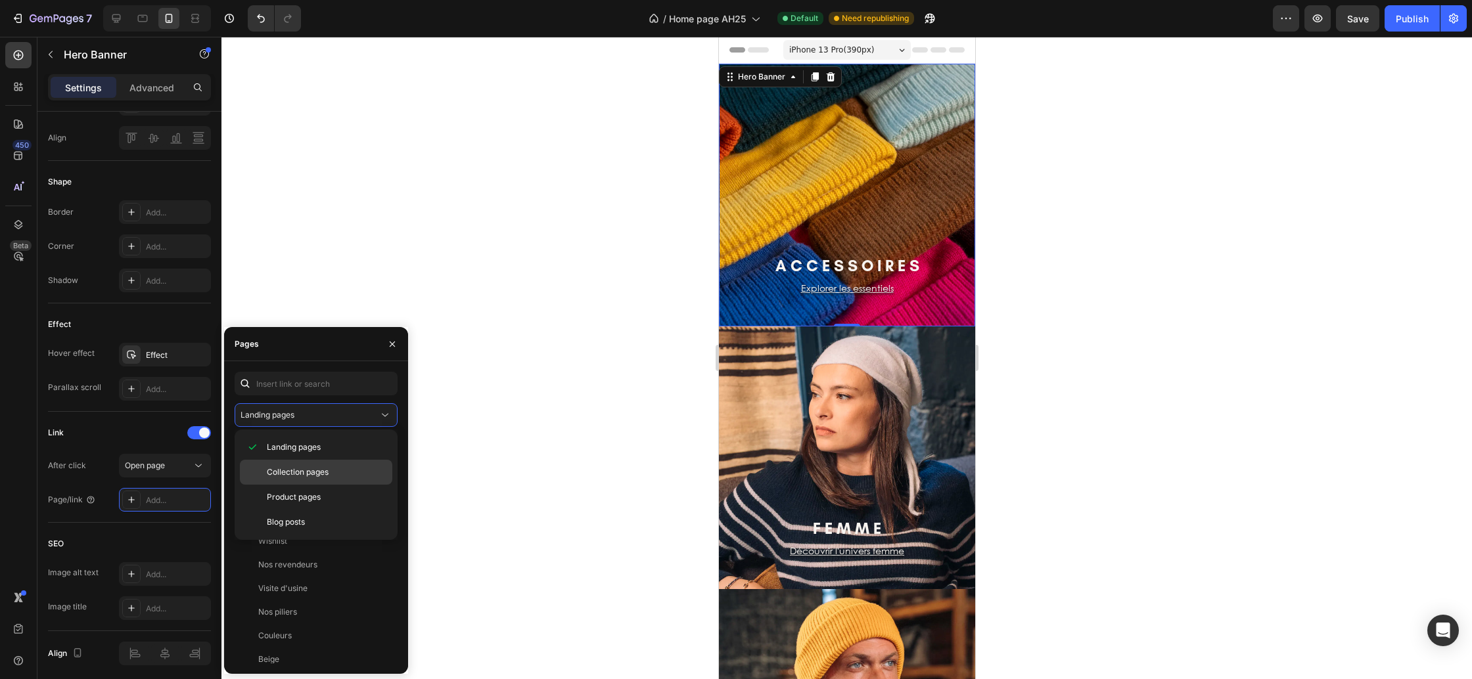
click at [304, 485] on div "Collection pages" at bounding box center [316, 497] width 152 height 25
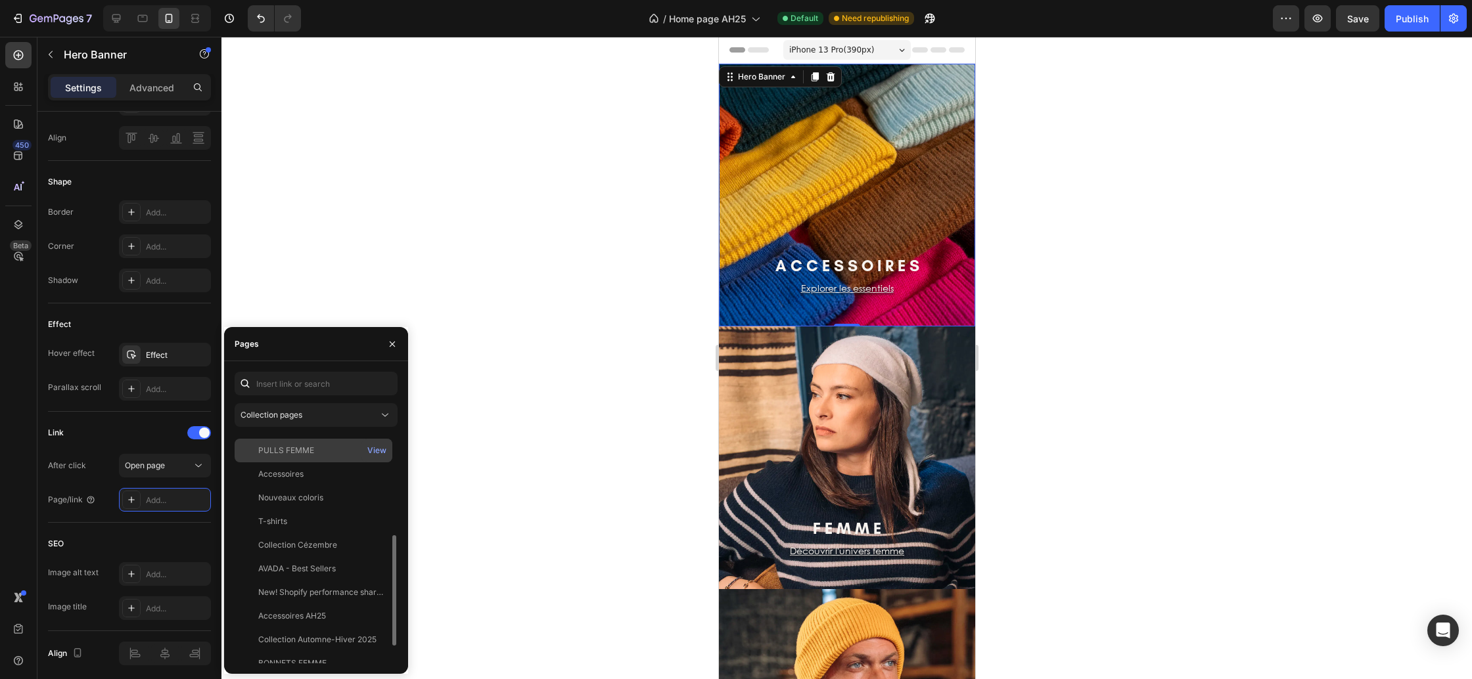
scroll to position [244, 0]
click at [334, 578] on div "Accessoires AH25" at bounding box center [313, 581] width 147 height 12
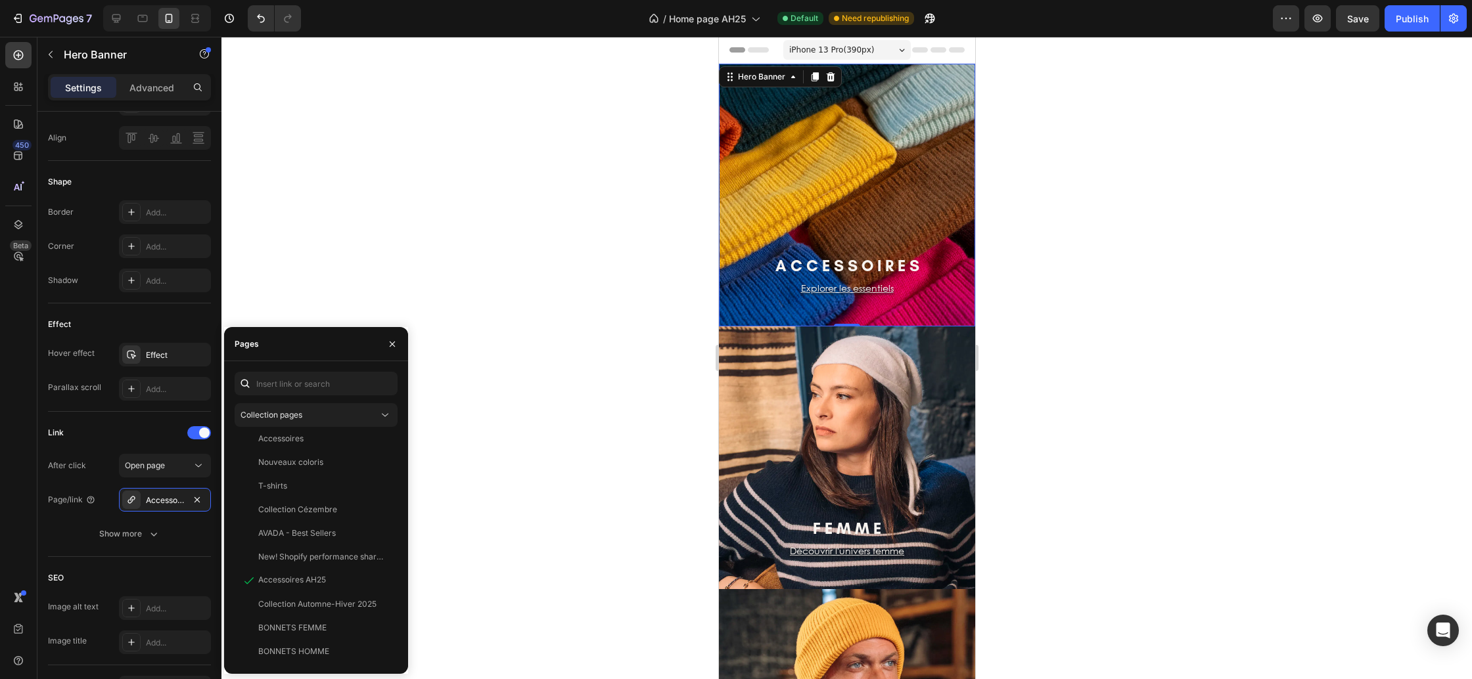
drag, startPoint x: 389, startPoint y: 344, endPoint x: 437, endPoint y: 331, distance: 49.7
click at [389, 344] on icon "button" at bounding box center [392, 344] width 11 height 11
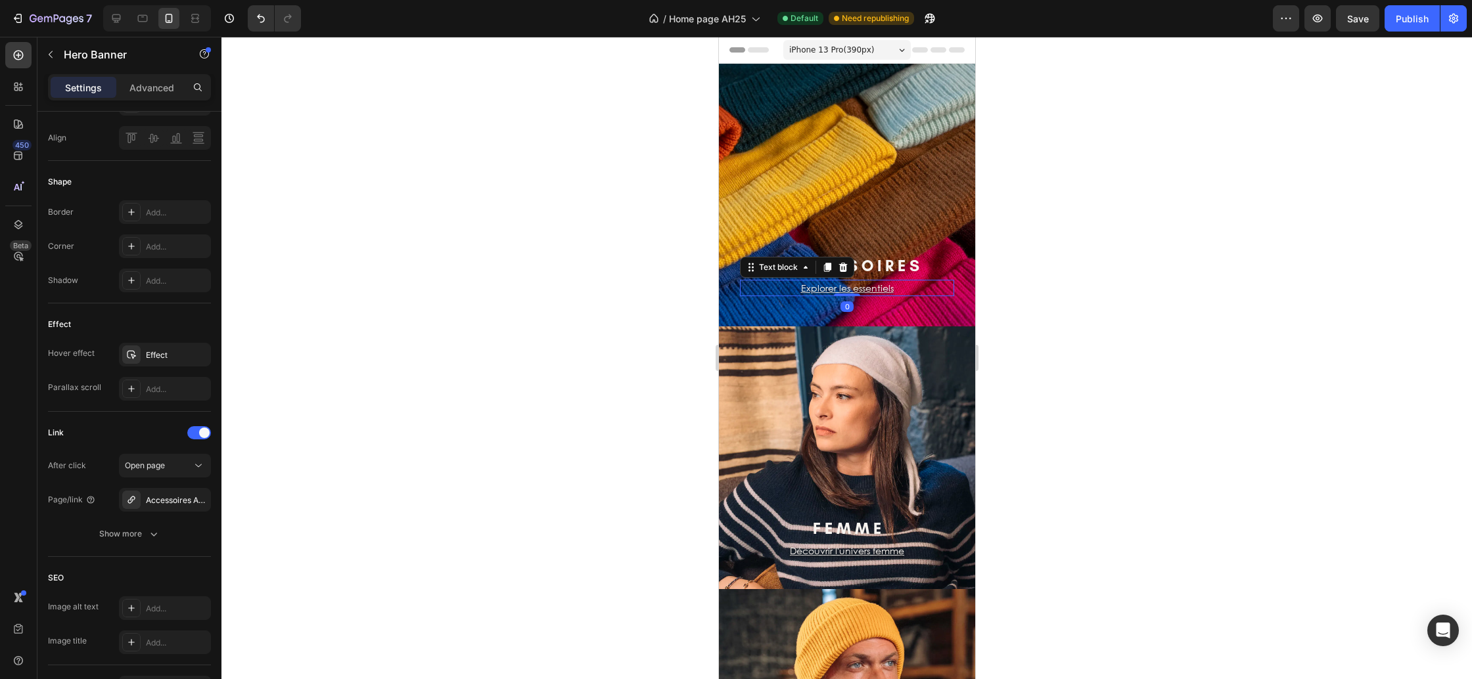
click at [792, 288] on p "Explorer les essentiels" at bounding box center [847, 288] width 212 height 14
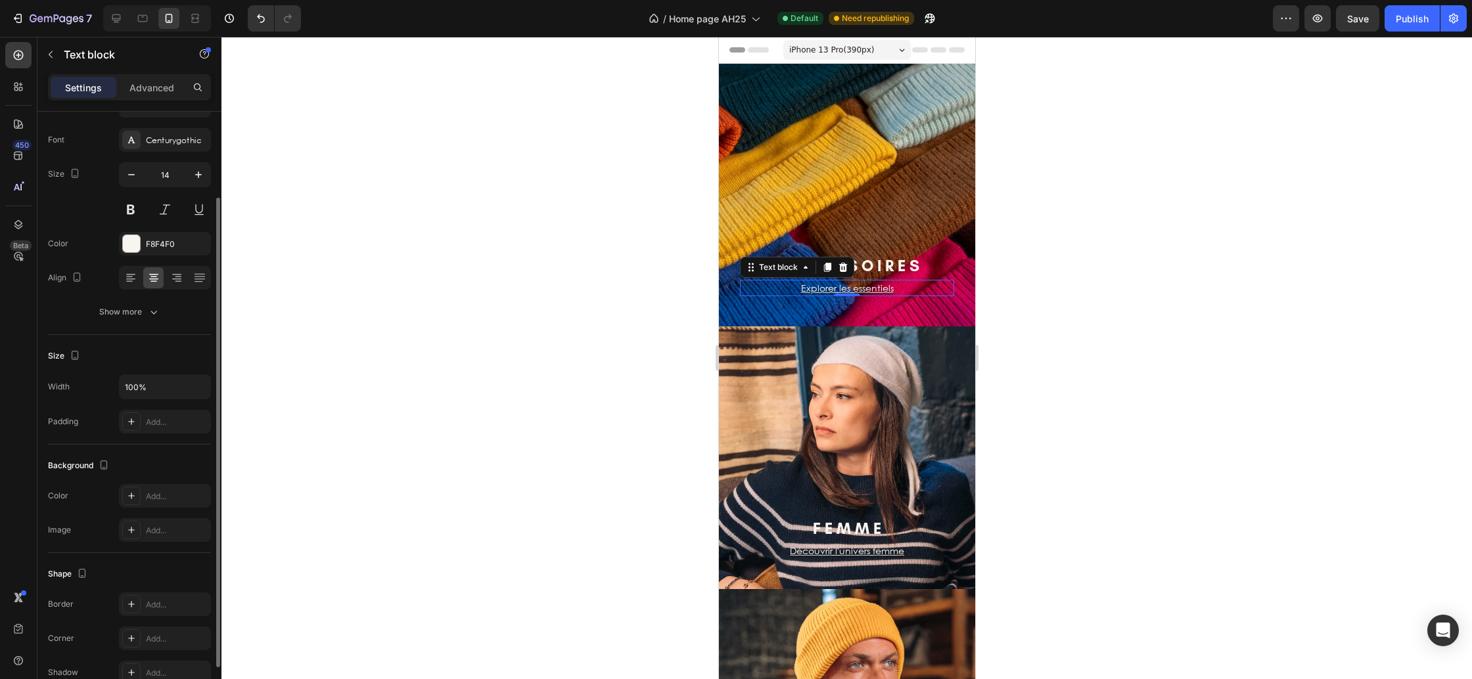
scroll to position [0, 0]
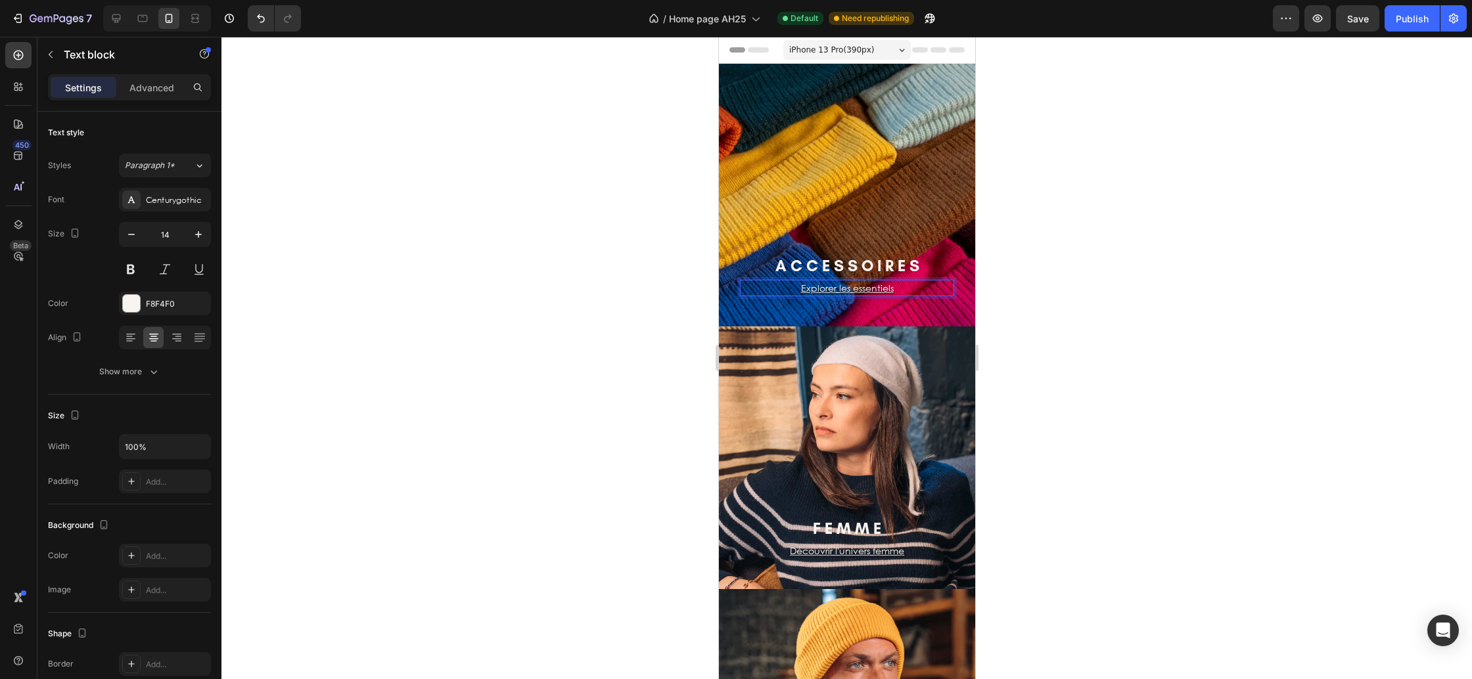
click at [848, 287] on u "Explorer les essentiels" at bounding box center [846, 288] width 93 height 12
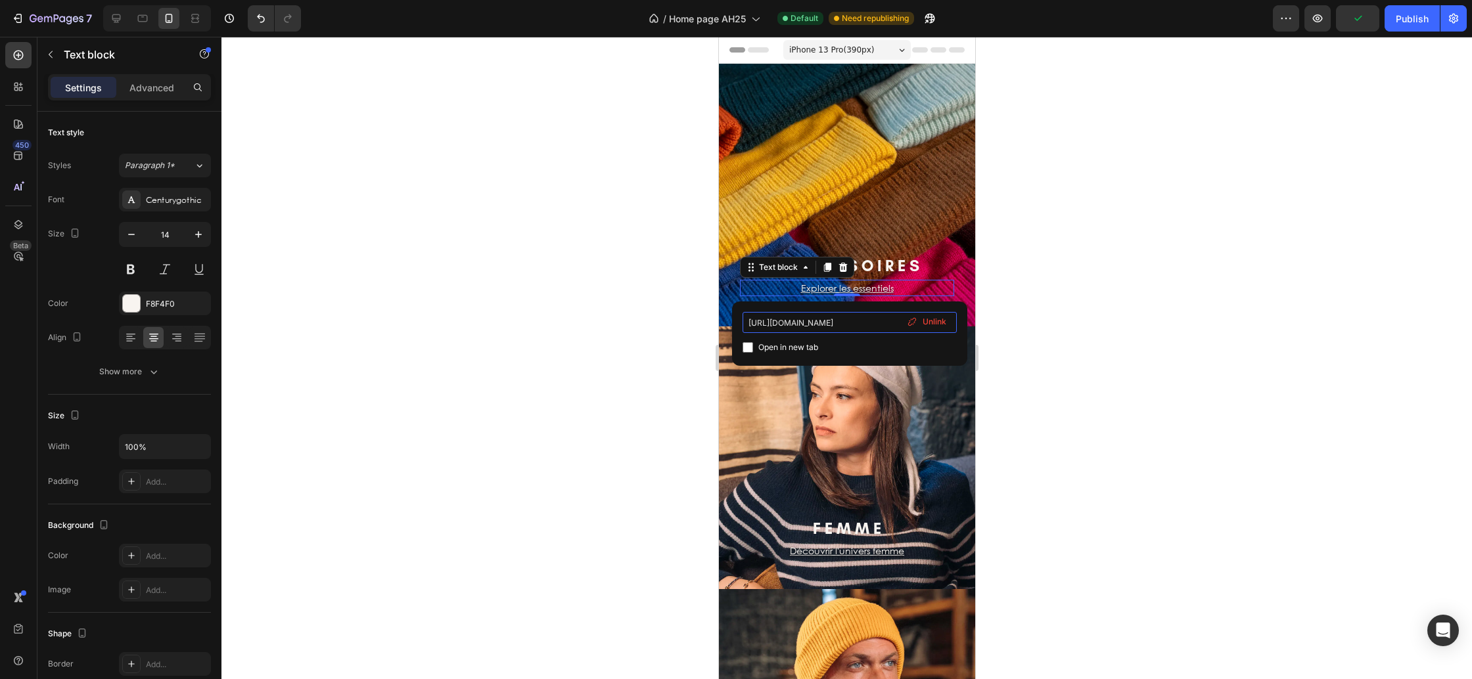
scroll to position [0, 50]
drag, startPoint x: 861, startPoint y: 325, endPoint x: 874, endPoint y: 323, distance: 12.6
click at [874, 323] on input "https://cezembre-store.fr/collections/accessoires-ah" at bounding box center [850, 322] width 214 height 21
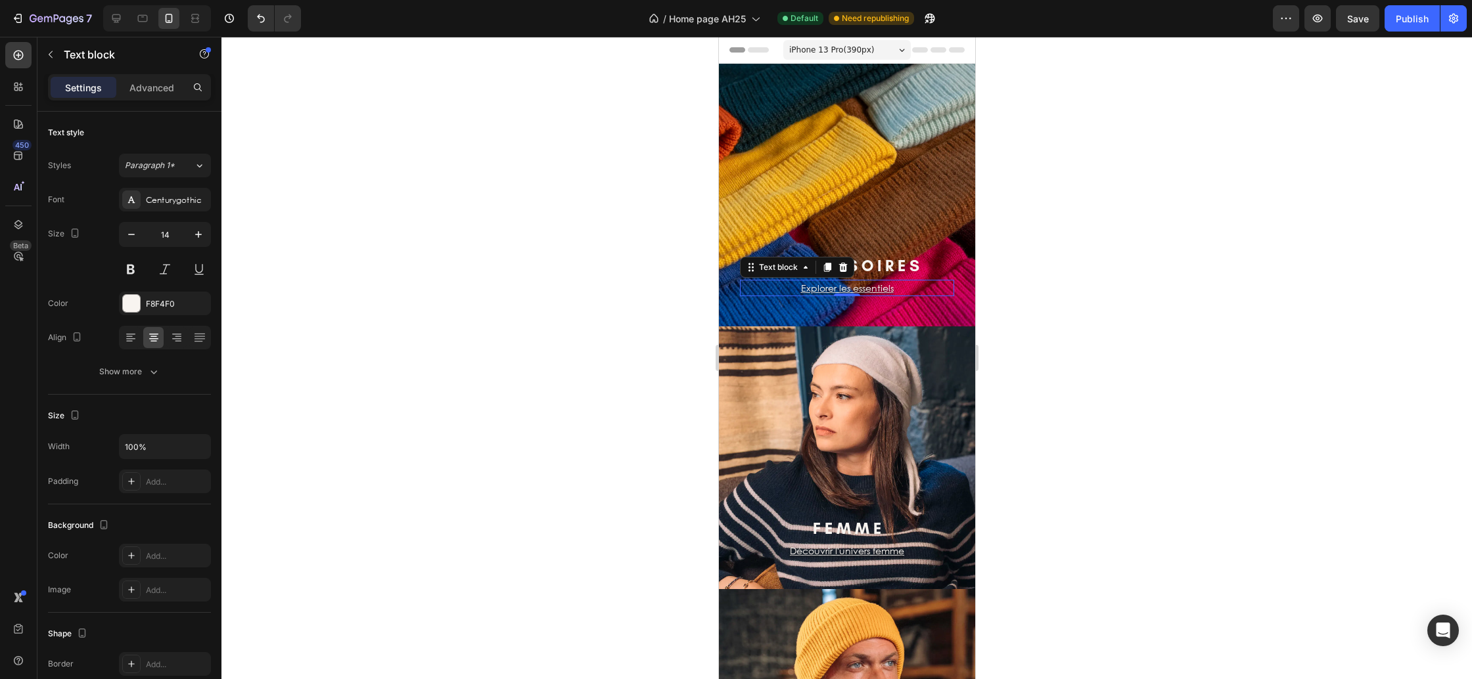
drag, startPoint x: 1044, startPoint y: 296, endPoint x: 1035, endPoint y: 297, distance: 9.3
click at [1044, 296] on div at bounding box center [846, 358] width 1251 height 643
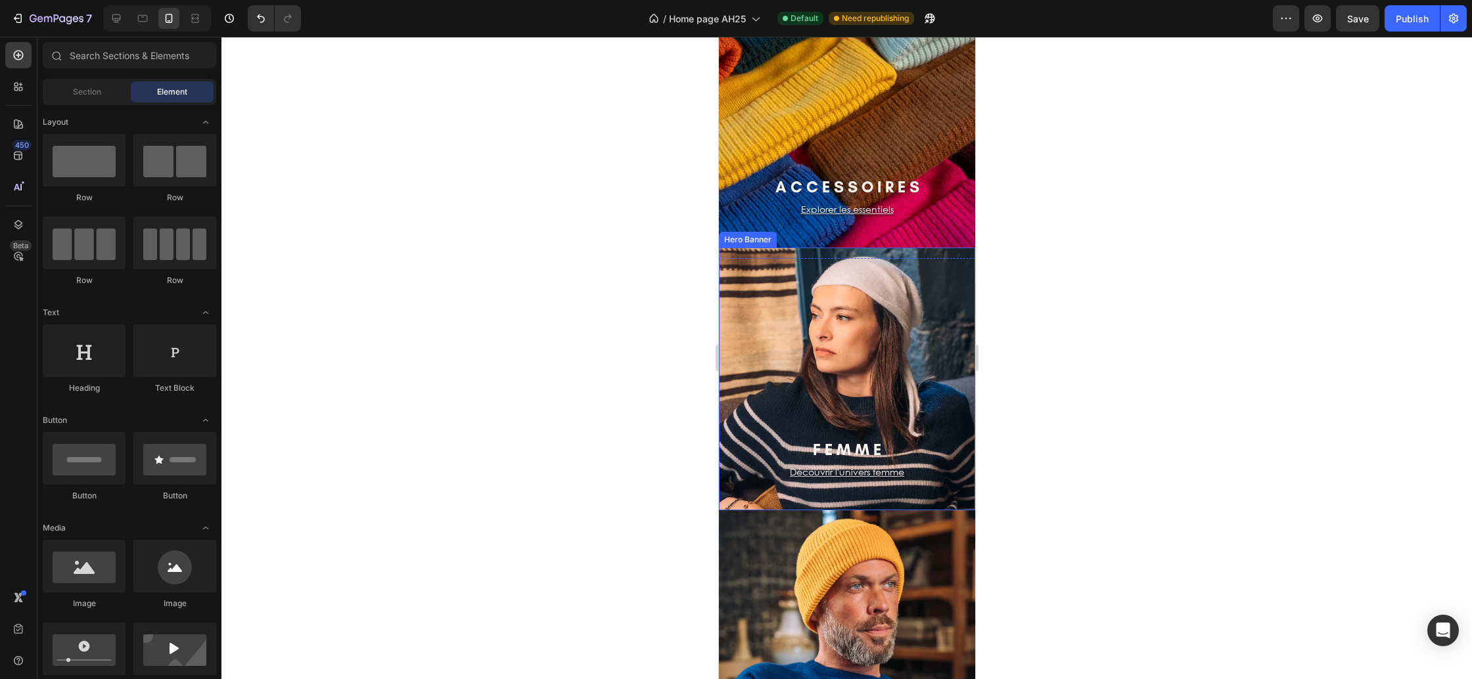
scroll to position [106, 0]
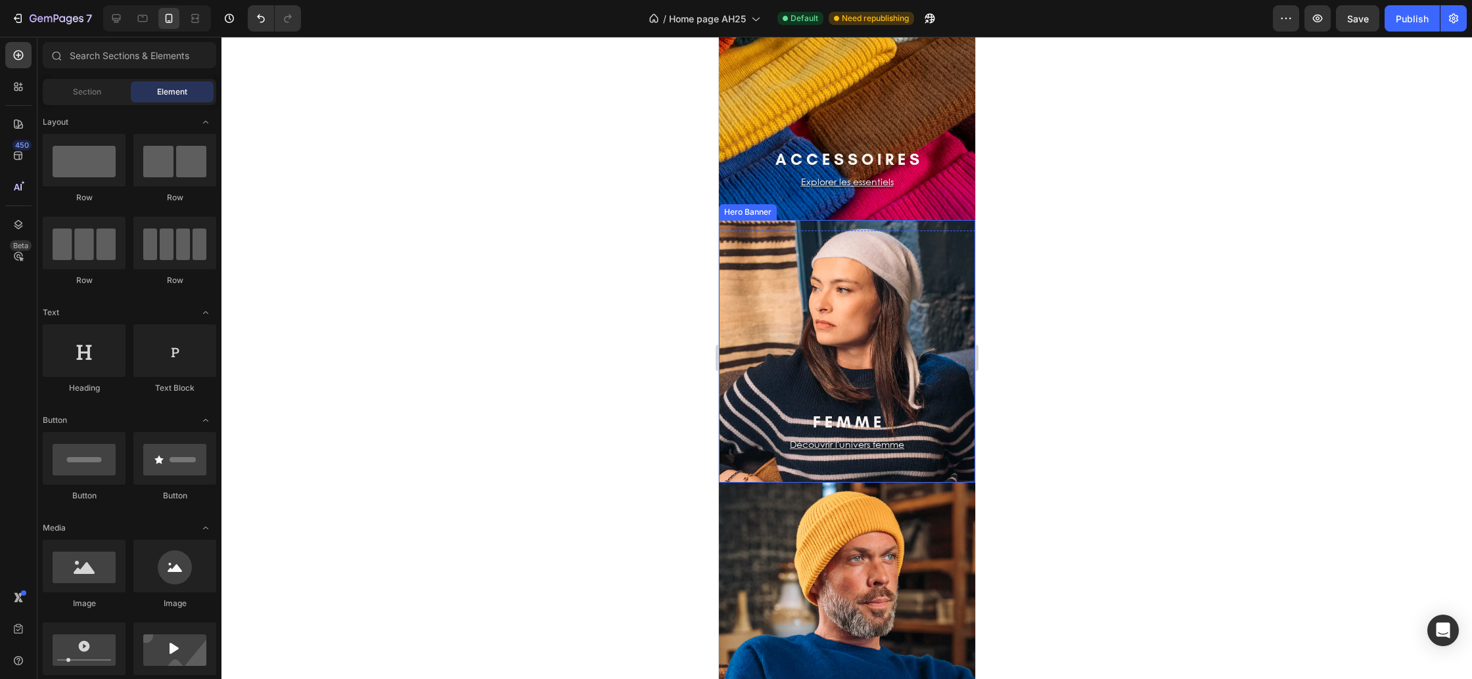
click at [909, 308] on div "F E M M E Heading Découvrir l'univers femme Text block Row Row" at bounding box center [846, 322] width 256 height 321
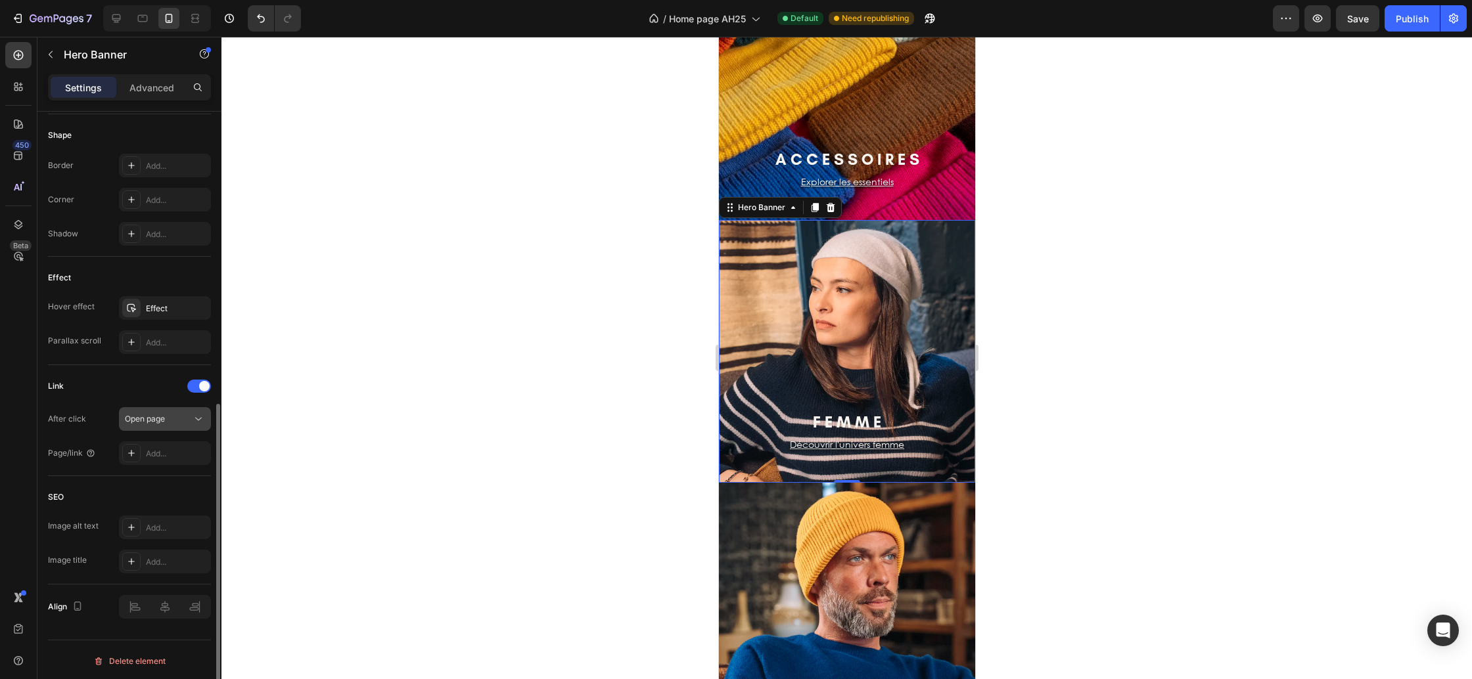
scroll to position [556, 0]
click at [150, 449] on div "Add..." at bounding box center [177, 452] width 62 height 12
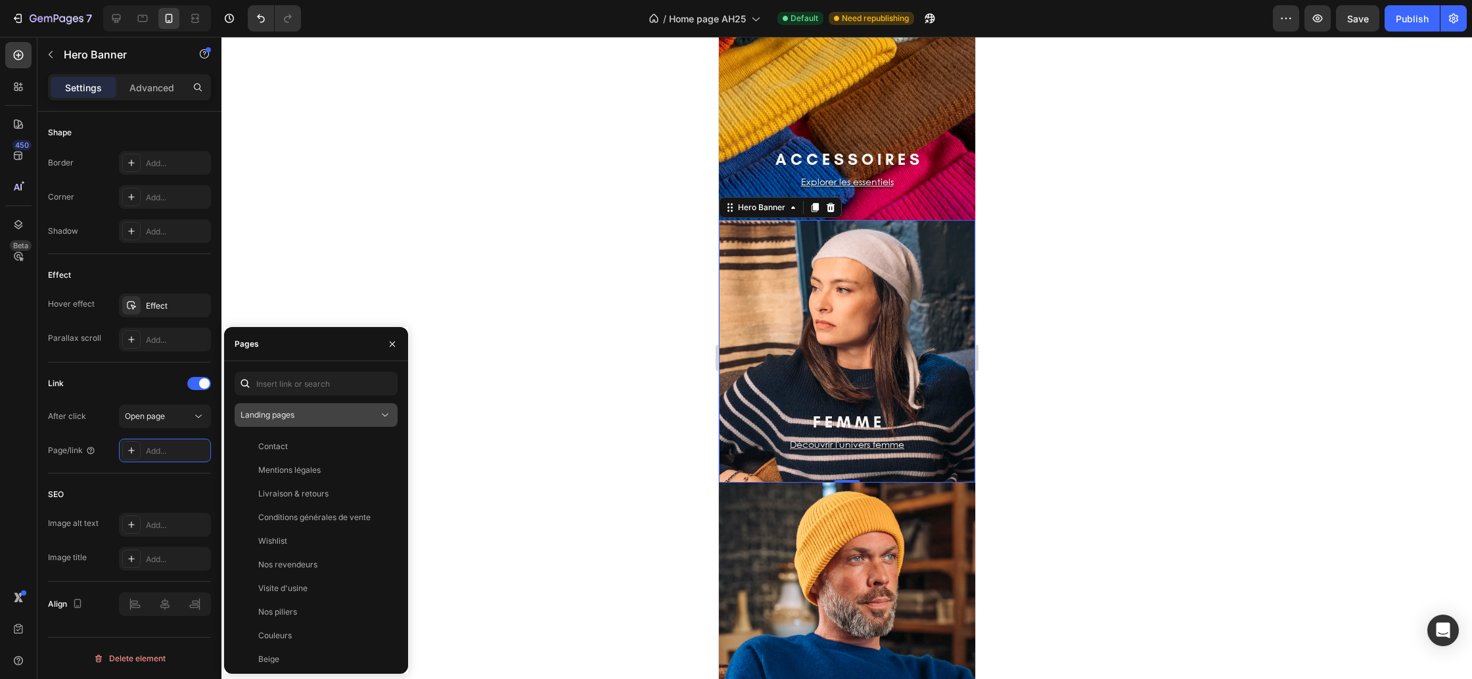
click at [320, 419] on div "Landing pages" at bounding box center [310, 415] width 138 height 12
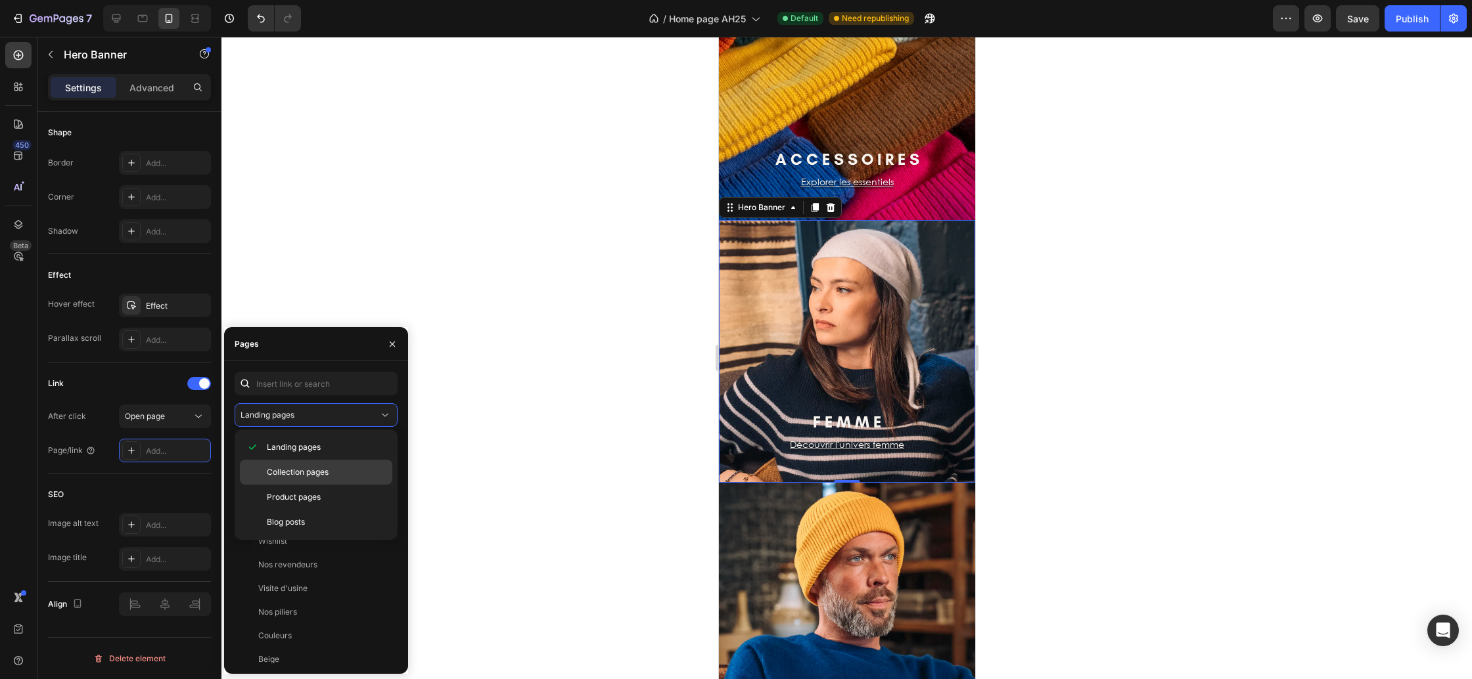
click at [308, 473] on span "Collection pages" at bounding box center [298, 473] width 62 height 12
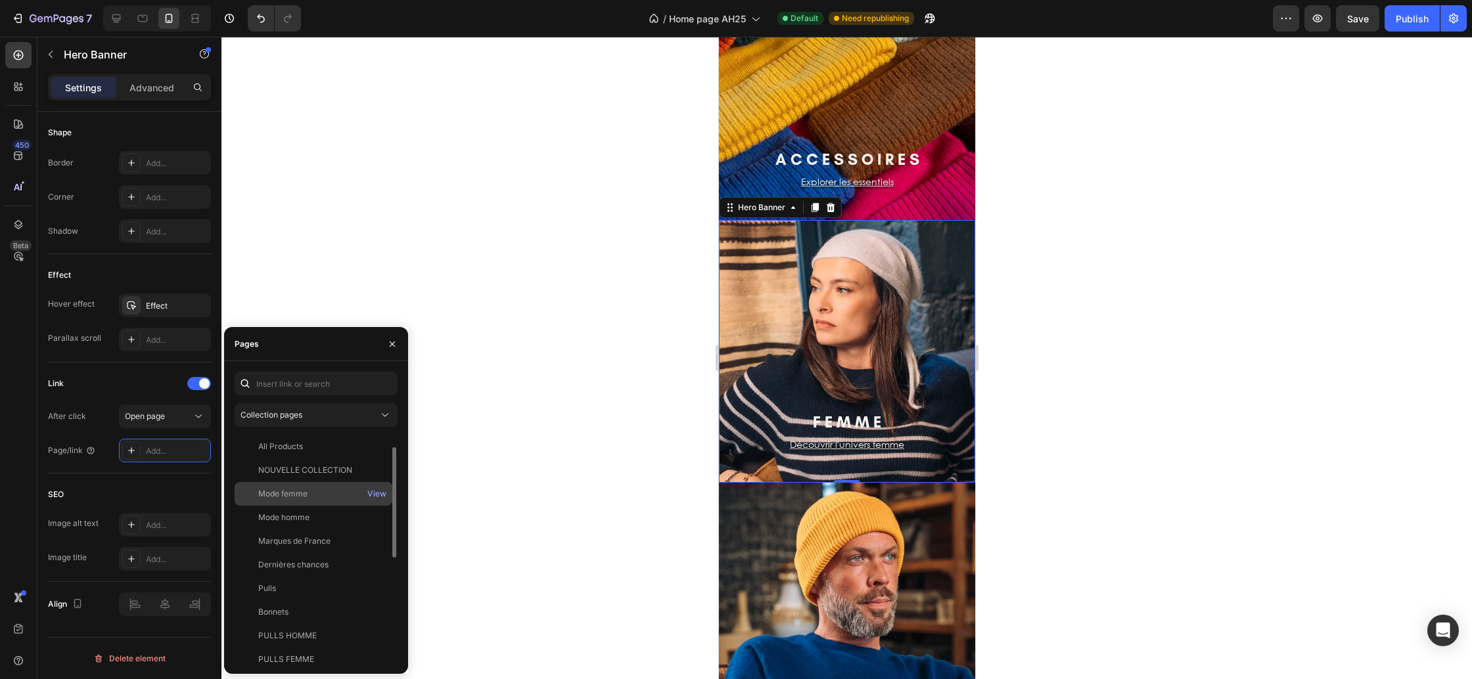
scroll to position [16, 0]
click at [298, 490] on div "Mode femme View" at bounding box center [314, 502] width 158 height 24
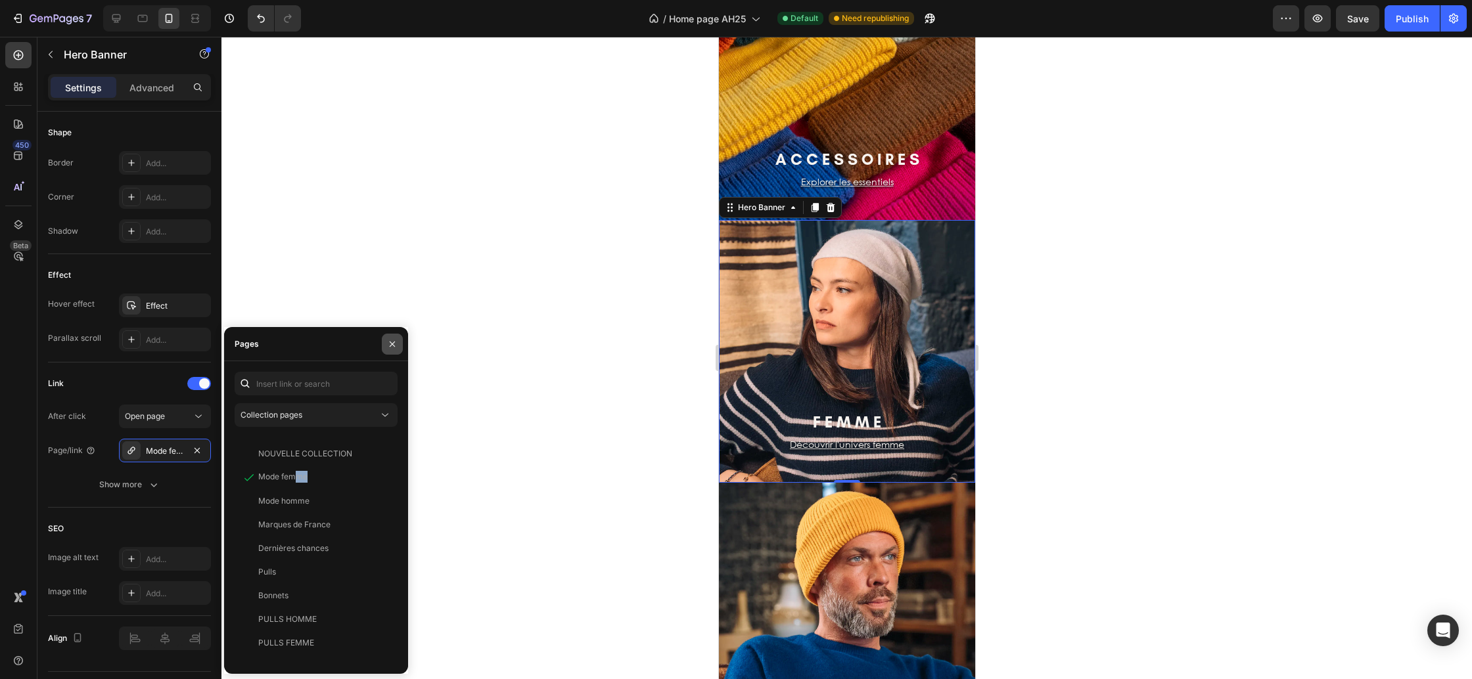
click at [397, 341] on icon "button" at bounding box center [392, 344] width 11 height 11
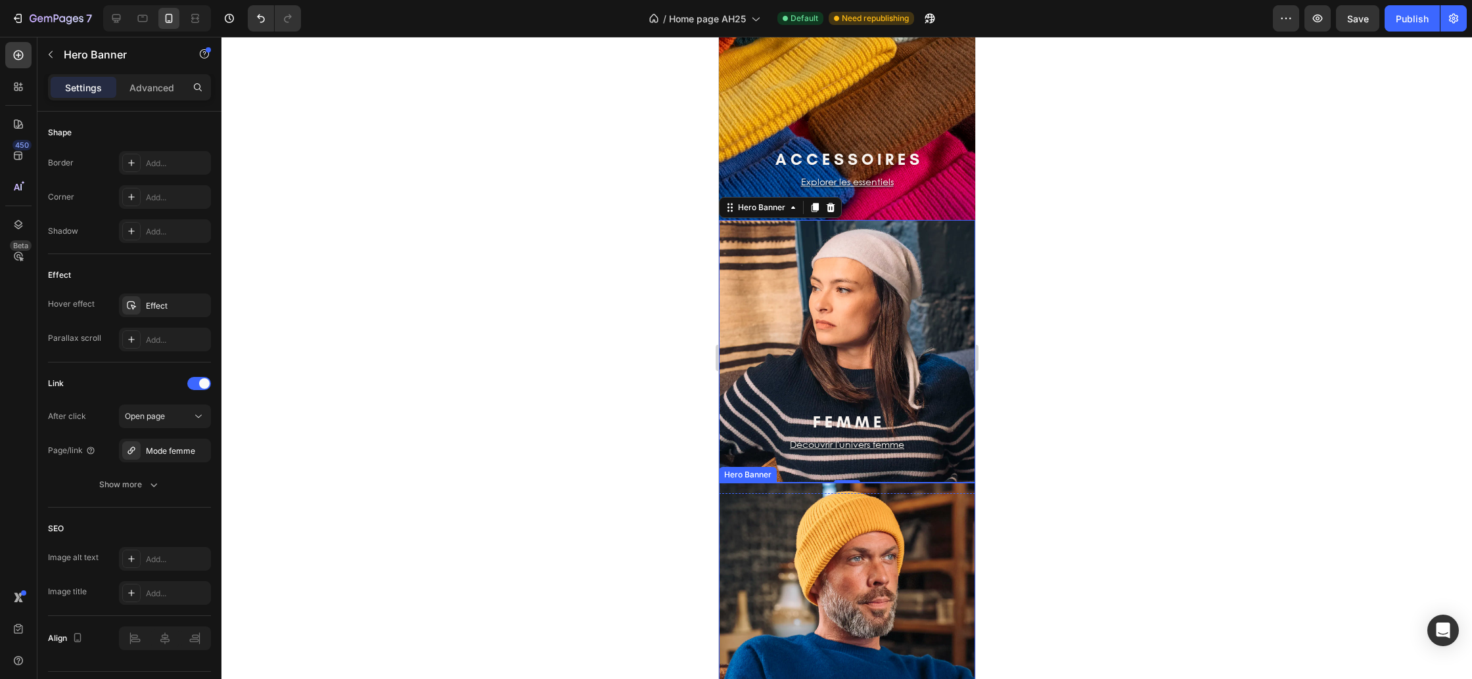
click at [739, 531] on div "H O M M E Heading Découvrir l'univers homme Text block Row Row" at bounding box center [846, 585] width 256 height 321
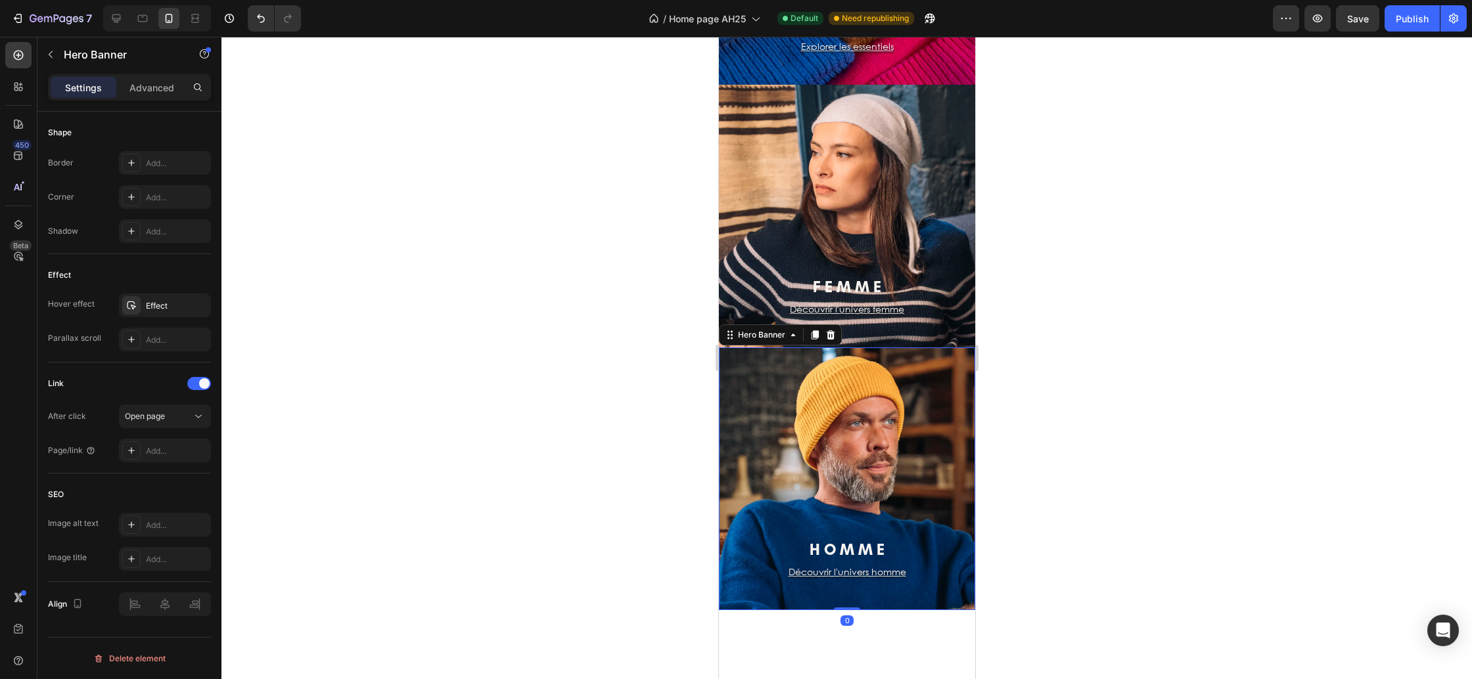
scroll to position [246, 0]
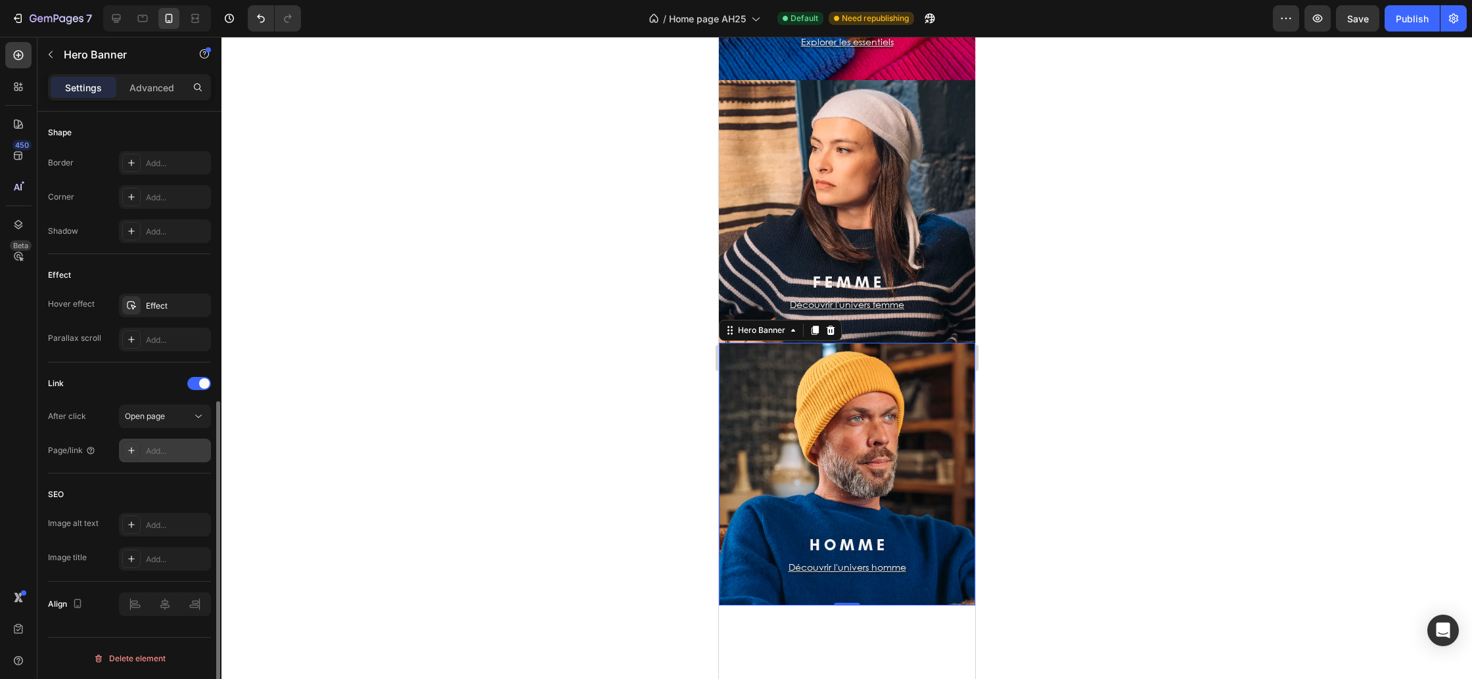
click at [156, 446] on div "Add..." at bounding box center [177, 452] width 62 height 12
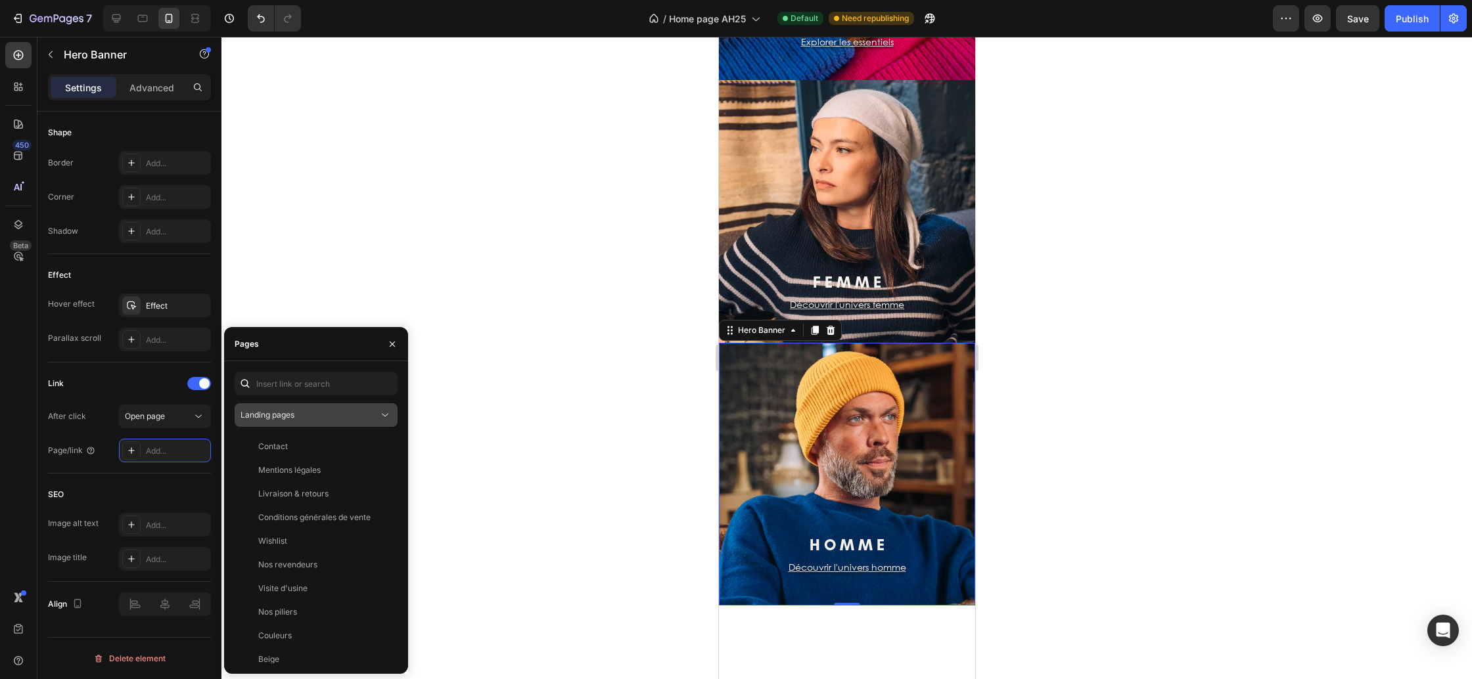
click at [338, 421] on div "Landing pages" at bounding box center [316, 415] width 151 height 13
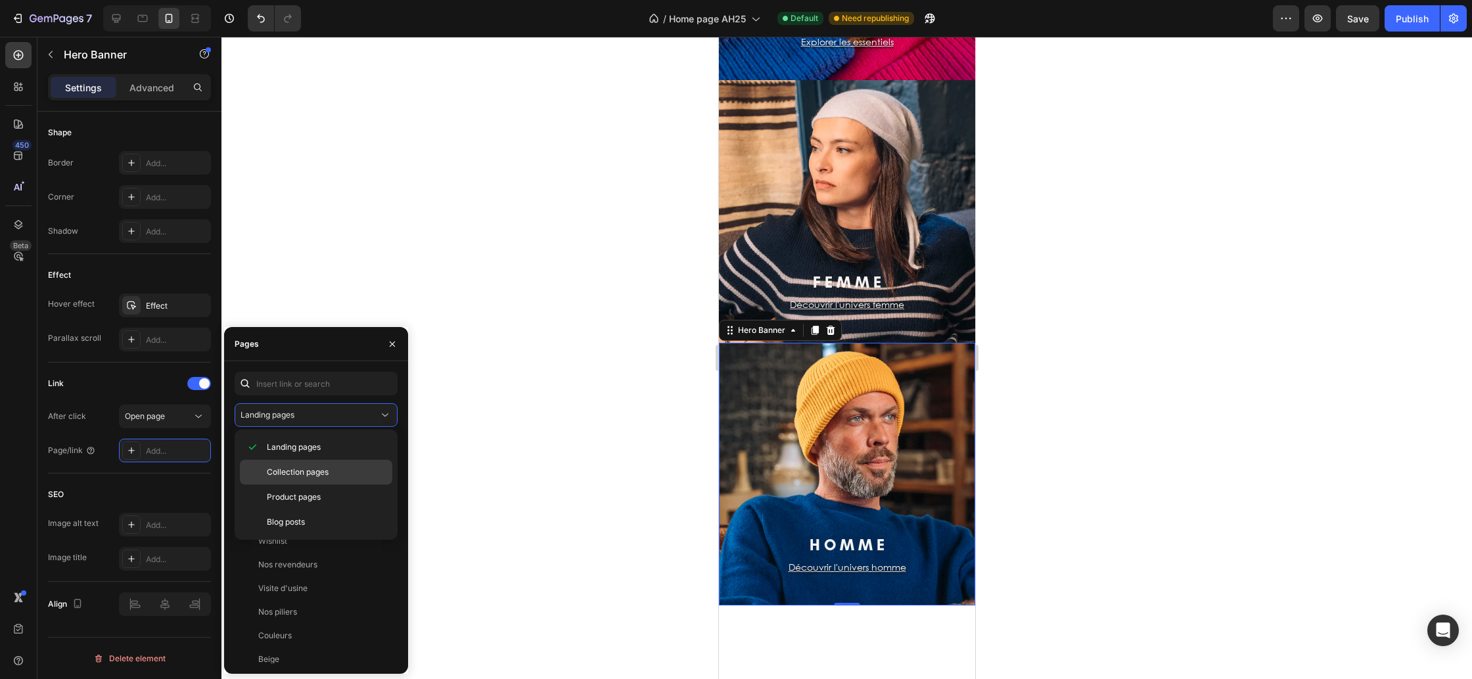
click at [312, 467] on span "Collection pages" at bounding box center [298, 473] width 62 height 12
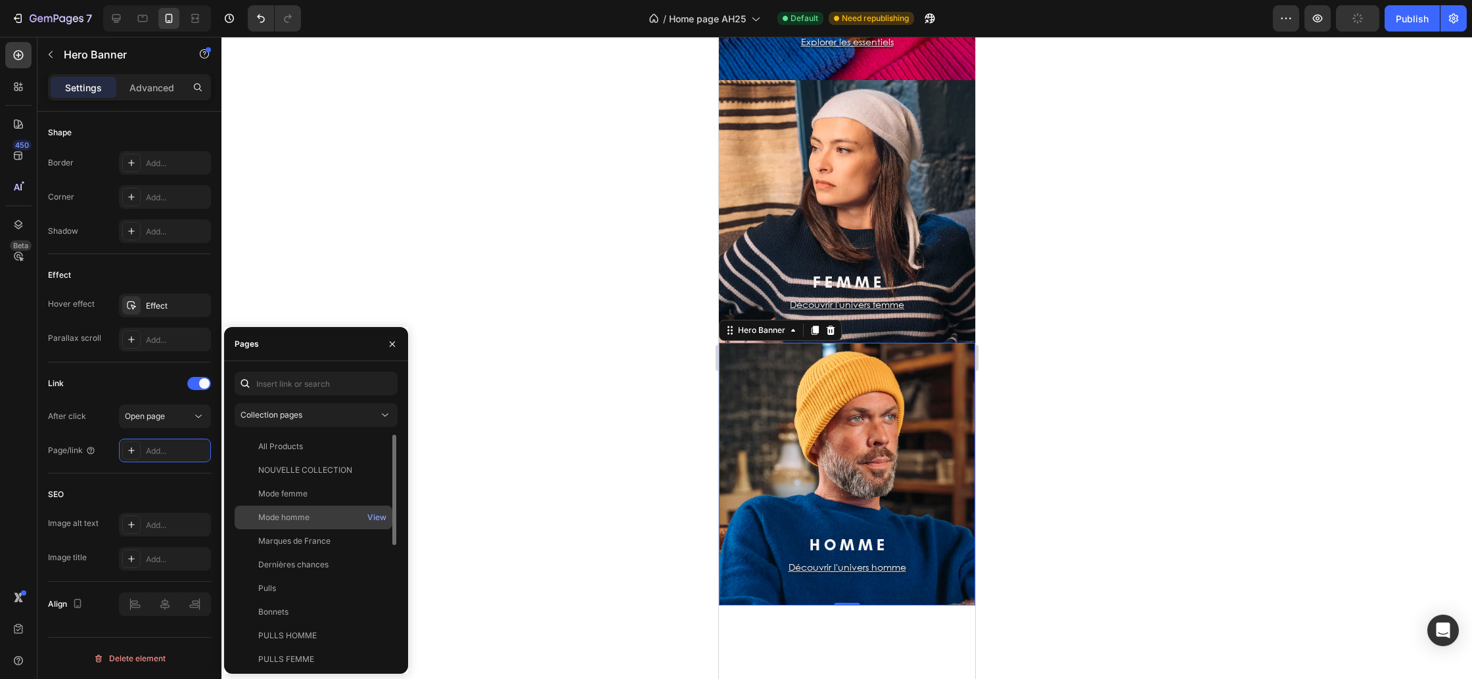
click at [316, 516] on div "Mode homme" at bounding box center [313, 518] width 147 height 12
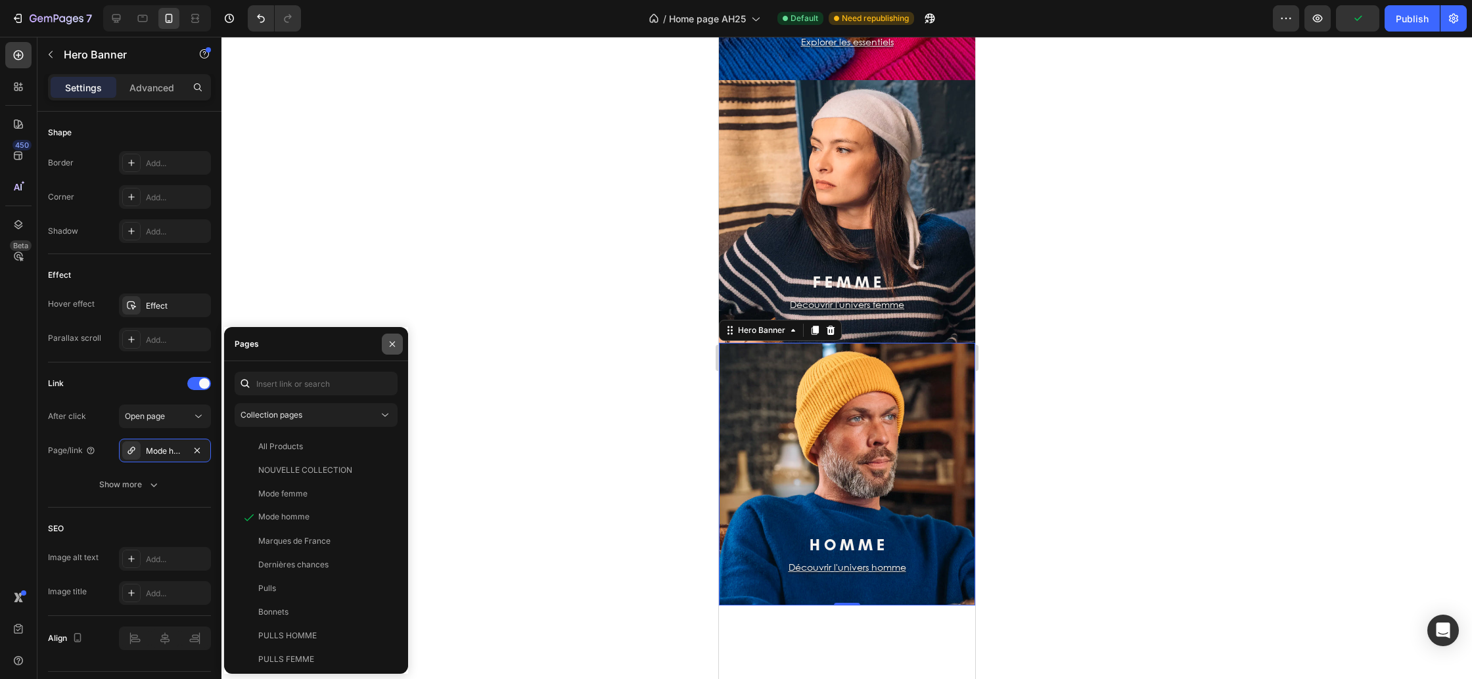
click at [401, 346] on button "button" at bounding box center [392, 344] width 21 height 21
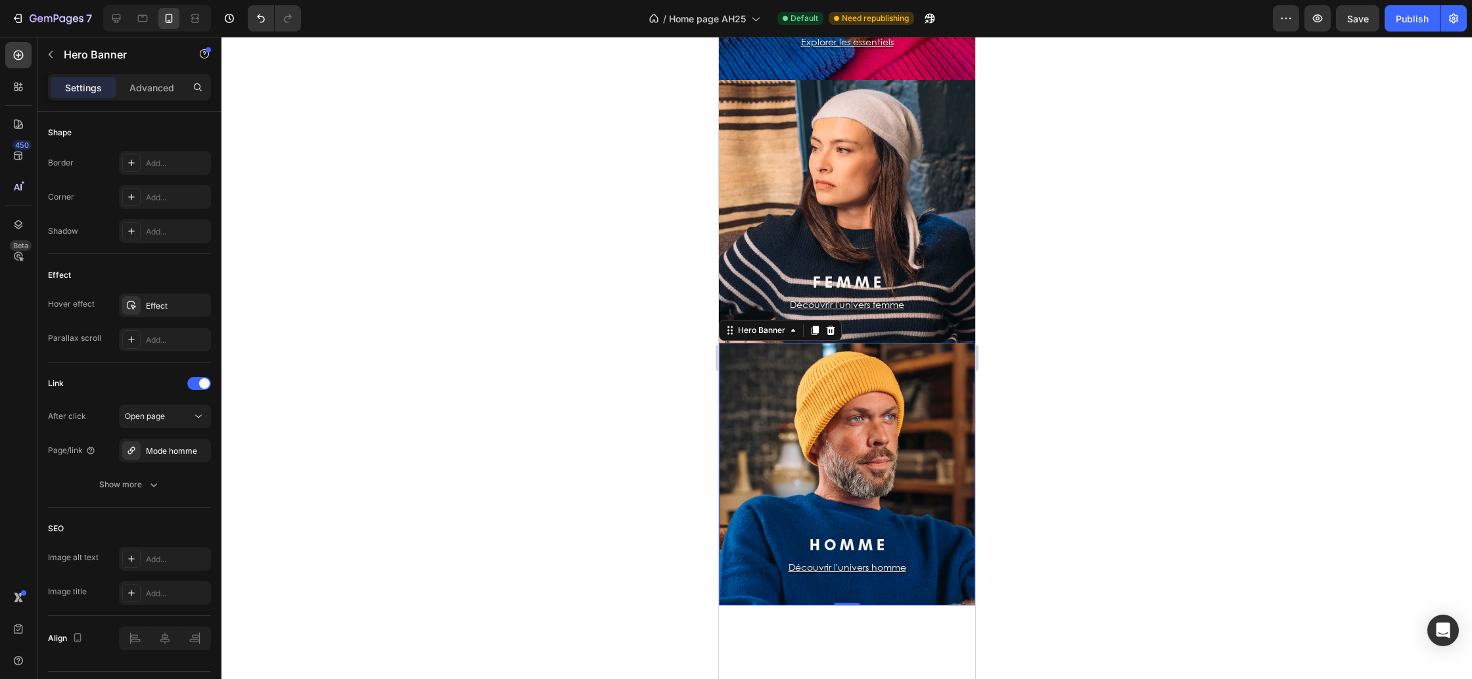
click at [663, 375] on div at bounding box center [846, 358] width 1251 height 643
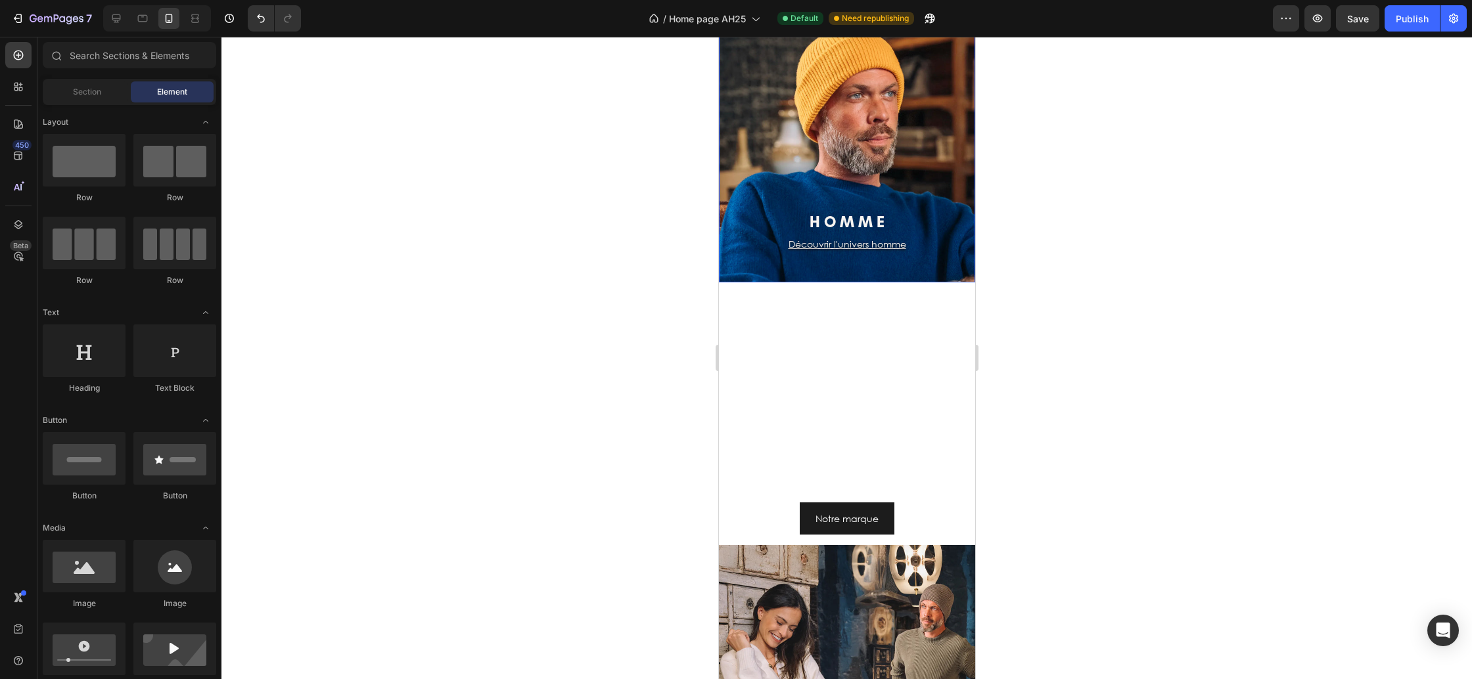
scroll to position [575, 0]
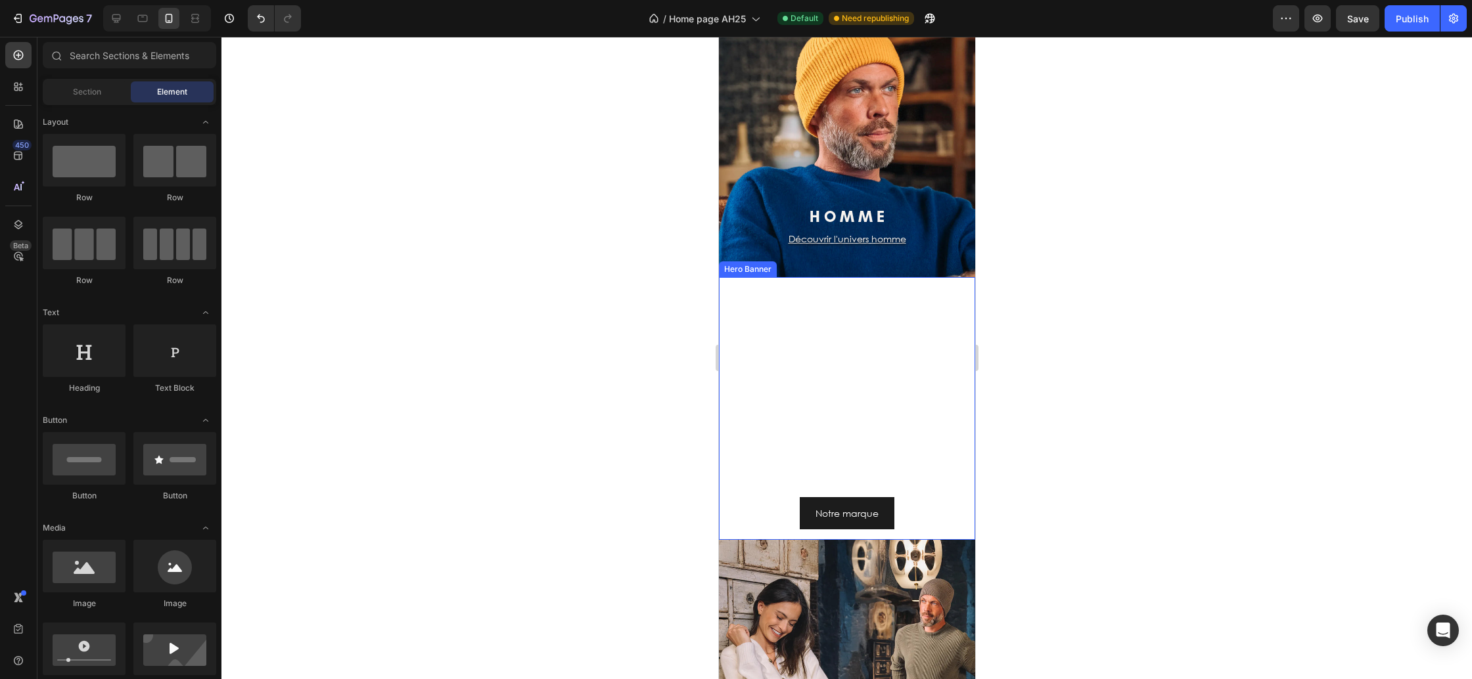
click at [757, 361] on video "Background Image" at bounding box center [846, 408] width 256 height 263
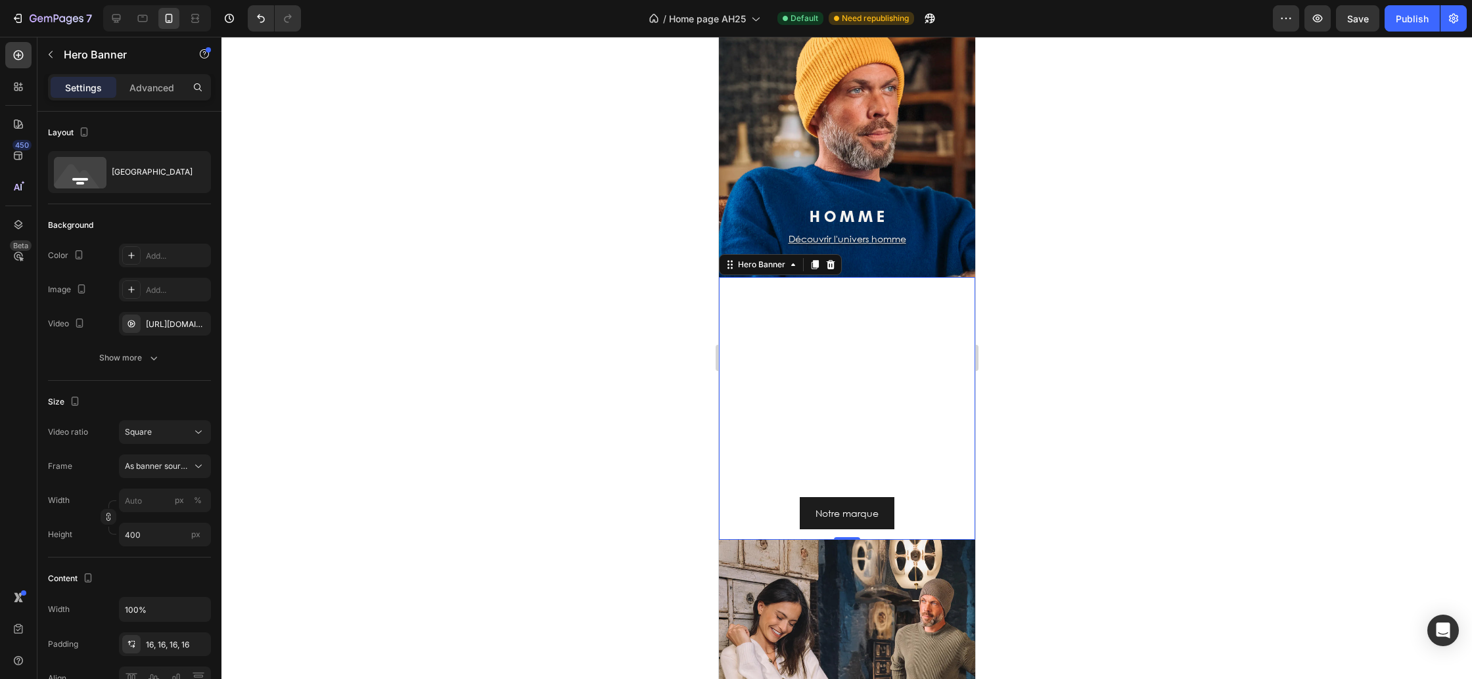
click at [752, 354] on video "Background Image" at bounding box center [846, 408] width 256 height 263
